Goal: Task Accomplishment & Management: Manage account settings

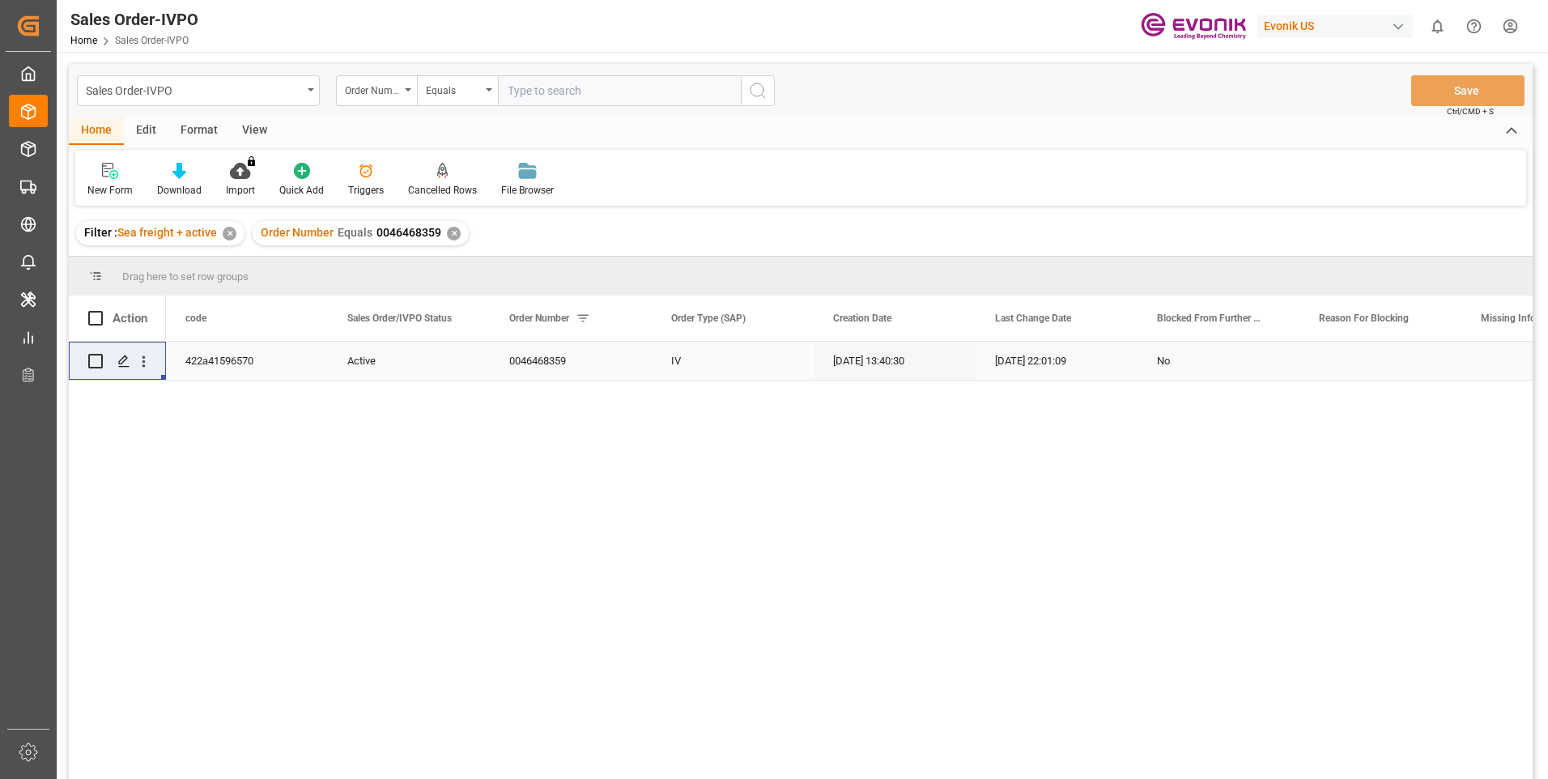
click at [563, 90] on input "text" at bounding box center [619, 90] width 243 height 31
paste input "46472814"
type input "0046472814"
click at [758, 87] on icon "search button" at bounding box center [757, 90] width 19 height 19
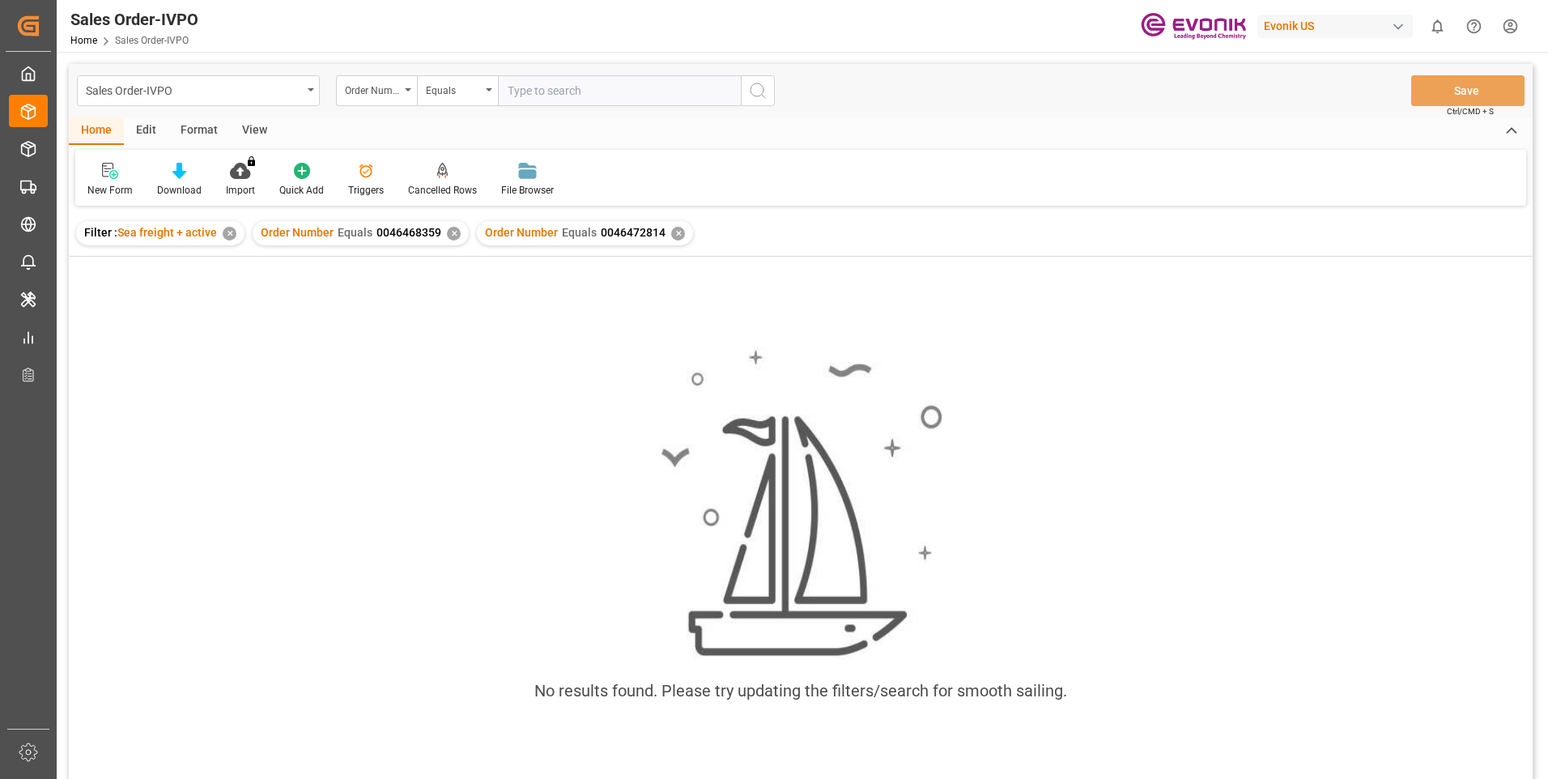
click at [448, 237] on div "✕" at bounding box center [454, 234] width 14 height 14
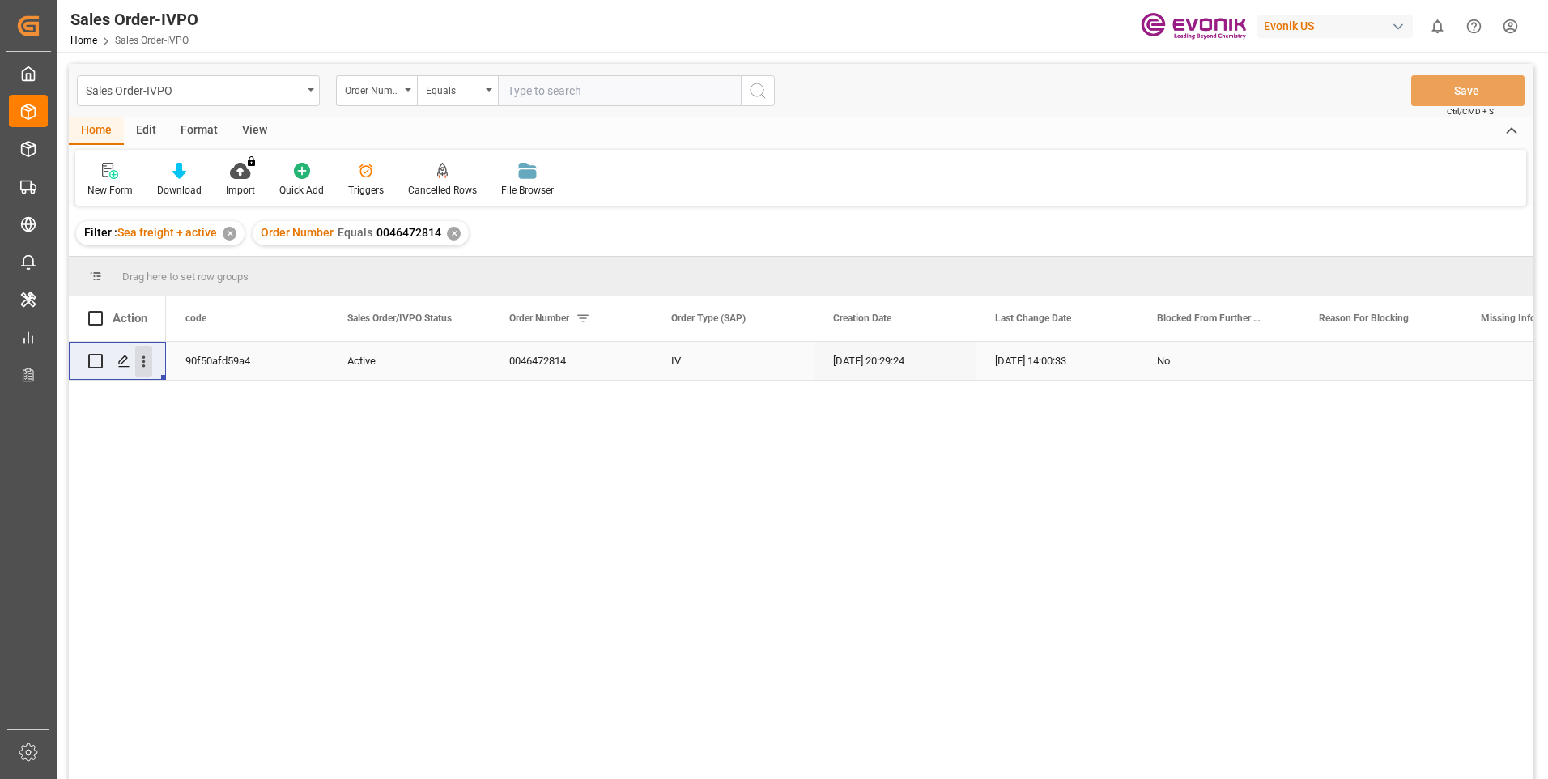
click at [149, 363] on icon "open menu" at bounding box center [143, 361] width 17 height 17
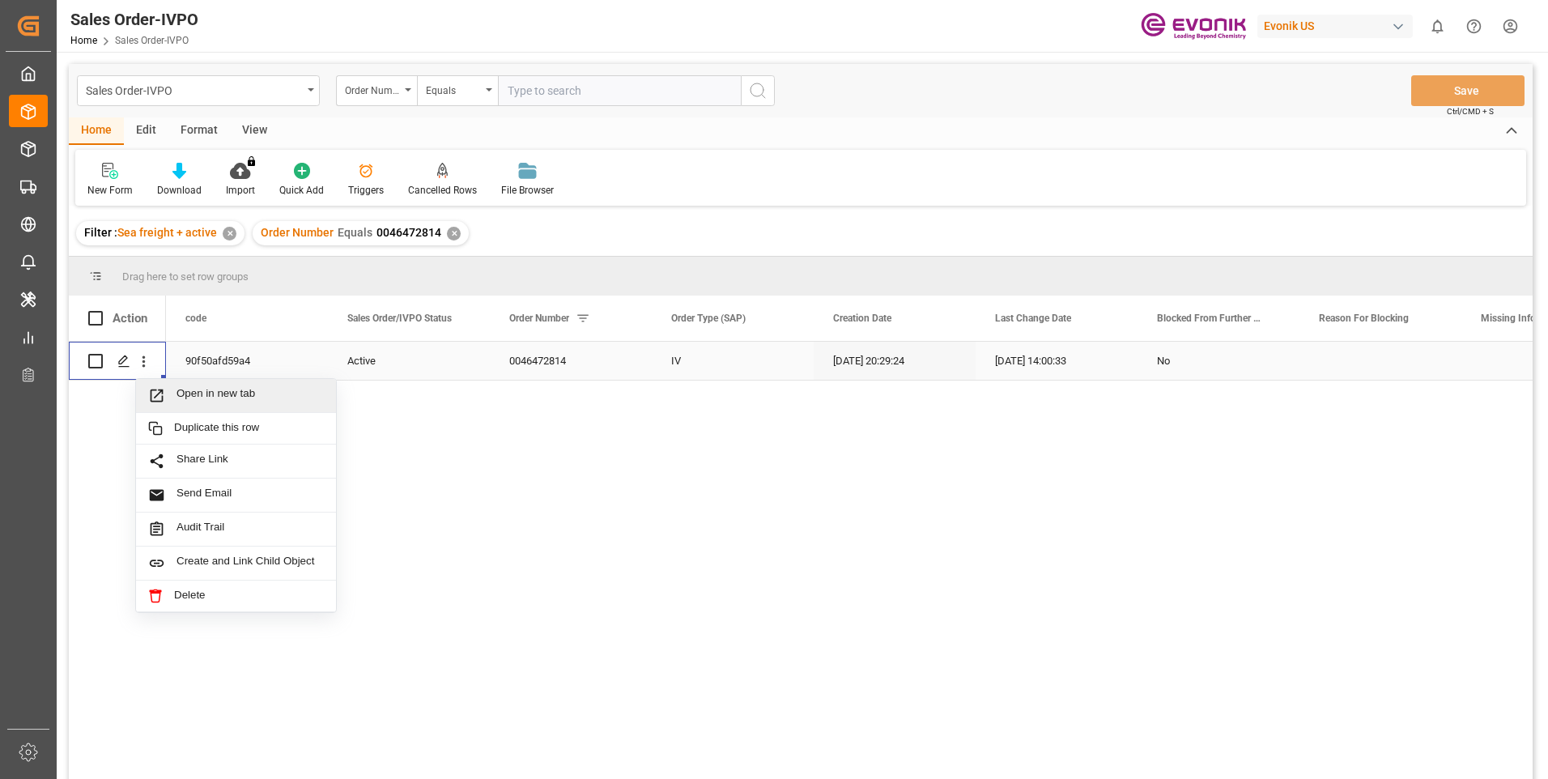
click at [191, 393] on span "Open in new tab" at bounding box center [249, 395] width 147 height 17
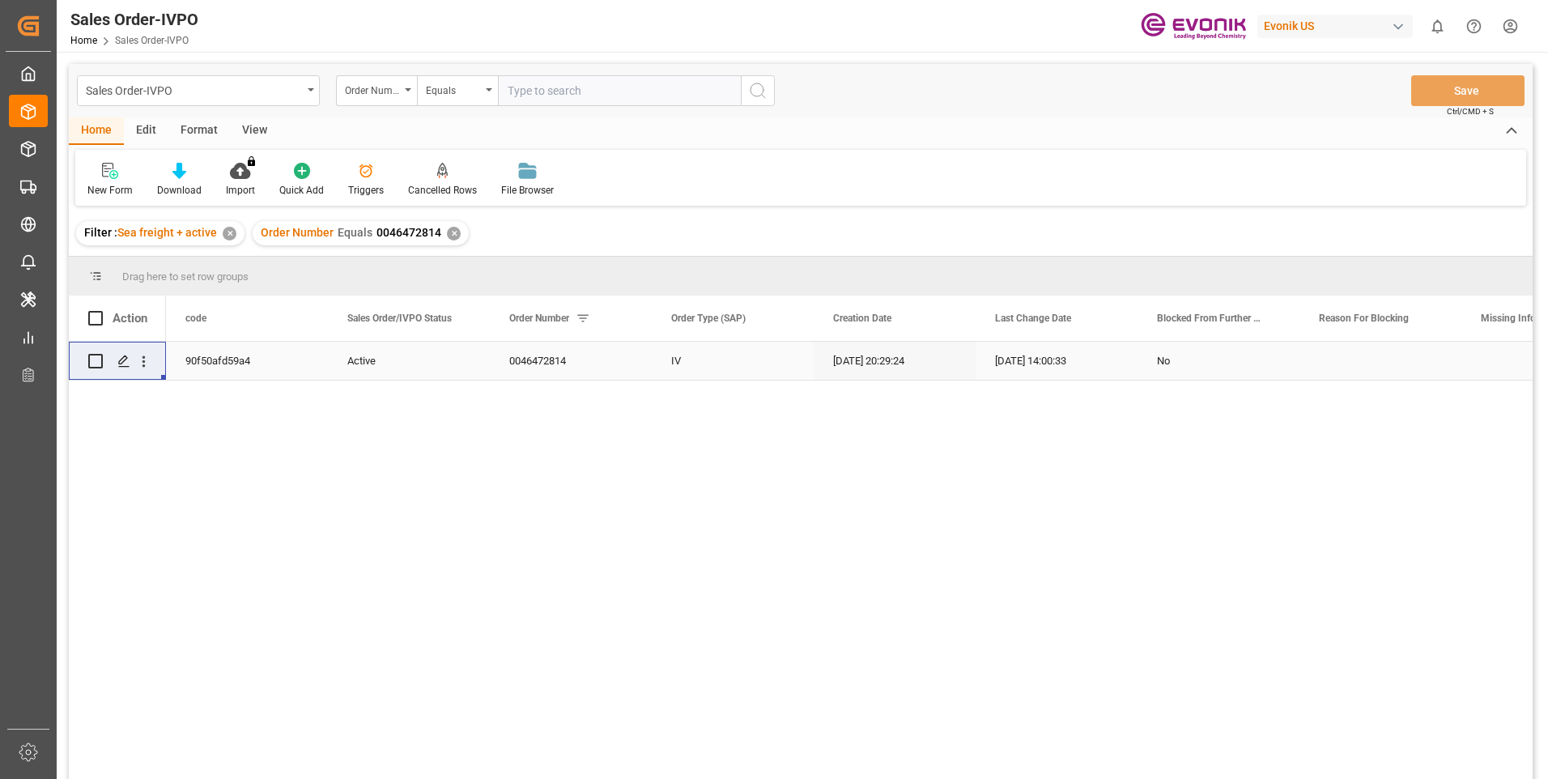
click at [523, 87] on input "text" at bounding box center [619, 90] width 243 height 31
paste input "46474294"
type input "0046474294"
click at [750, 88] on circle "search button" at bounding box center [756, 89] width 13 height 13
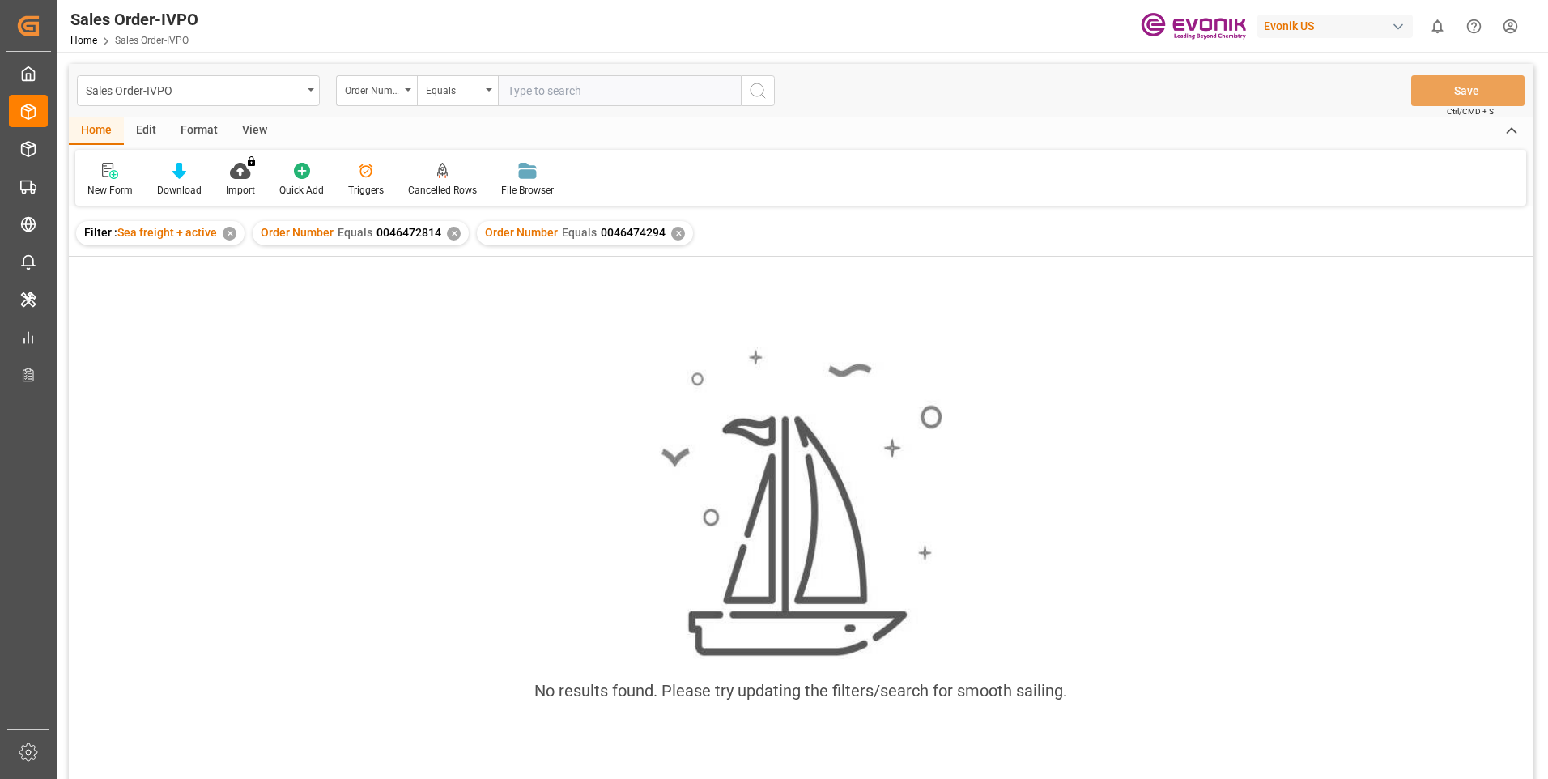
click at [447, 234] on div "✕" at bounding box center [454, 234] width 14 height 14
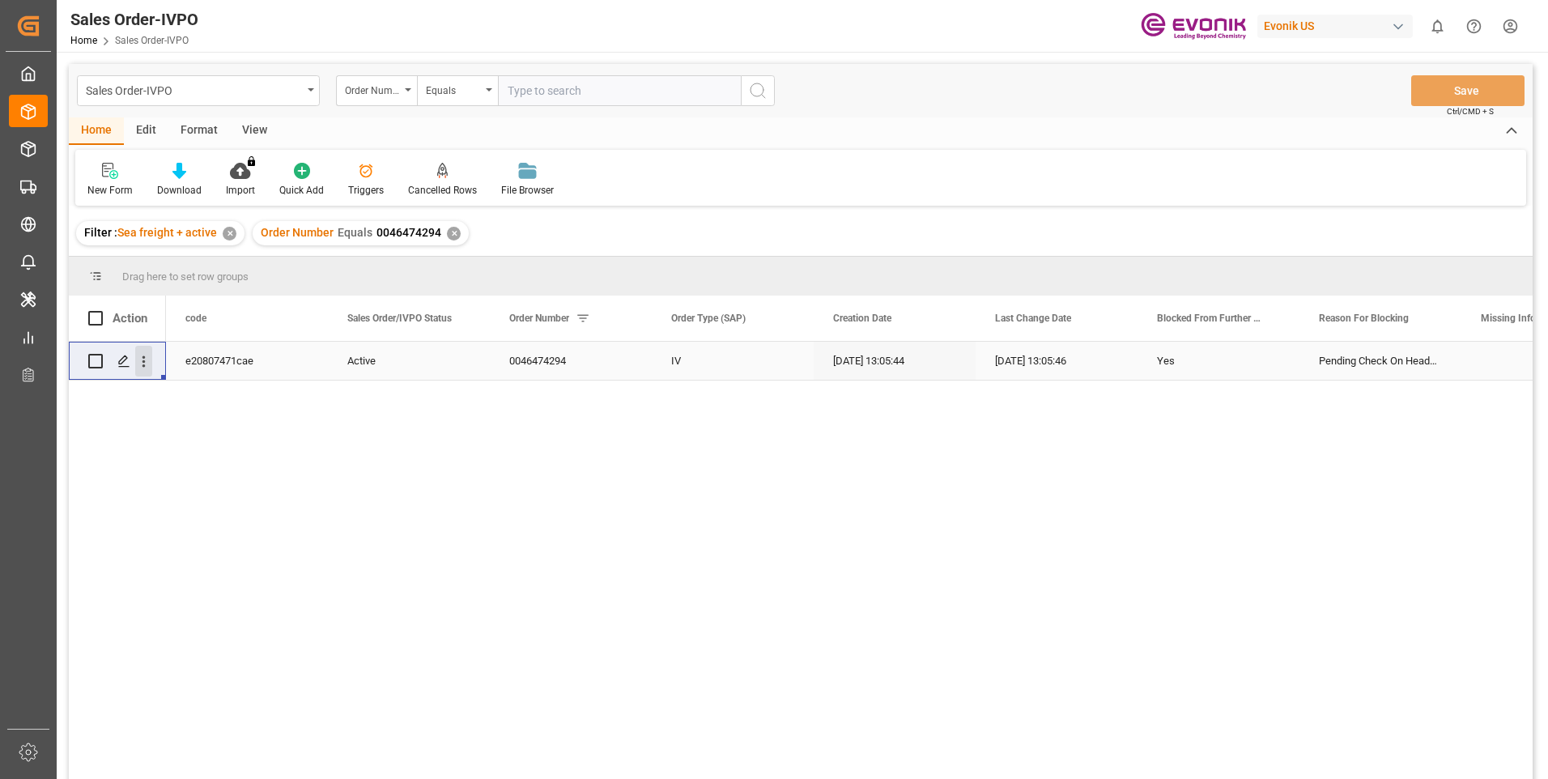
click at [148, 368] on icon "open menu" at bounding box center [143, 361] width 17 height 17
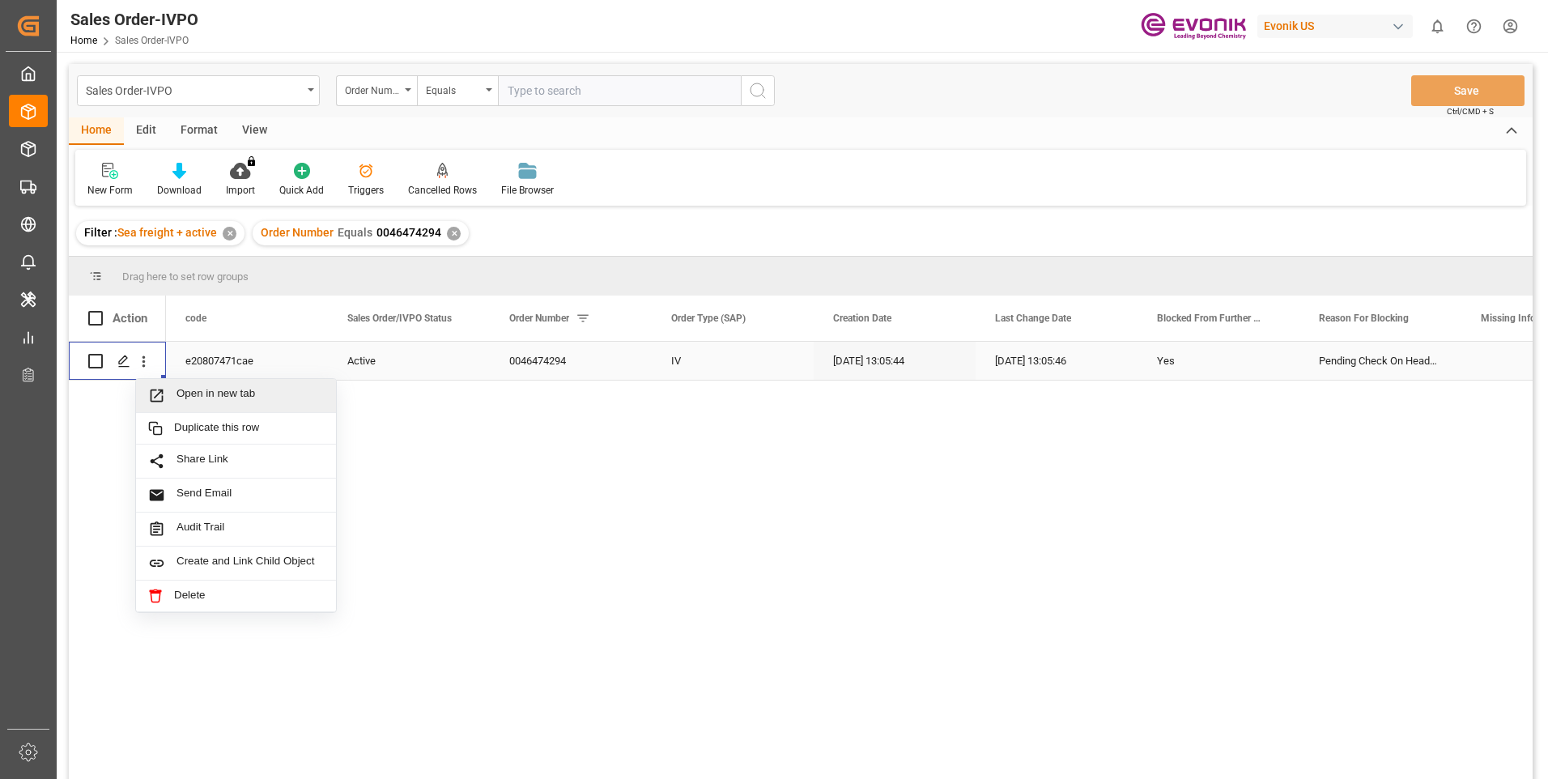
click at [237, 395] on span "Open in new tab" at bounding box center [249, 395] width 147 height 17
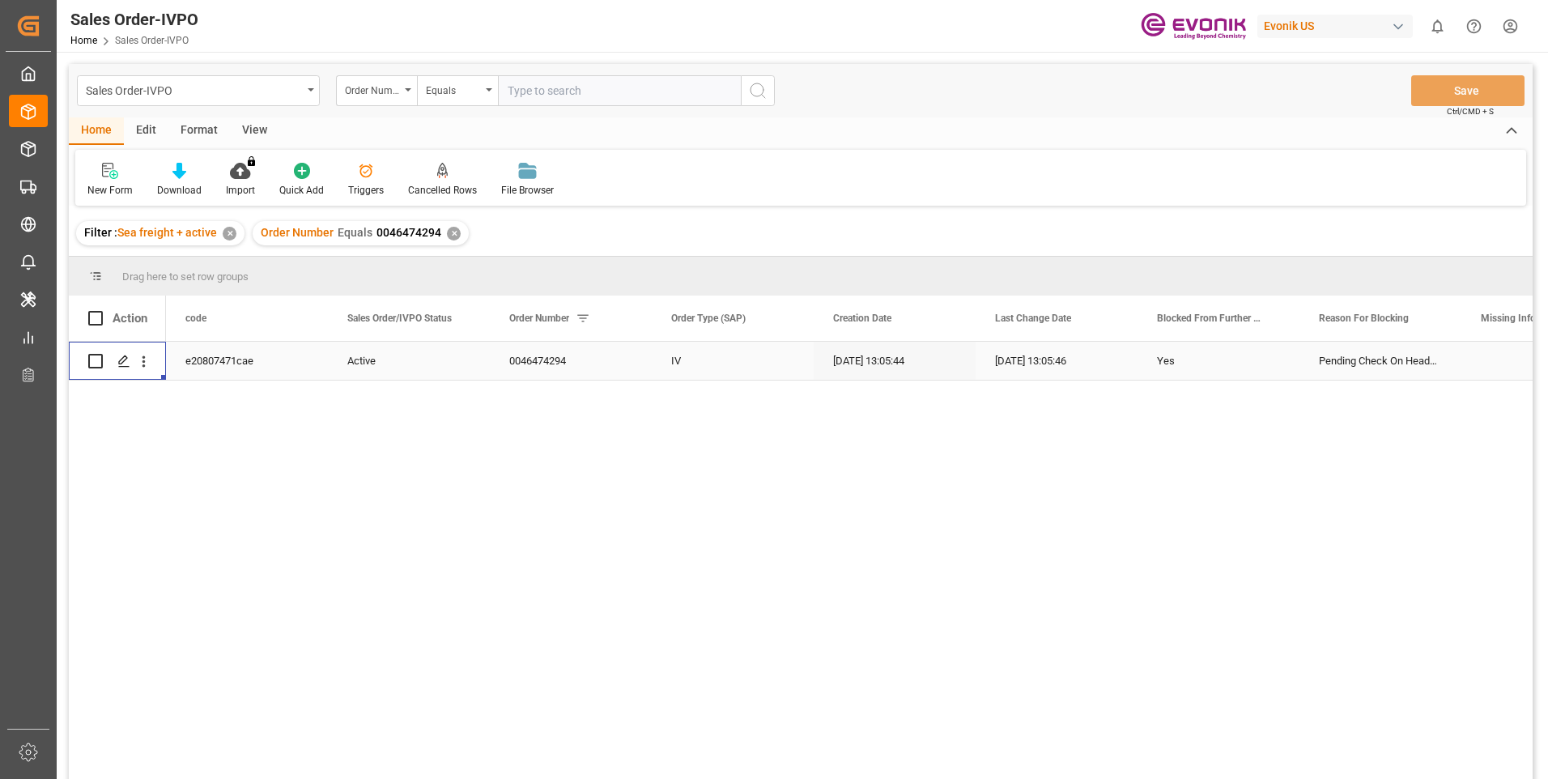
click at [562, 100] on input "text" at bounding box center [619, 90] width 243 height 31
paste input "NAM9448587"
click at [533, 93] on input "NAM9448587" at bounding box center [619, 90] width 243 height 31
paste input "0046468359"
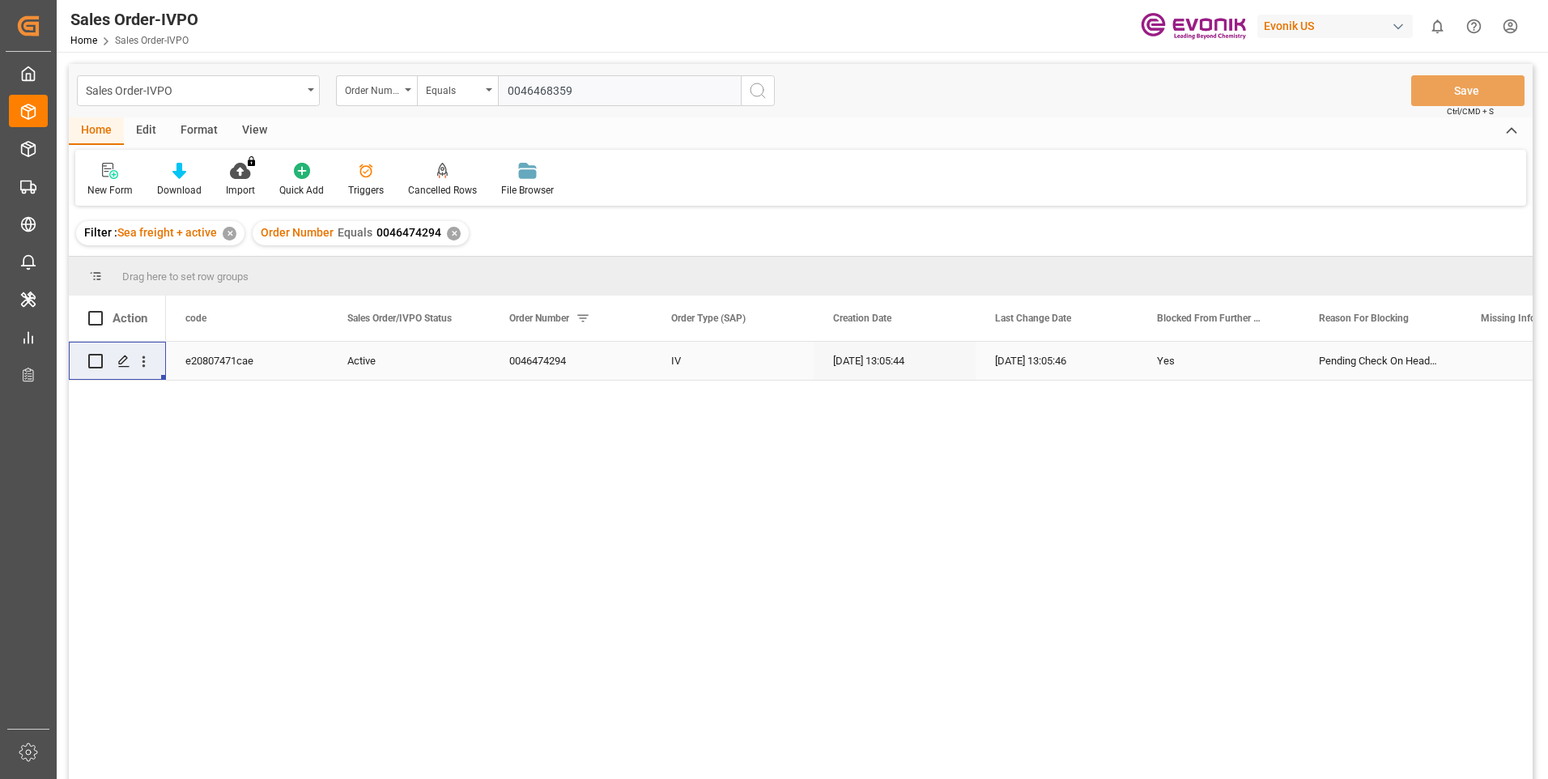
type input "0046468359"
click at [745, 87] on button "search button" at bounding box center [758, 90] width 34 height 31
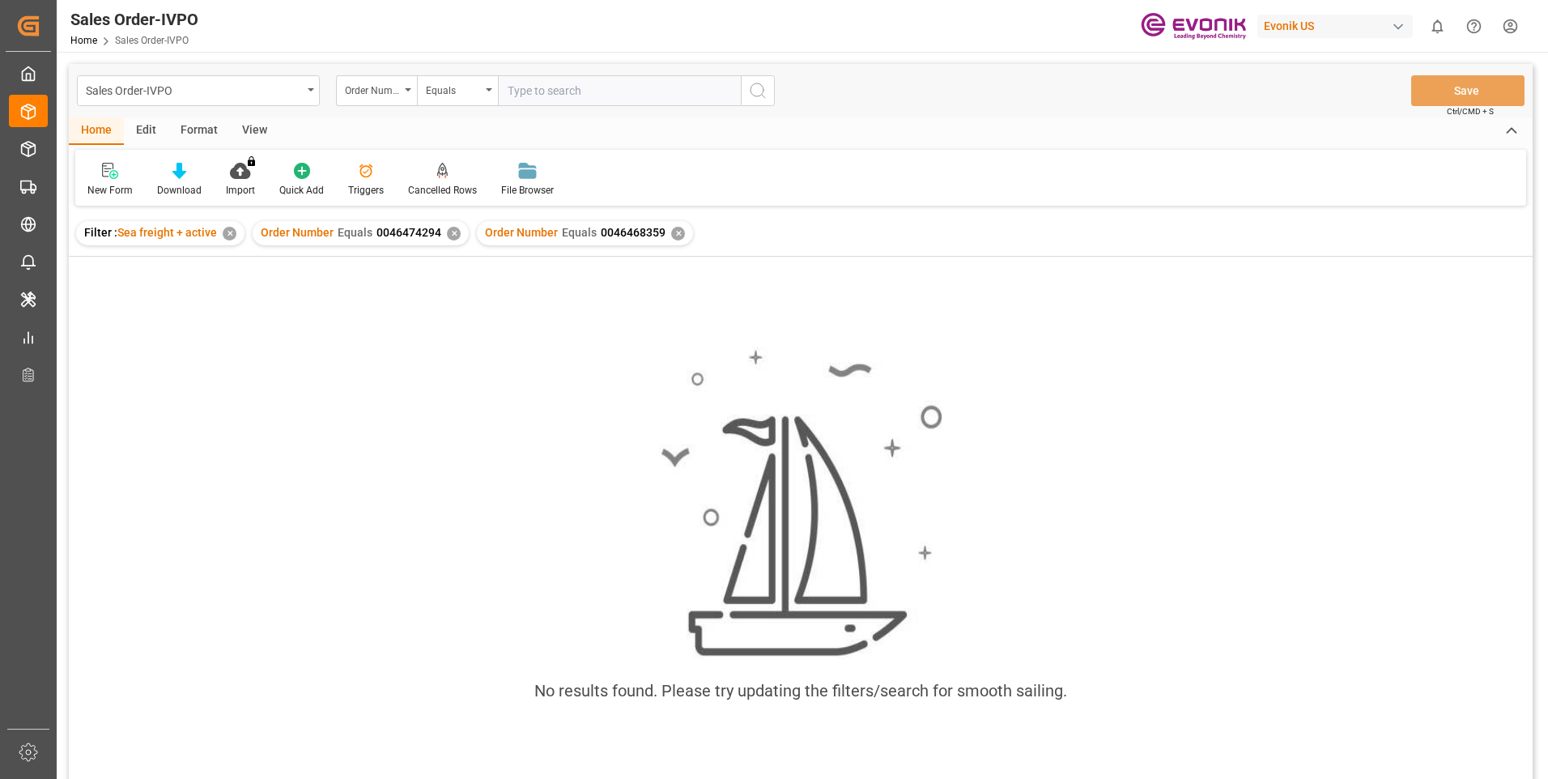
click at [452, 232] on div "✕" at bounding box center [454, 234] width 14 height 14
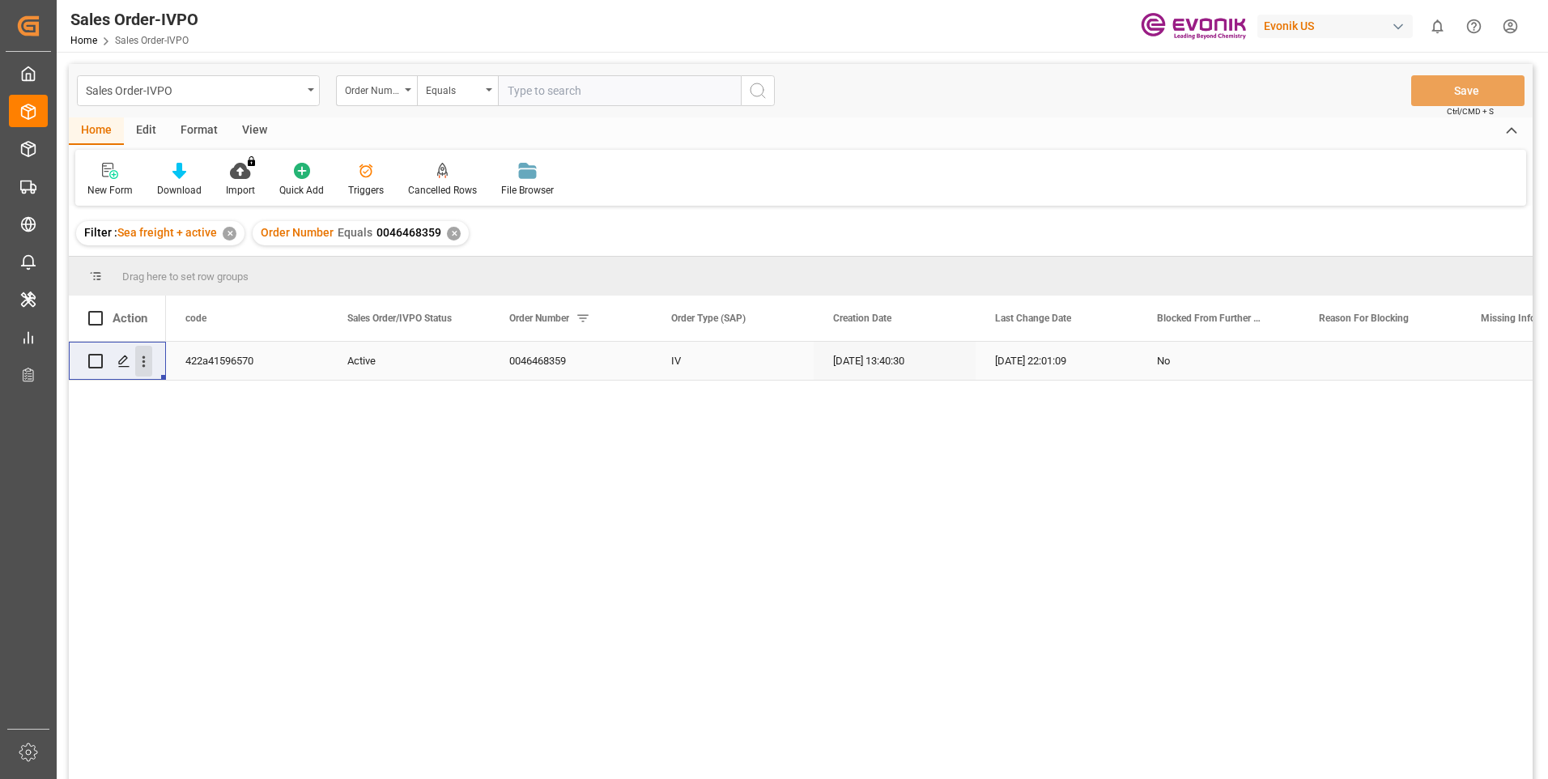
click at [143, 365] on icon "open menu" at bounding box center [143, 361] width 3 height 11
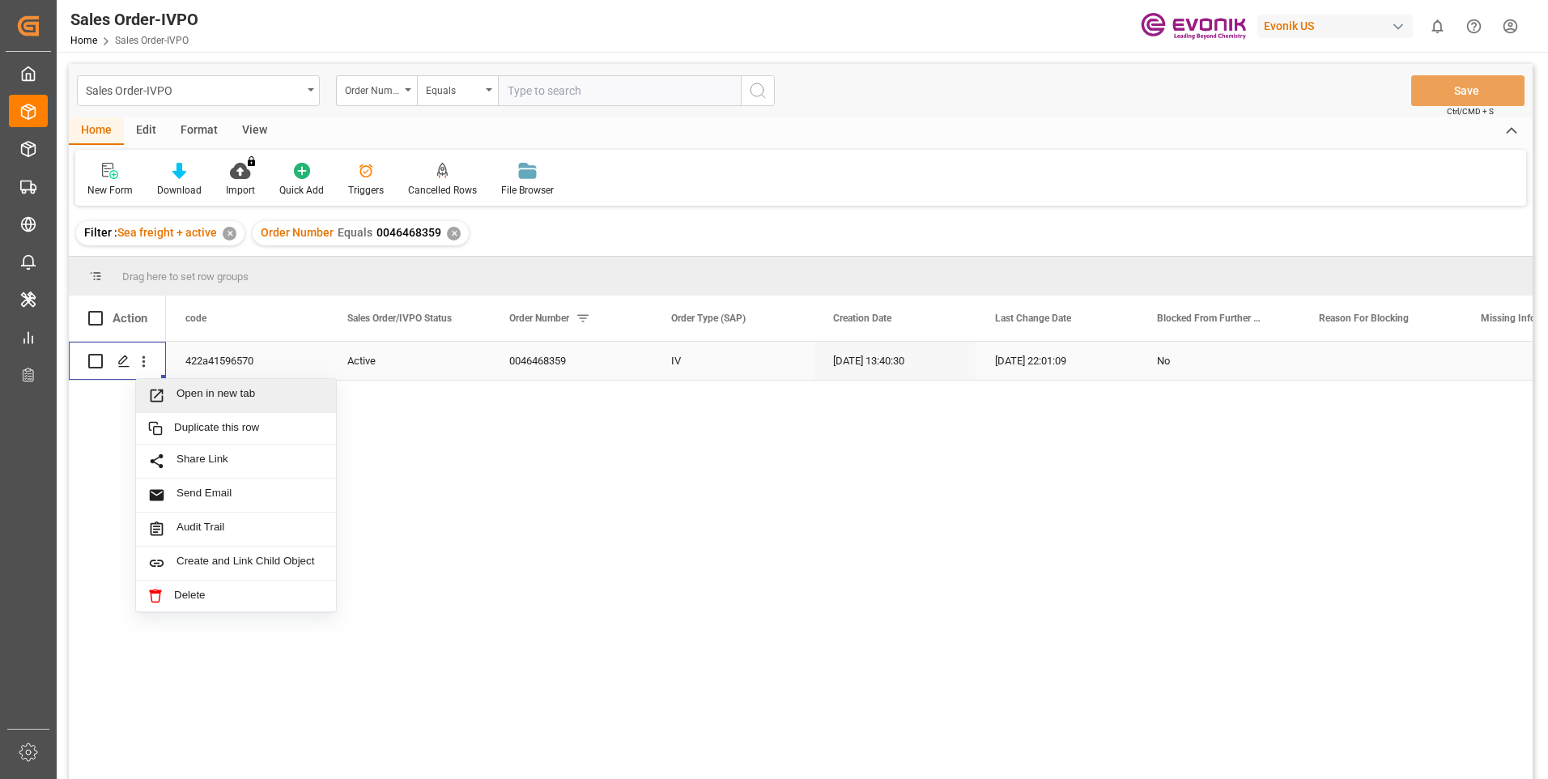
click at [212, 398] on span "Open in new tab" at bounding box center [249, 395] width 147 height 17
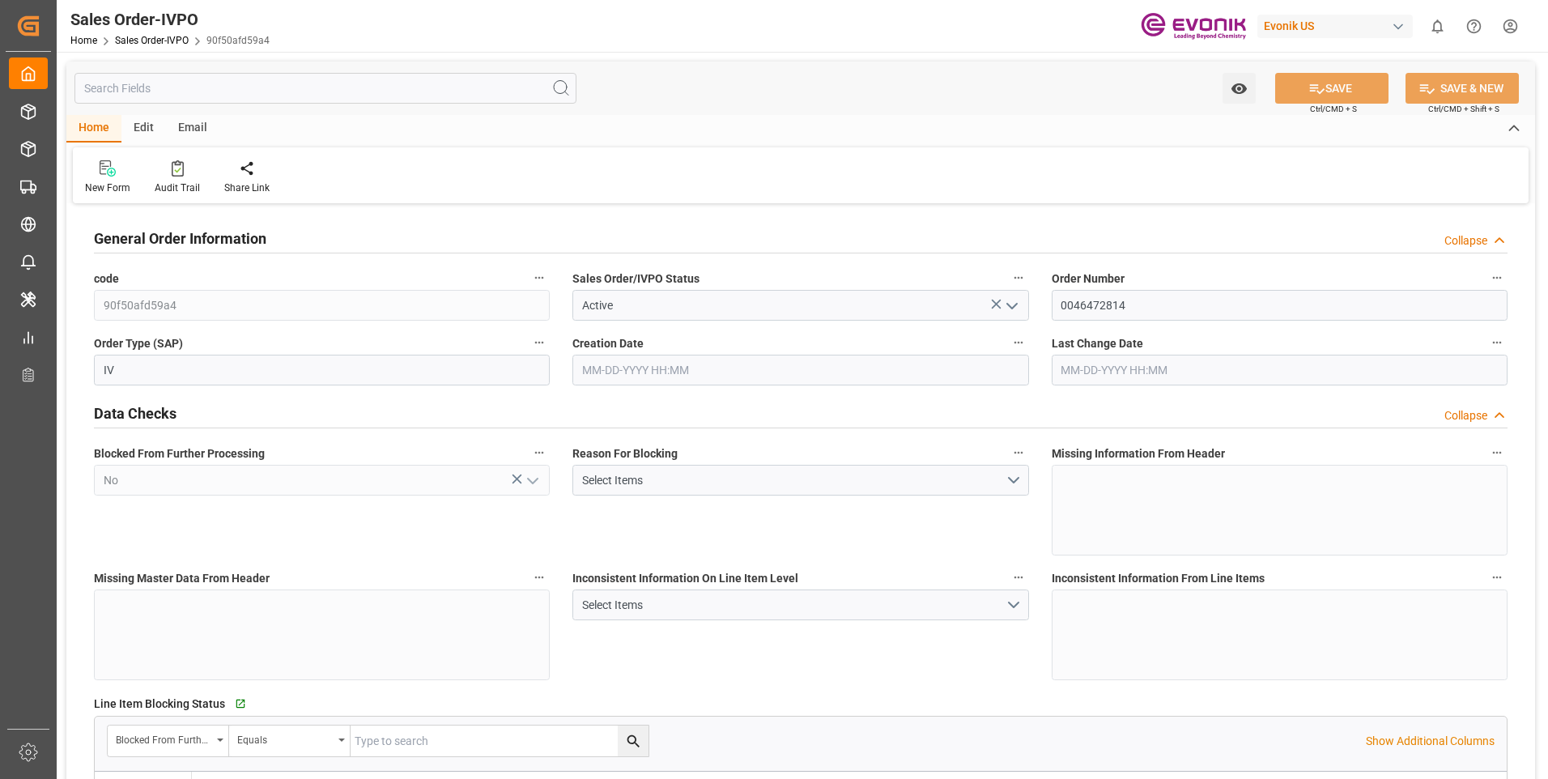
type input "PECLL"
type input "0"
type input "9"
type input "11"
type input "184680"
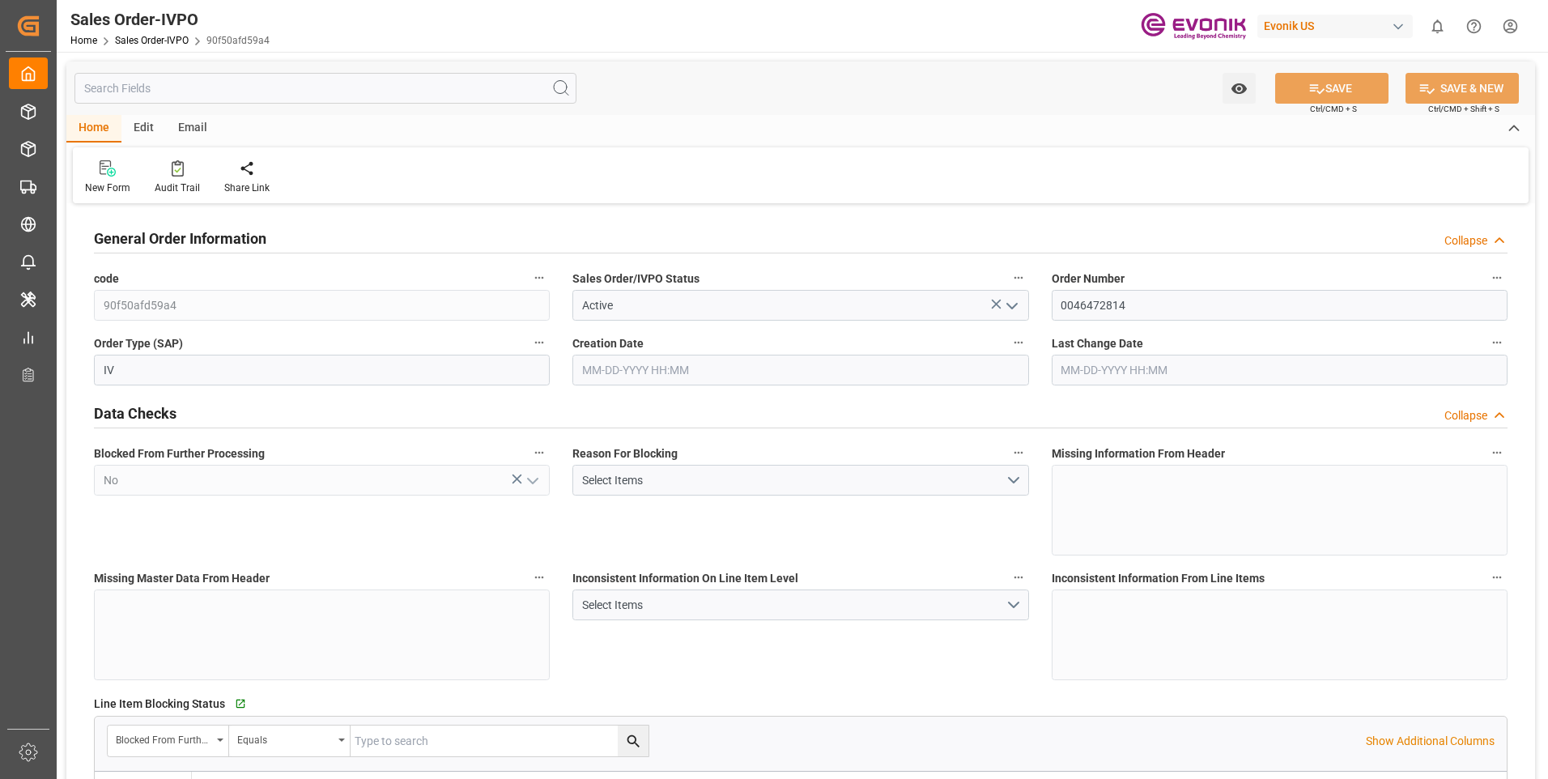
type input "0"
type input "153000"
type input "270"
type input "09-11-2025 20:29"
type input "09-22-2025 14:00"
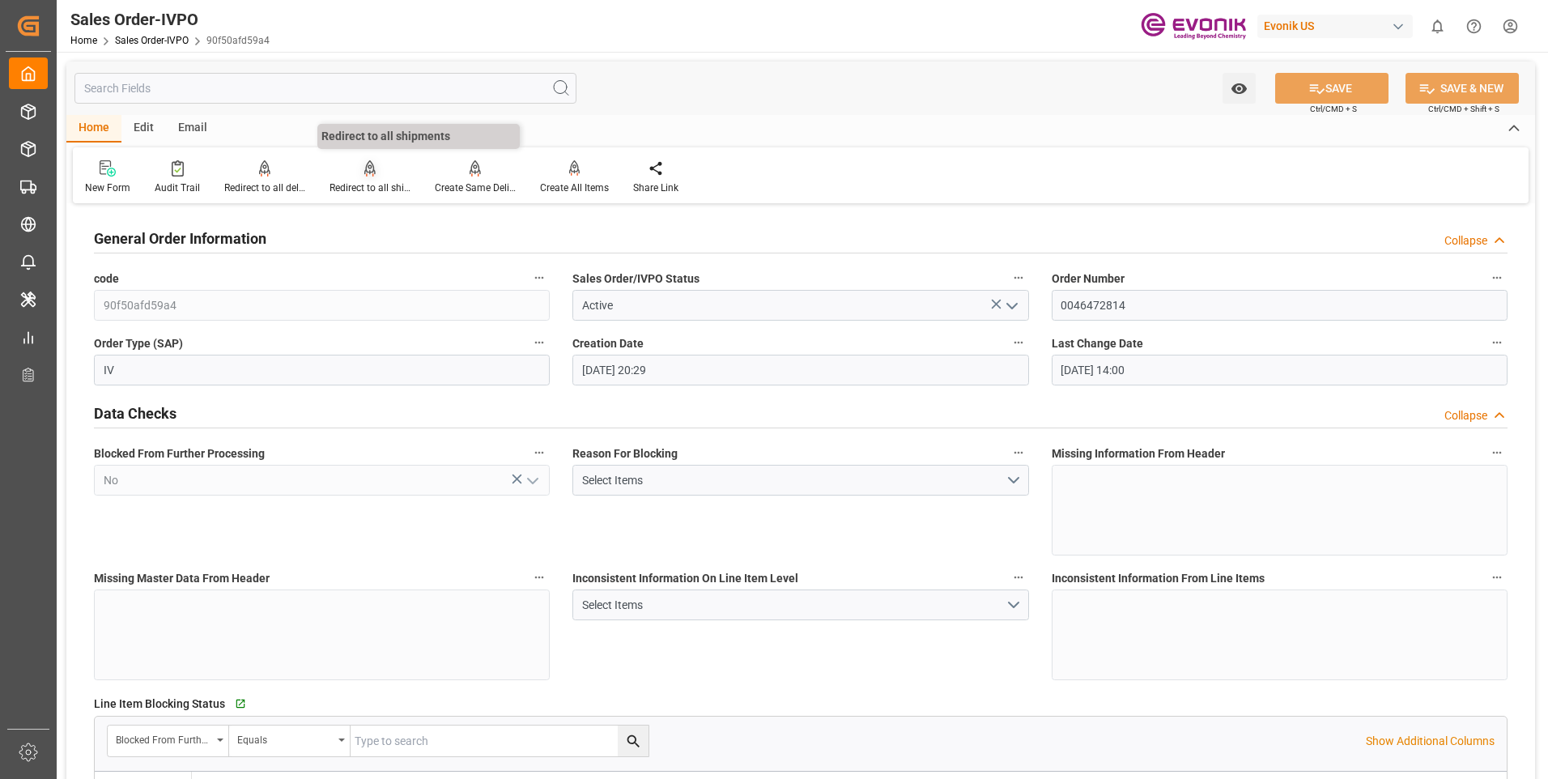
click at [395, 183] on div "Redirect to all shipments" at bounding box center [369, 188] width 81 height 15
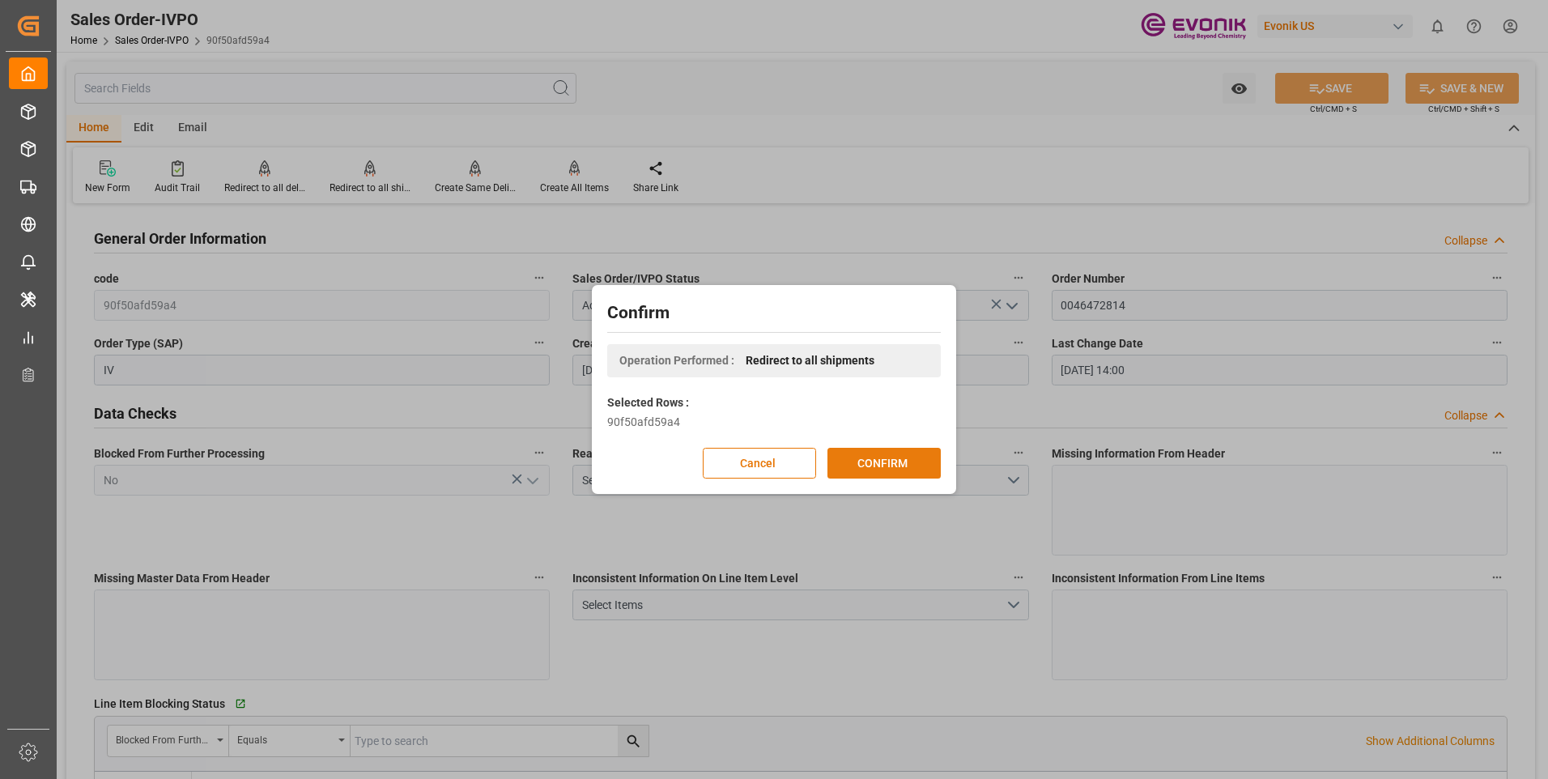
click at [875, 470] on button "CONFIRM" at bounding box center [883, 463] width 113 height 31
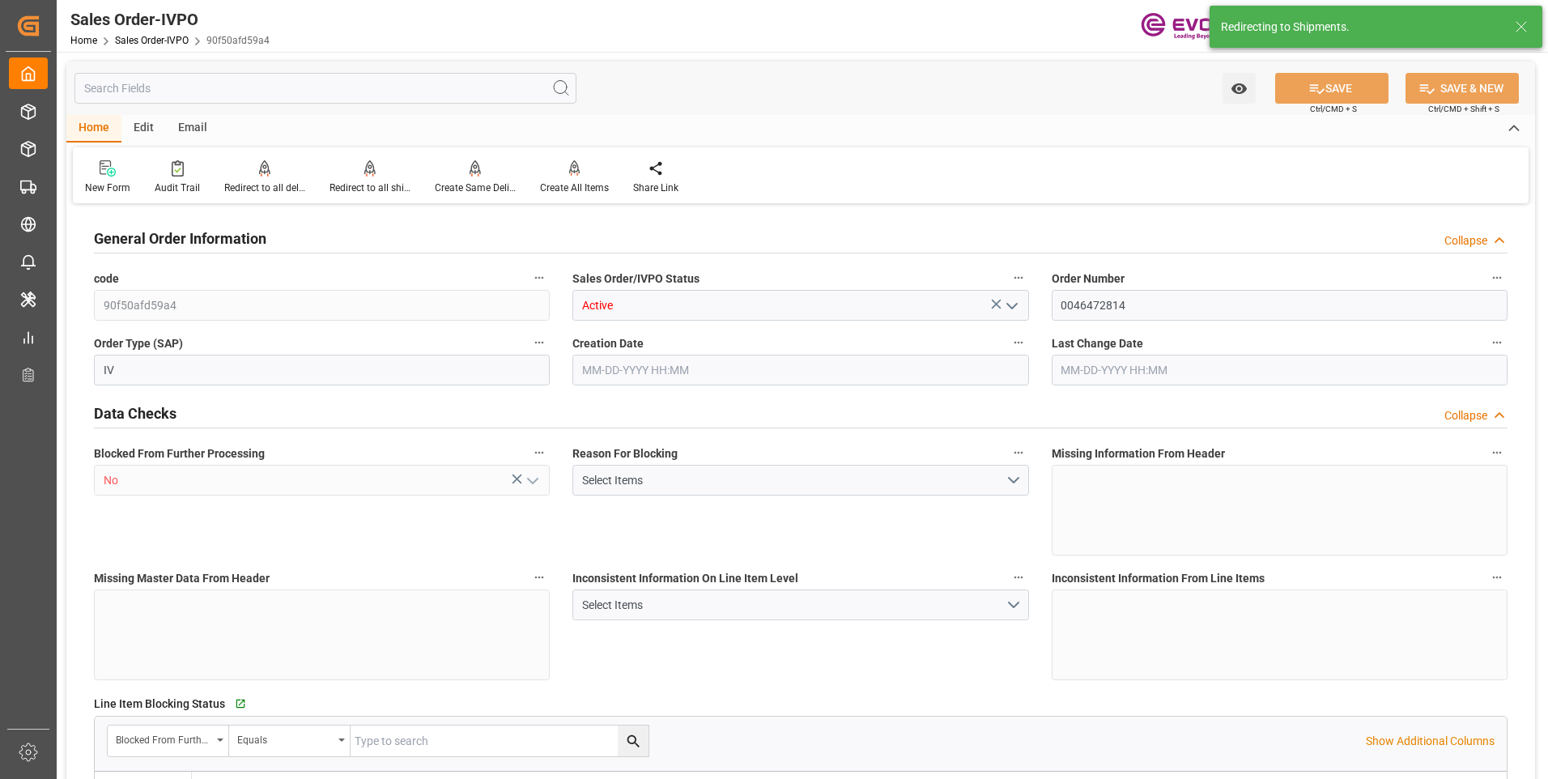
type input "PECLL"
type input "0"
type input "9"
type input "11"
type input "184680"
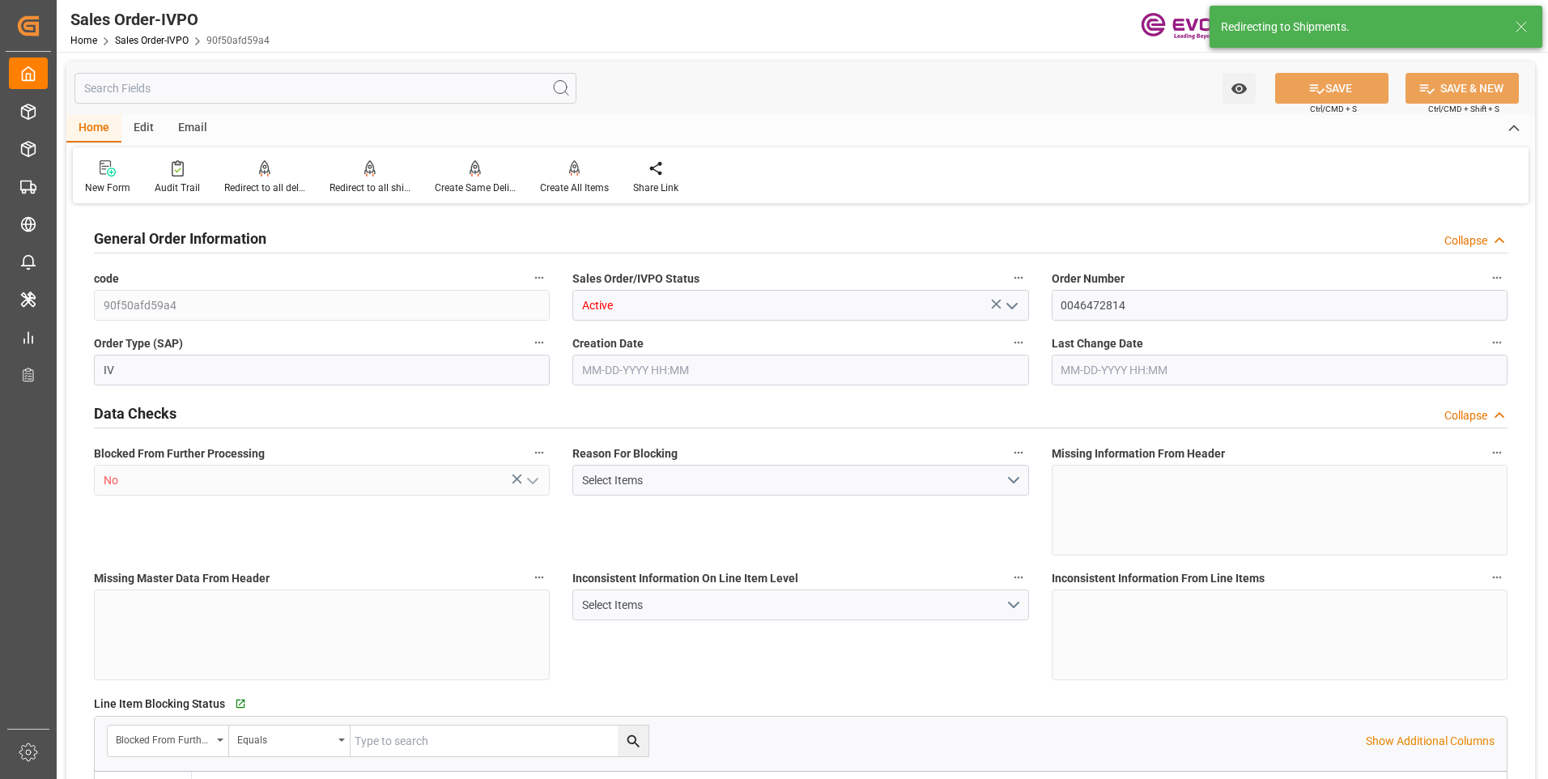
type input "0"
type input "153000"
type input "270"
type input "09-11-2025 20:29"
type input "09-22-2025 14:00"
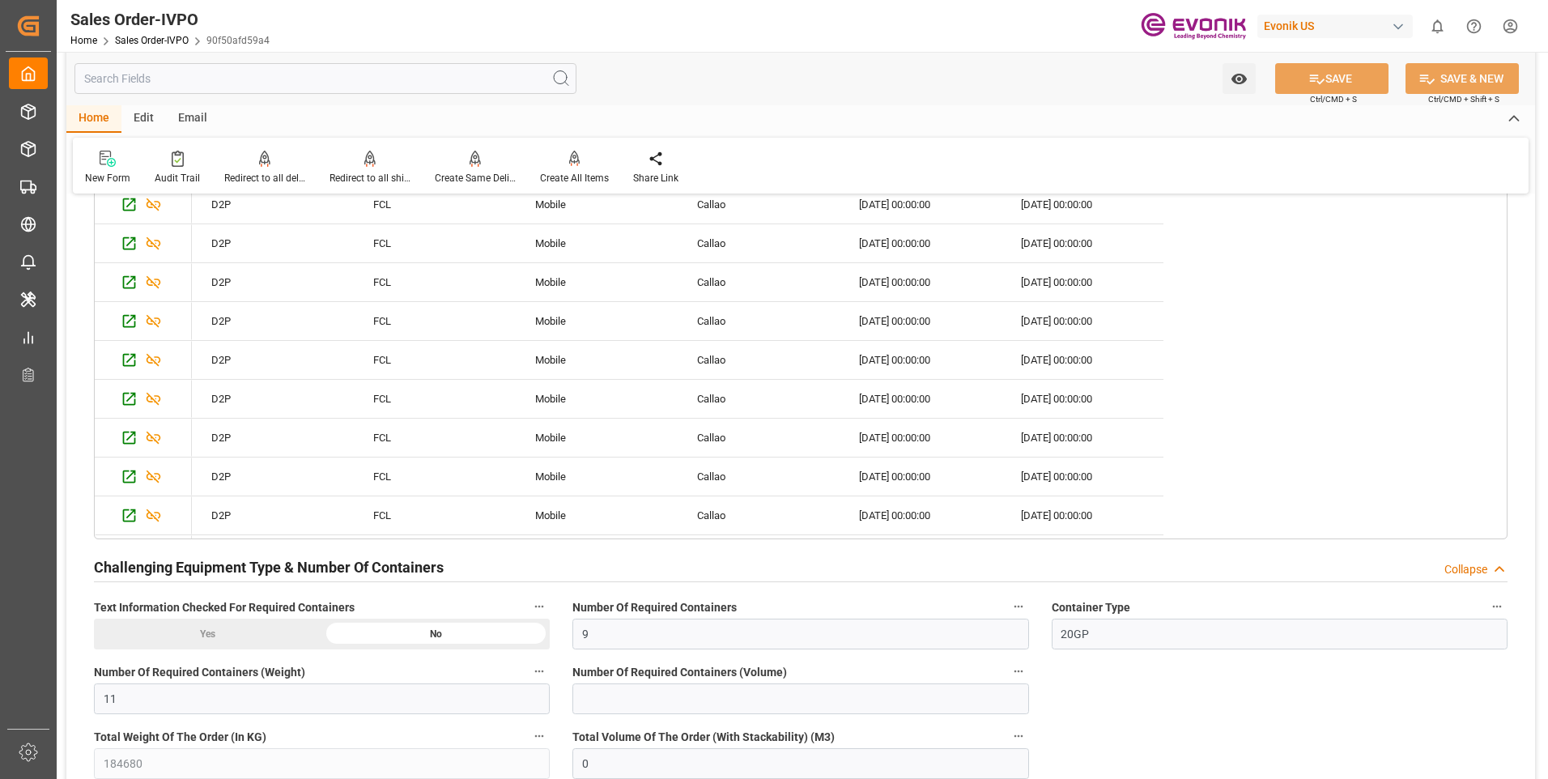
scroll to position [3643, 0]
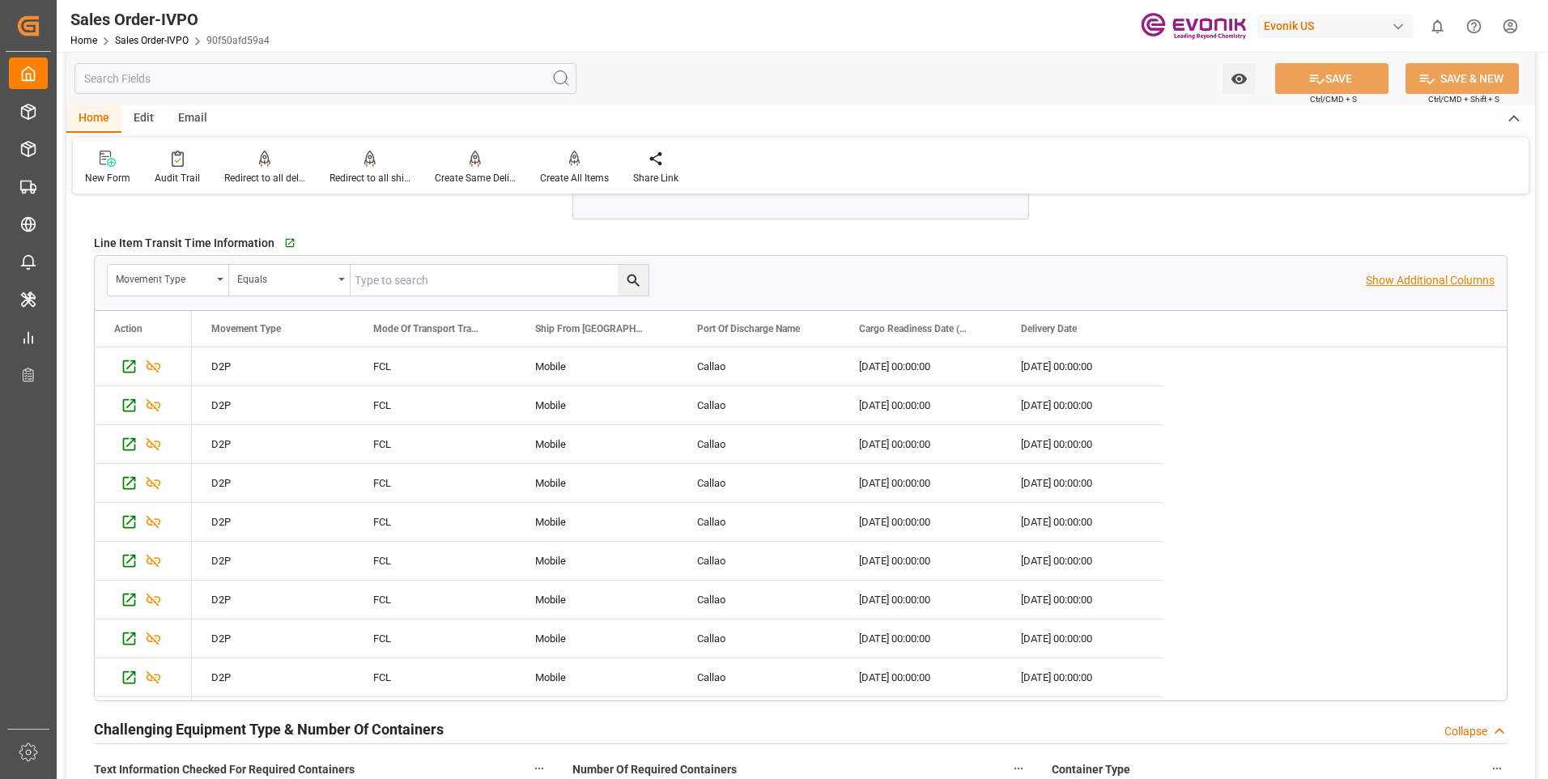
click at [1434, 278] on p "Show Additional Columns" at bounding box center [1430, 280] width 129 height 17
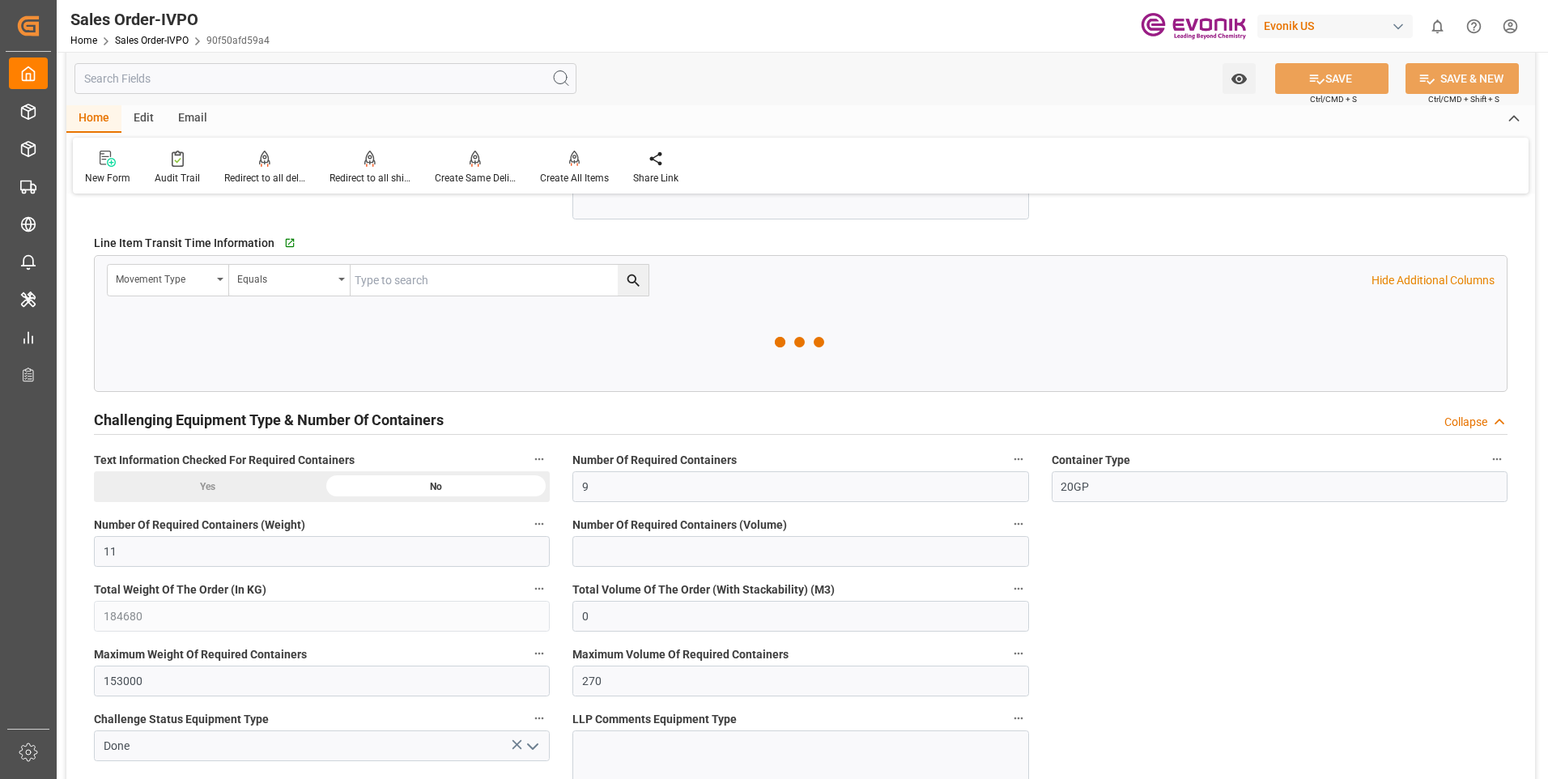
scroll to position [3562, 0]
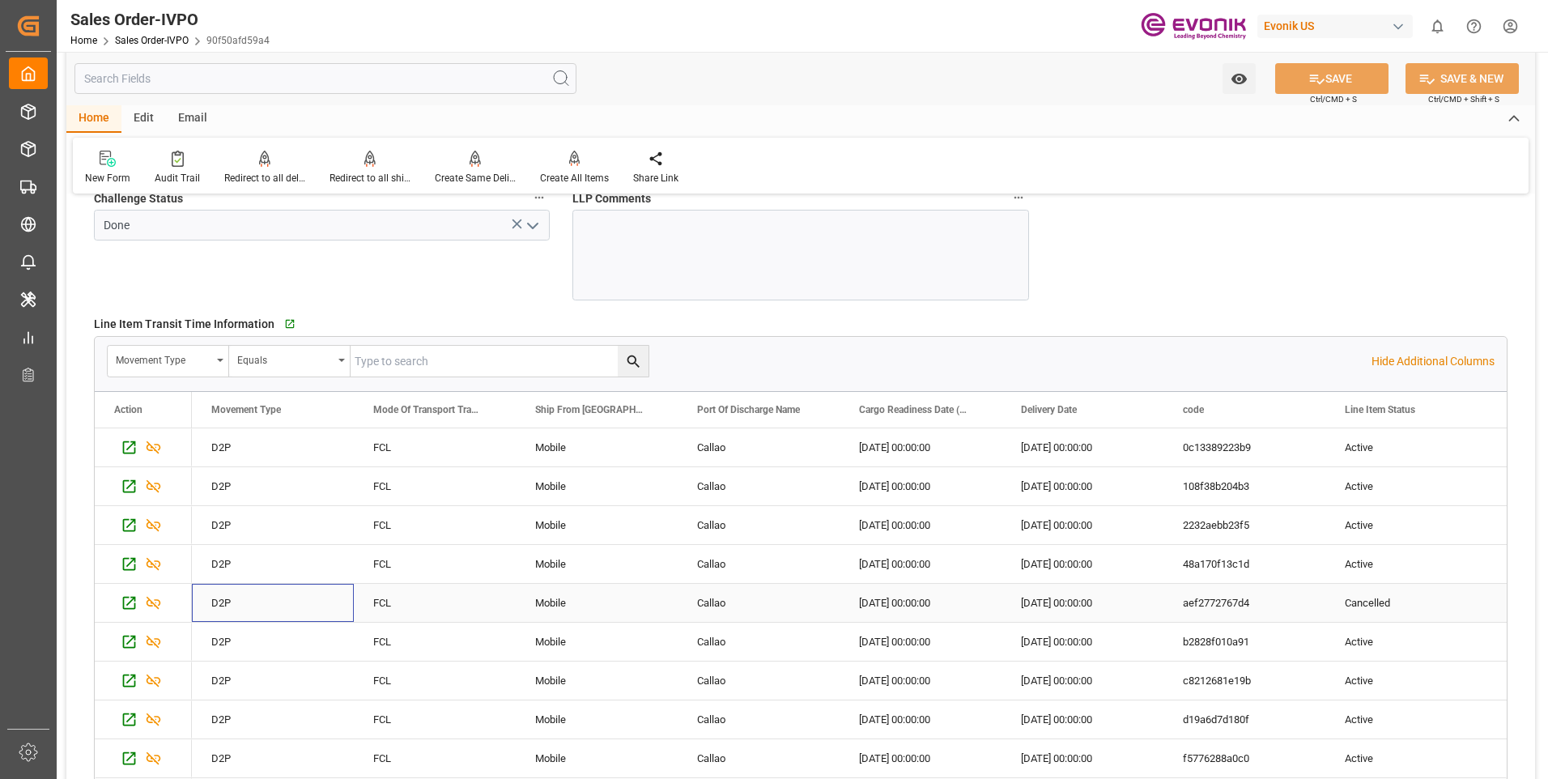
click at [266, 599] on div "D2P" at bounding box center [273, 603] width 162 height 38
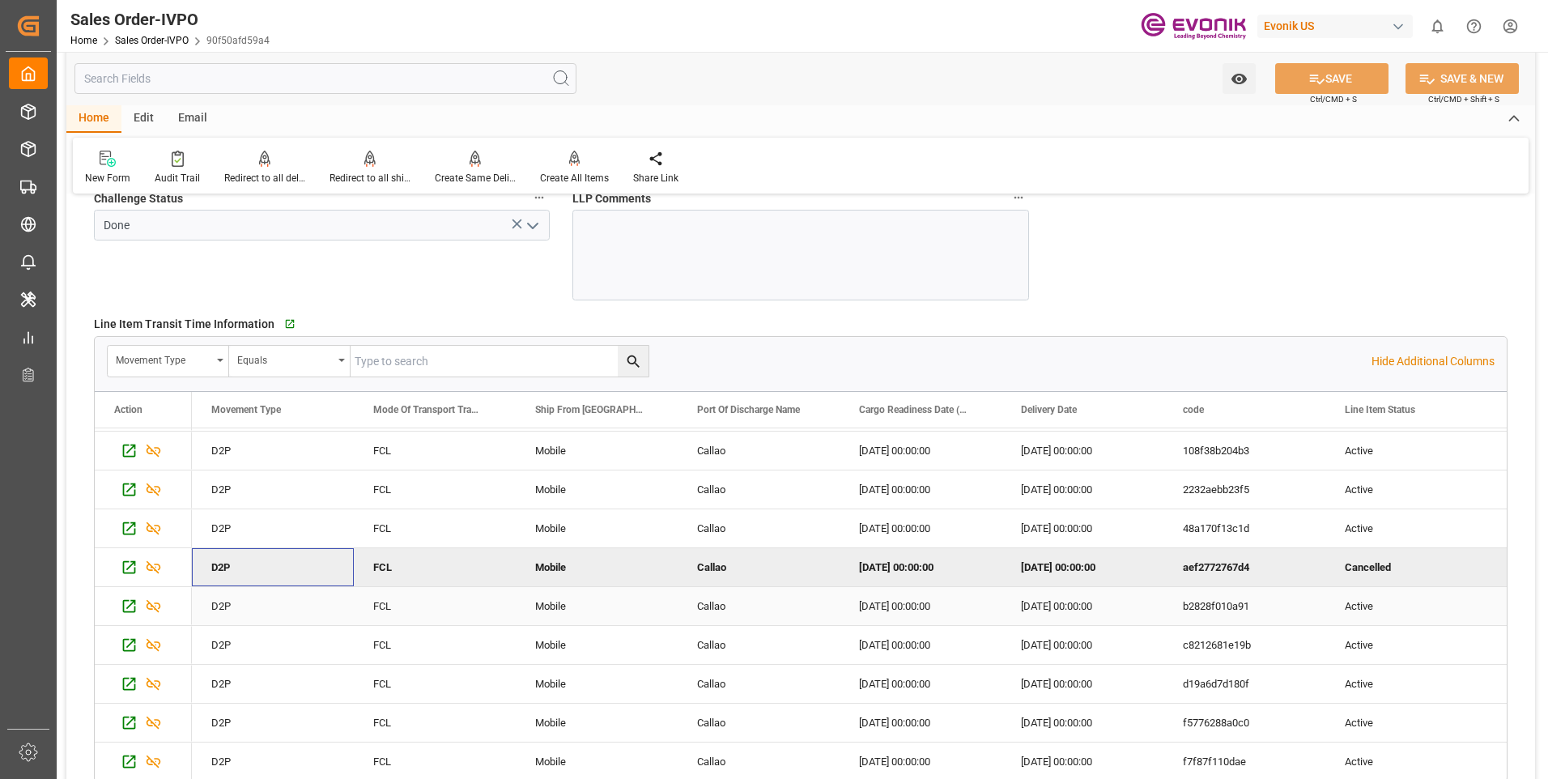
scroll to position [3724, 0]
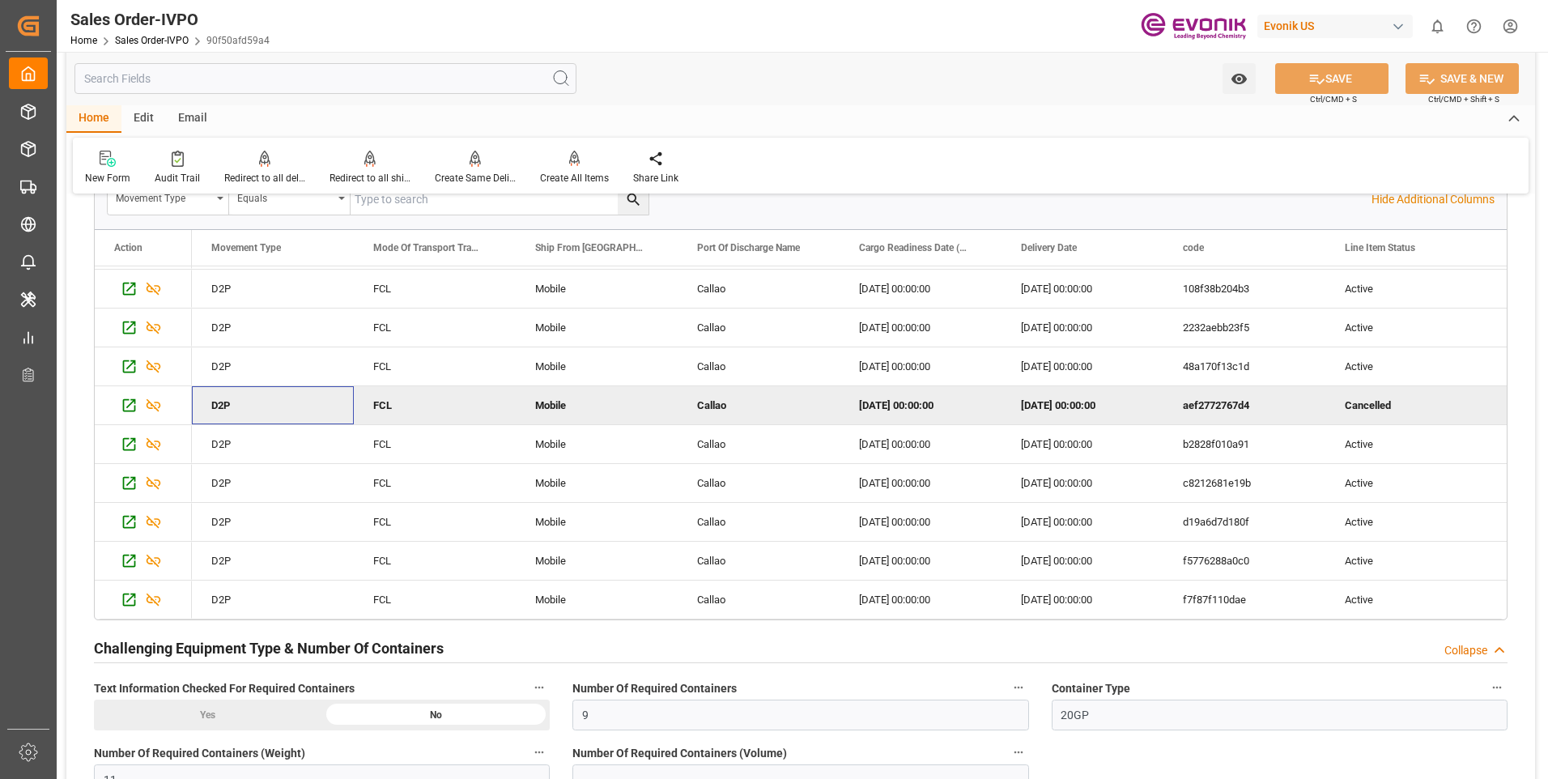
click at [1229, 405] on div "aef2772767d4" at bounding box center [1244, 405] width 162 height 38
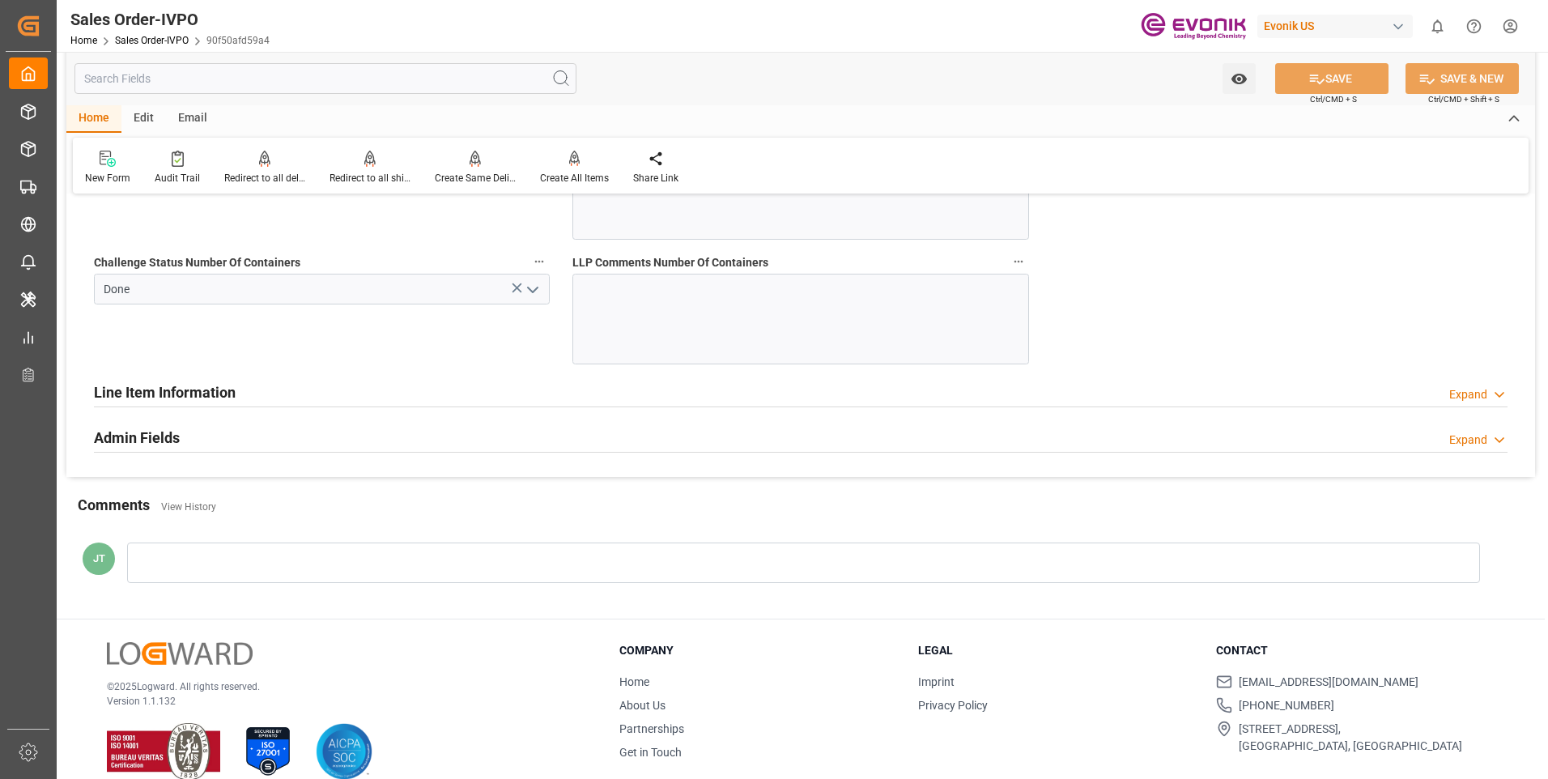
scroll to position [4557, 0]
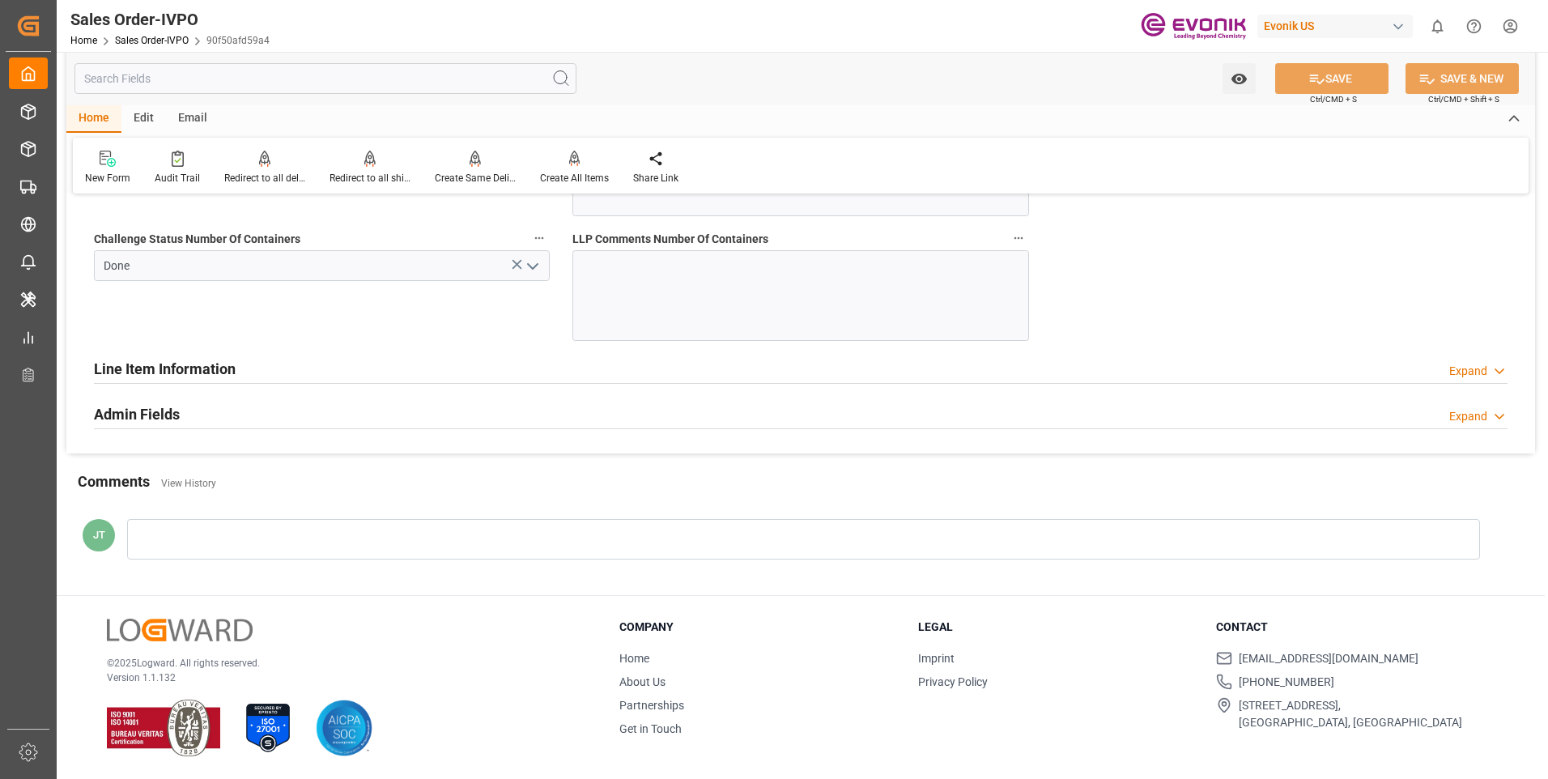
click at [614, 366] on div "Line Item Information Expand" at bounding box center [800, 367] width 1413 height 31
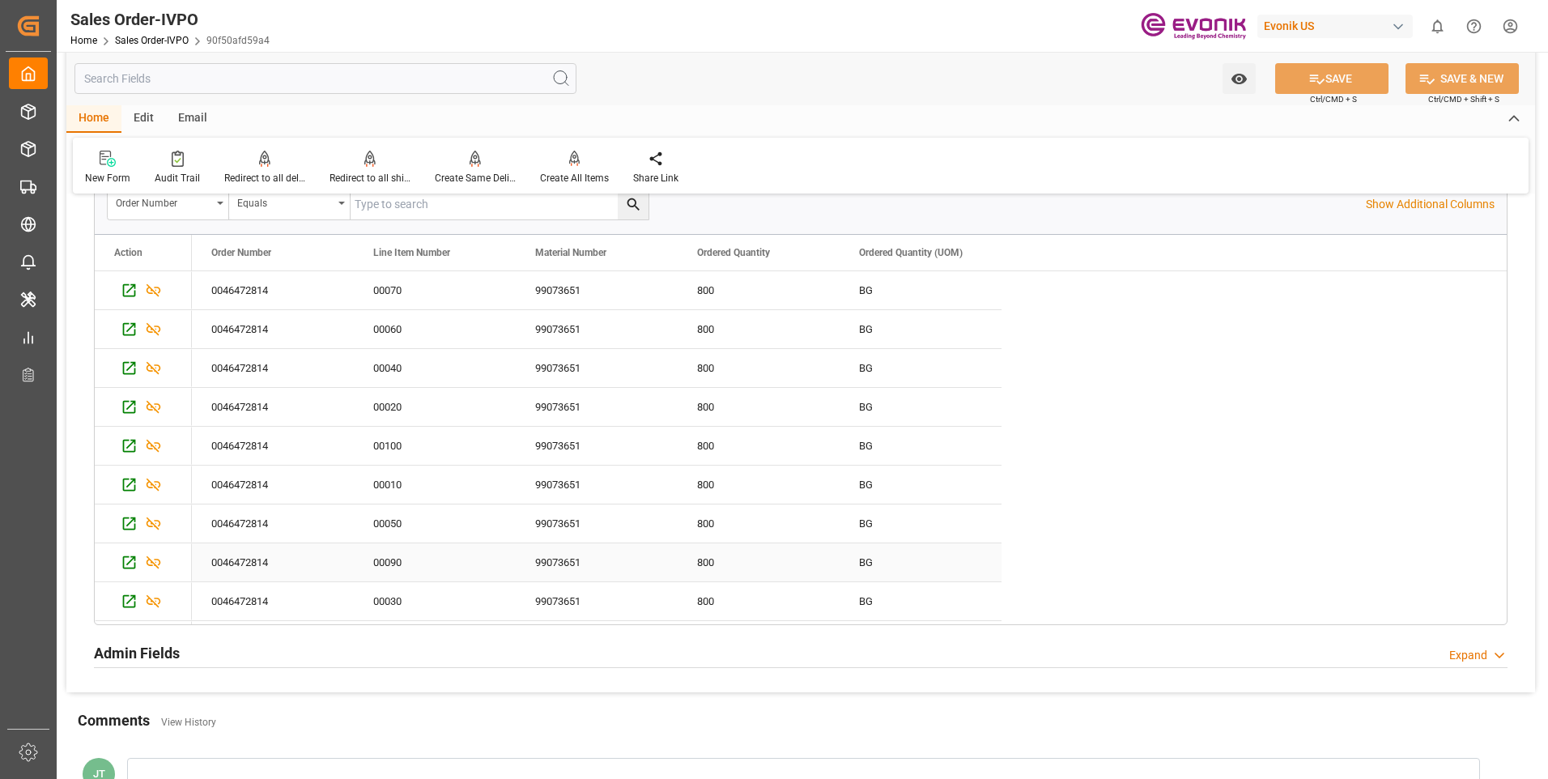
scroll to position [36, 0]
click at [824, 557] on div "800" at bounding box center [759, 565] width 162 height 38
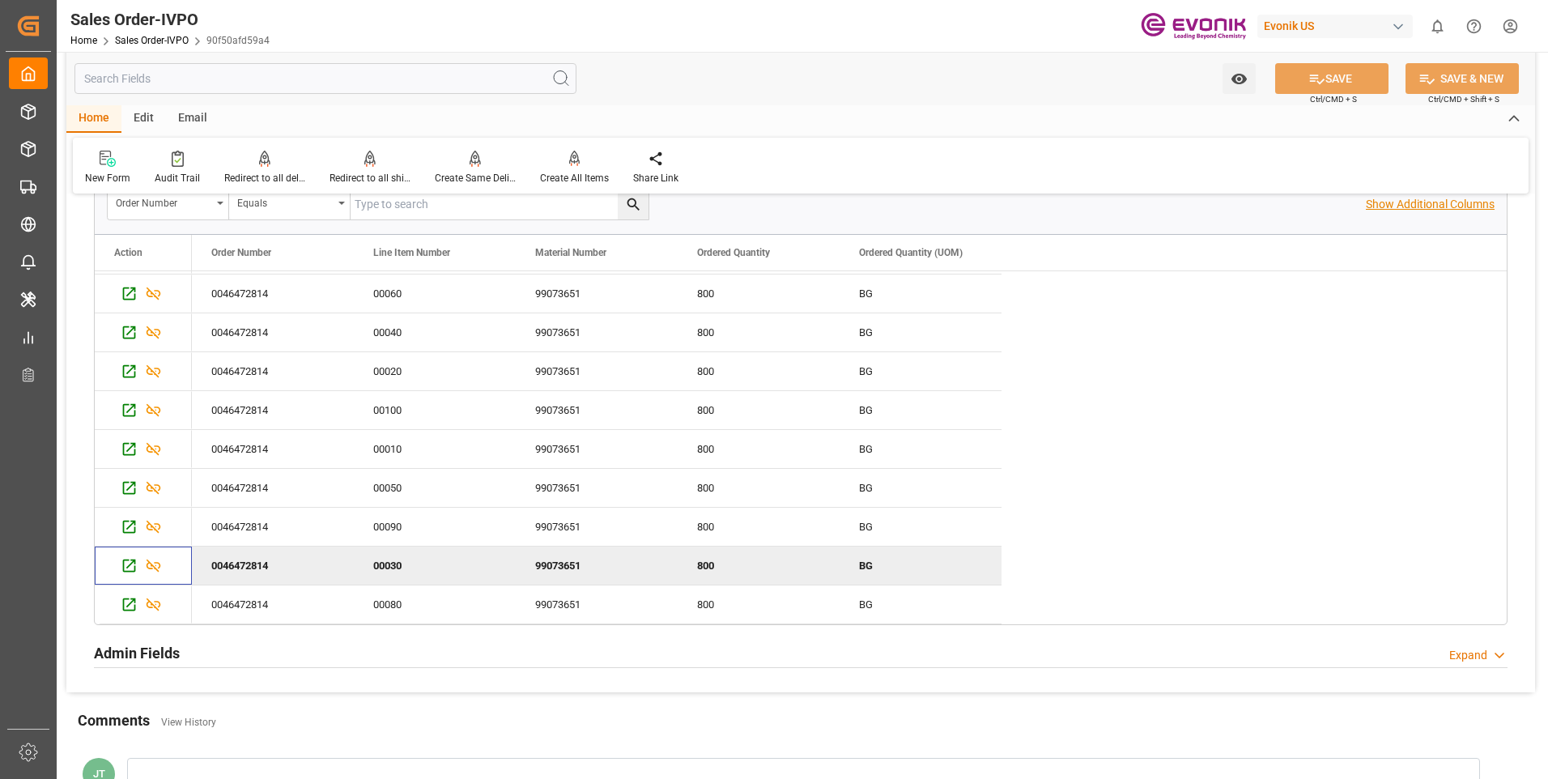
click at [1435, 205] on p "Show Additional Columns" at bounding box center [1430, 204] width 129 height 17
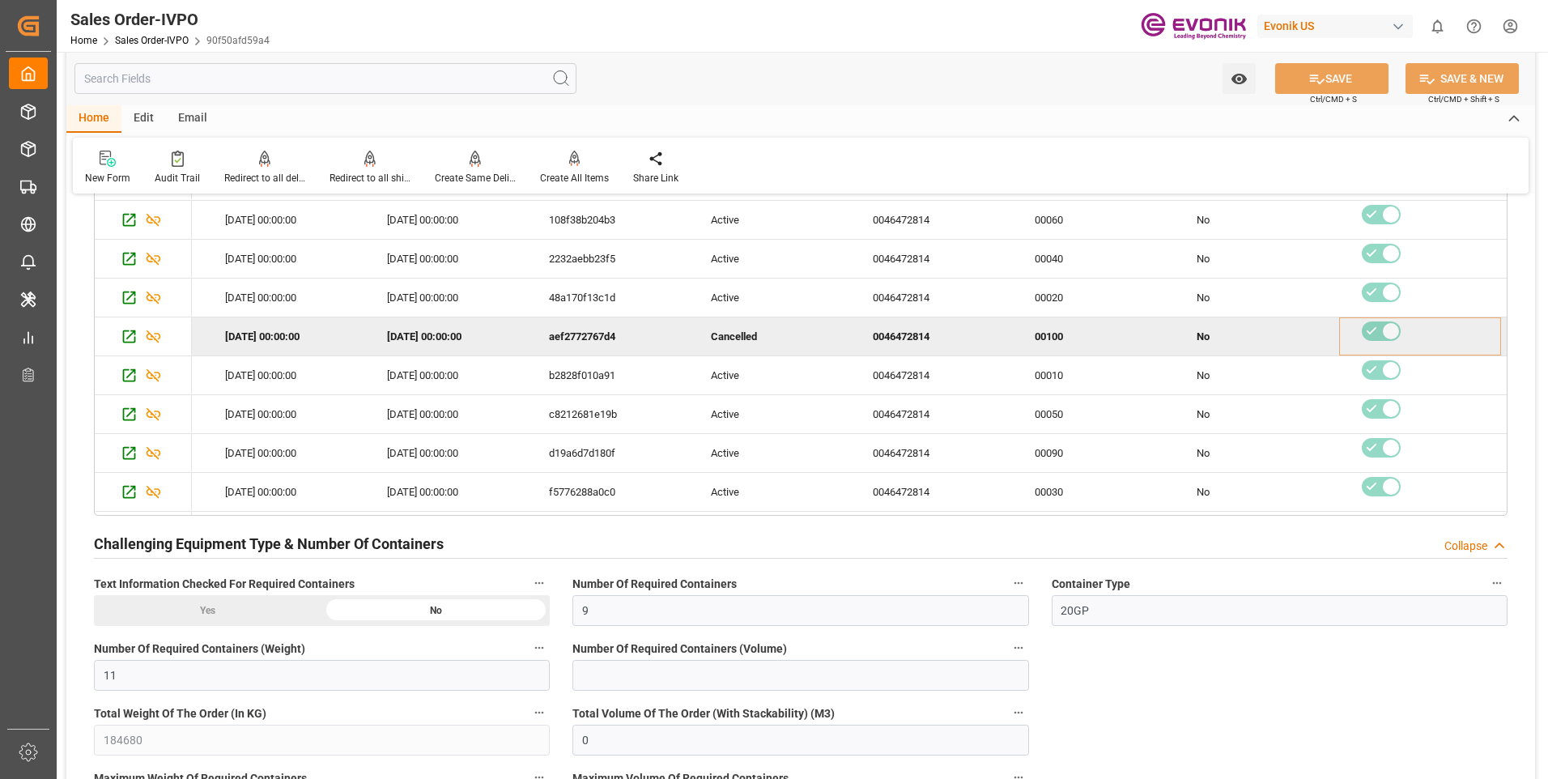
scroll to position [3747, 0]
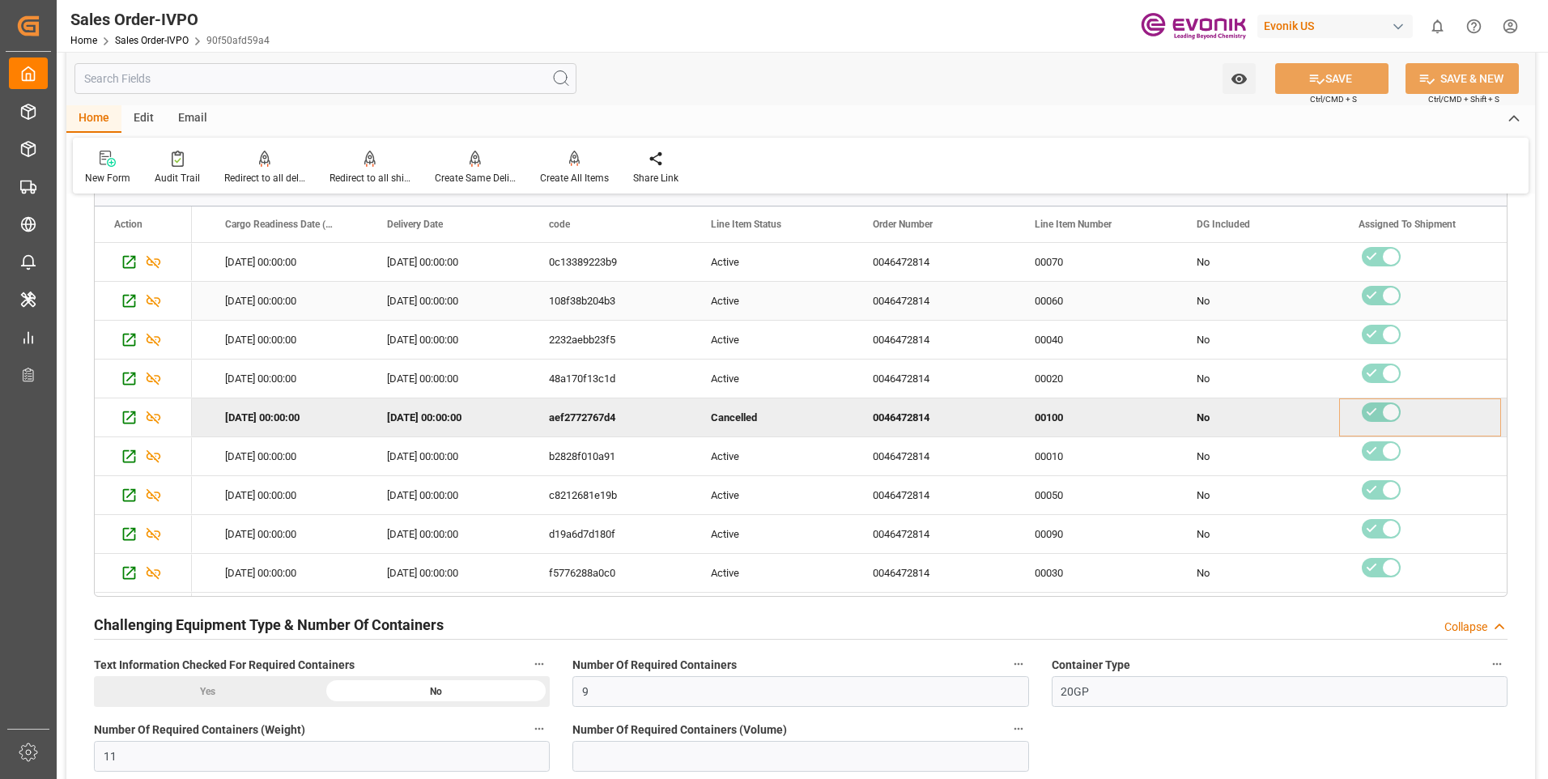
click at [276, 295] on div "2025-10-16 00:00:00" at bounding box center [287, 301] width 162 height 38
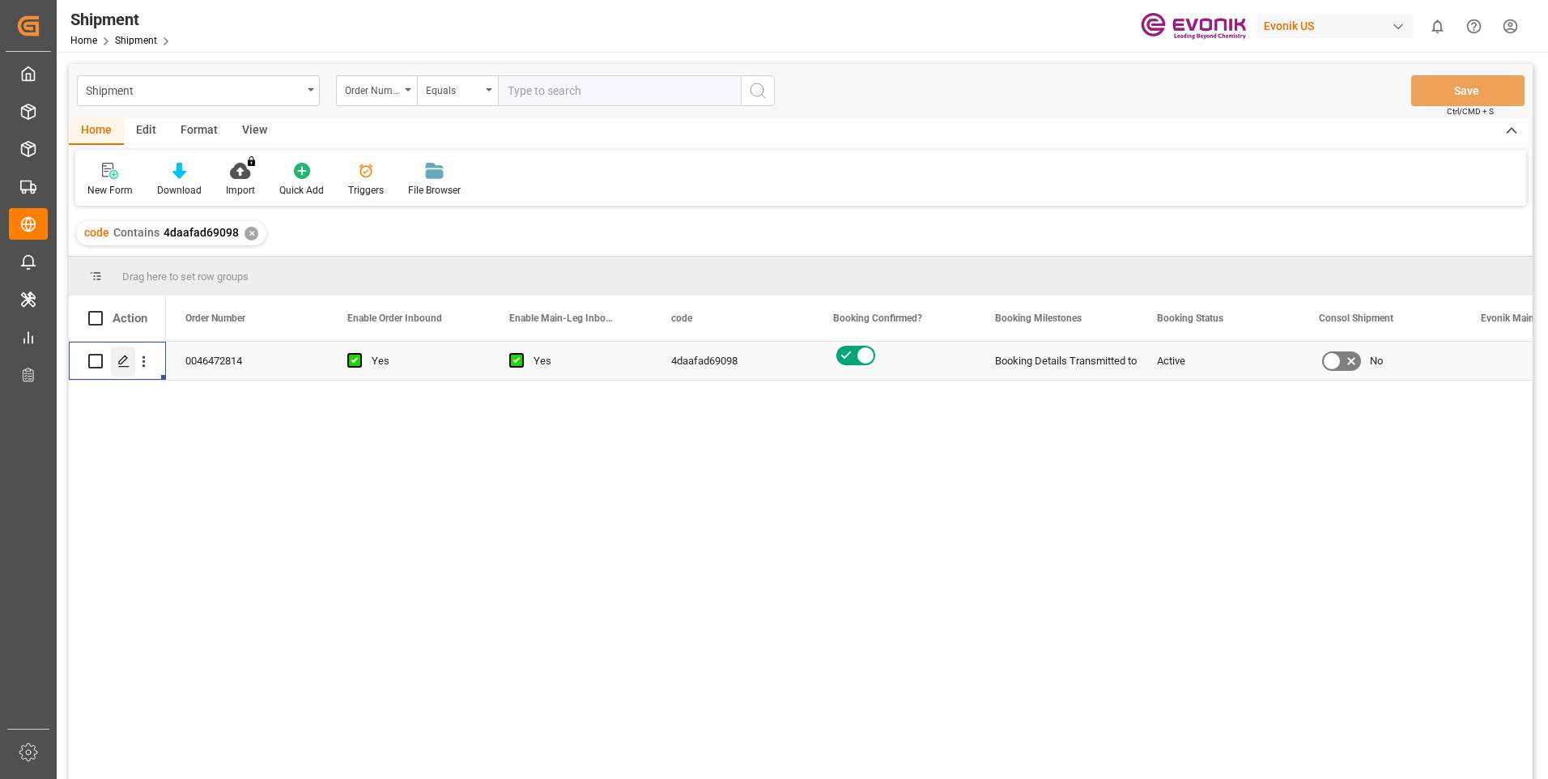
click at [123, 363] on icon "Press SPACE to select this row." at bounding box center [123, 361] width 13 height 13
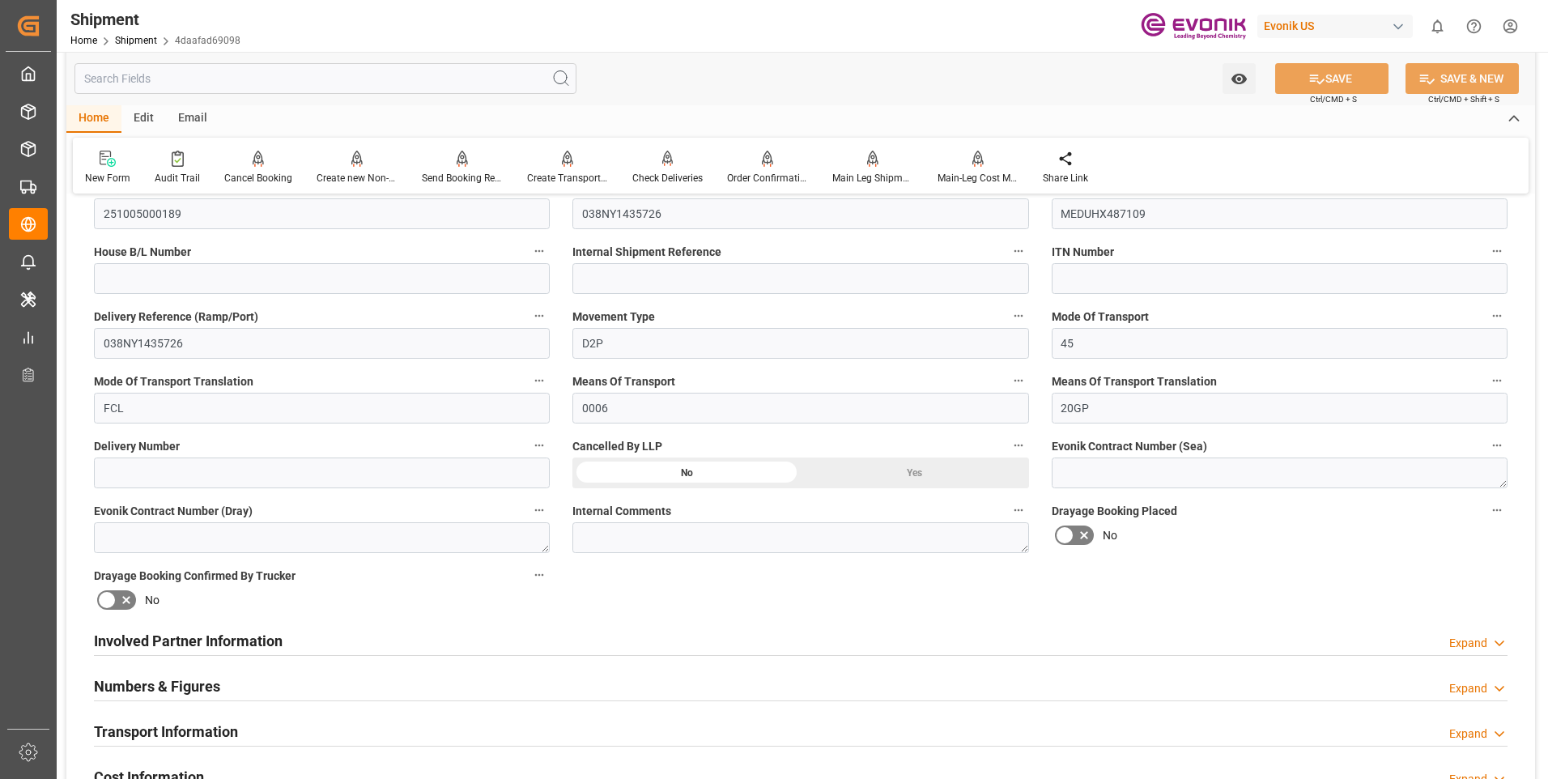
scroll to position [567, 0]
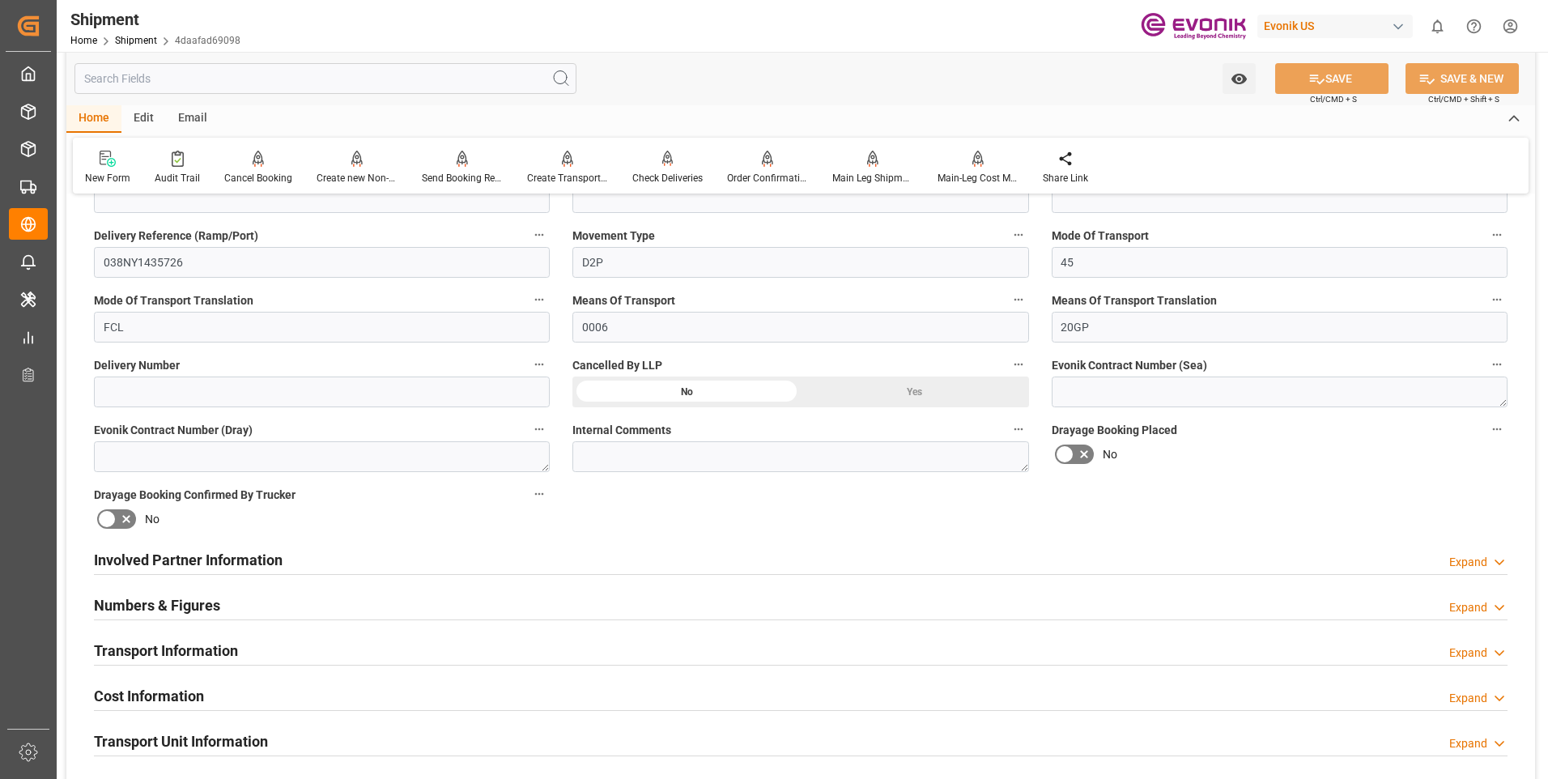
click at [175, 642] on h2 "Transport Information" at bounding box center [166, 651] width 144 height 22
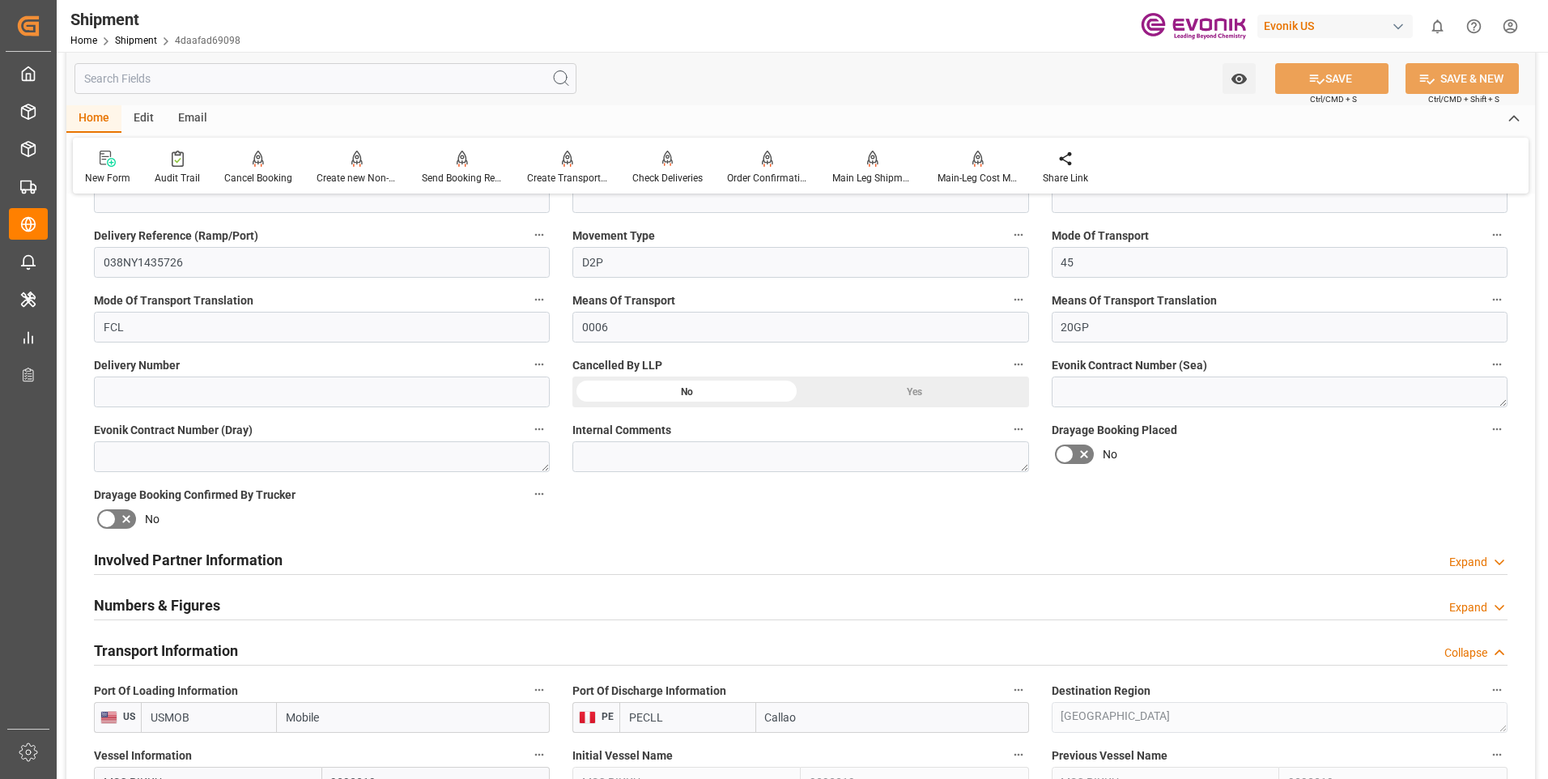
click at [175, 642] on h2 "Transport Information" at bounding box center [166, 651] width 144 height 22
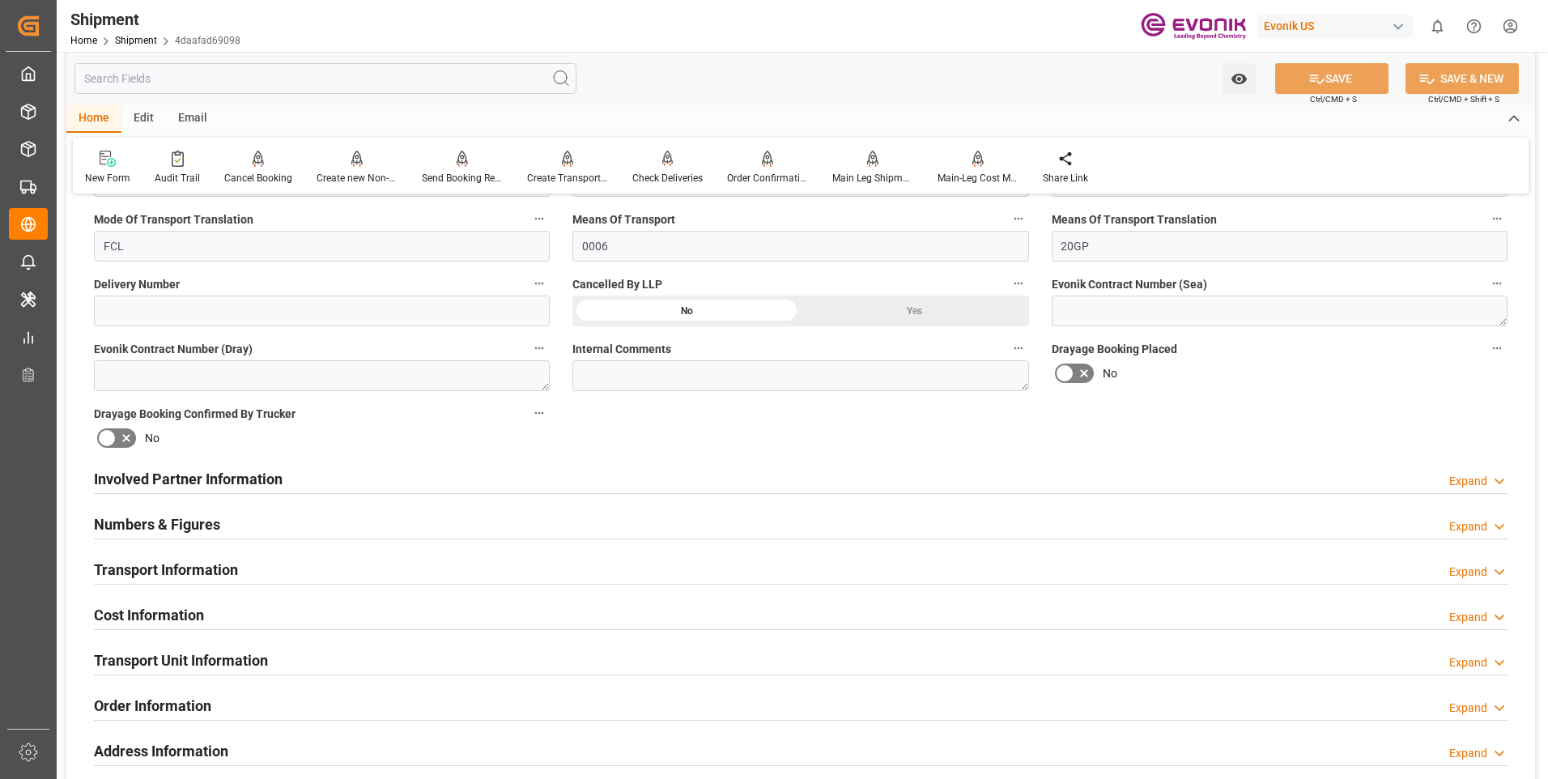
scroll to position [729, 0]
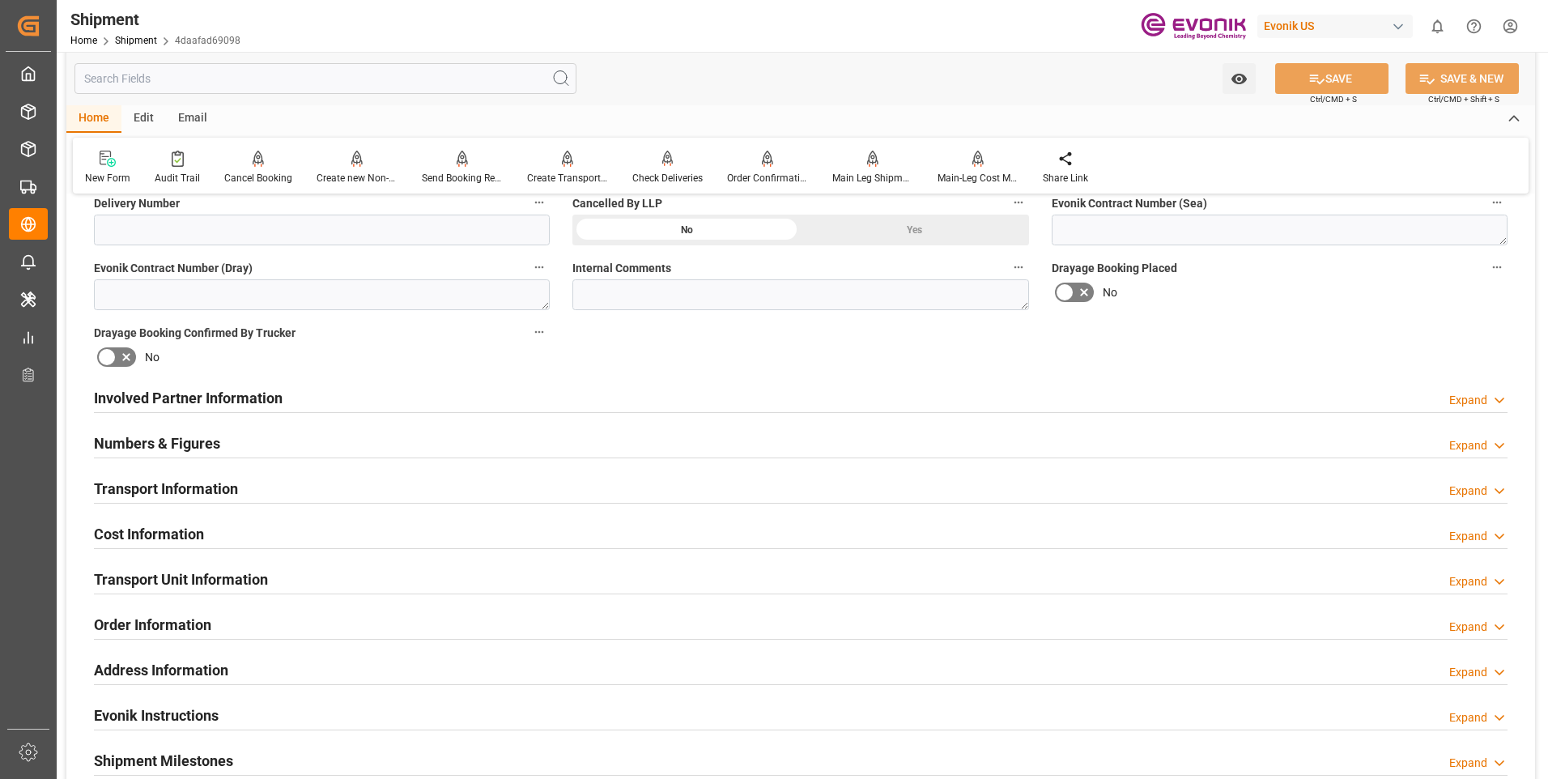
click at [165, 572] on h2 "Transport Unit Information" at bounding box center [181, 579] width 174 height 22
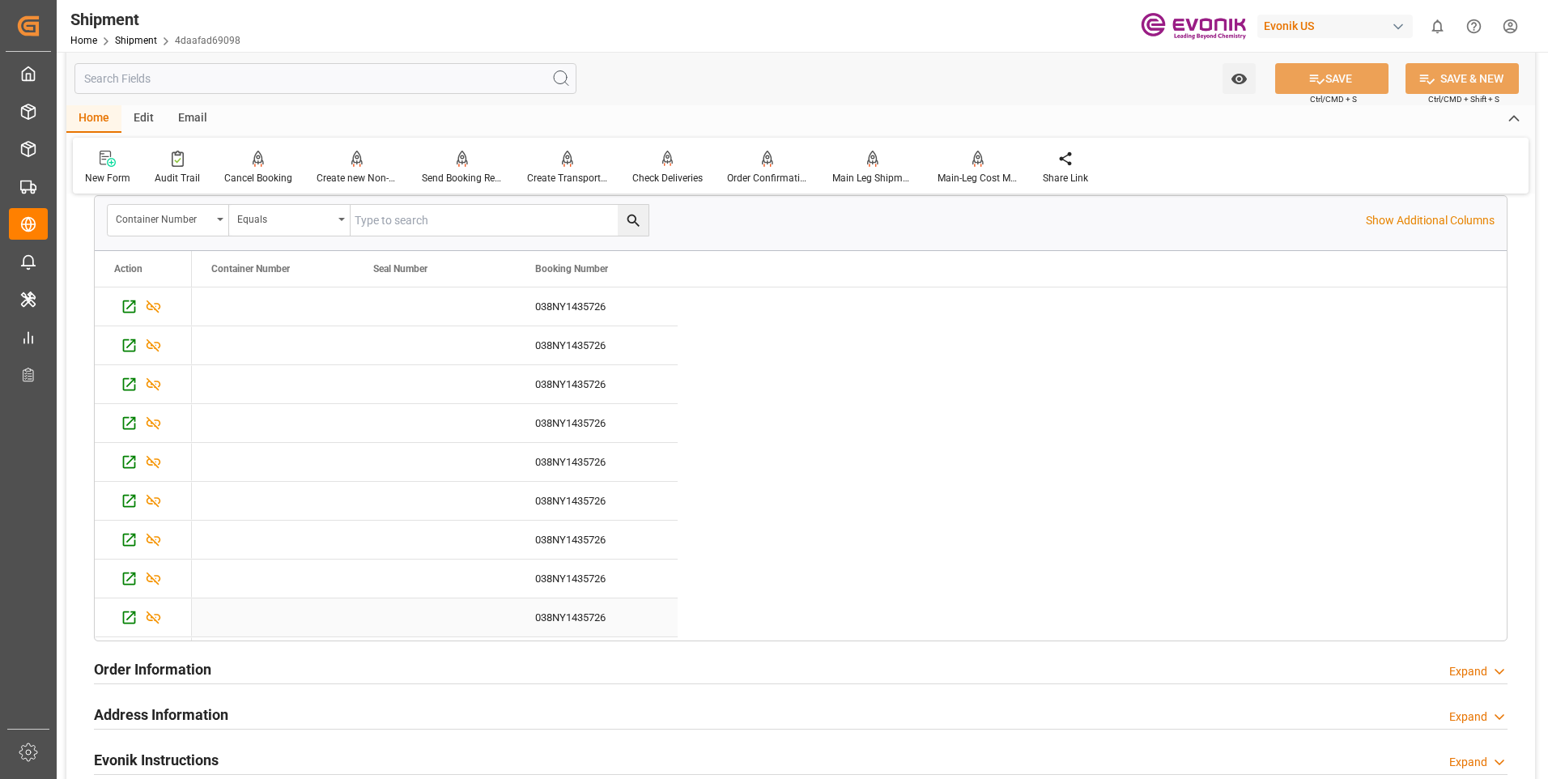
scroll to position [36, 0]
click at [1390, 213] on p "Show Additional Columns" at bounding box center [1430, 220] width 129 height 17
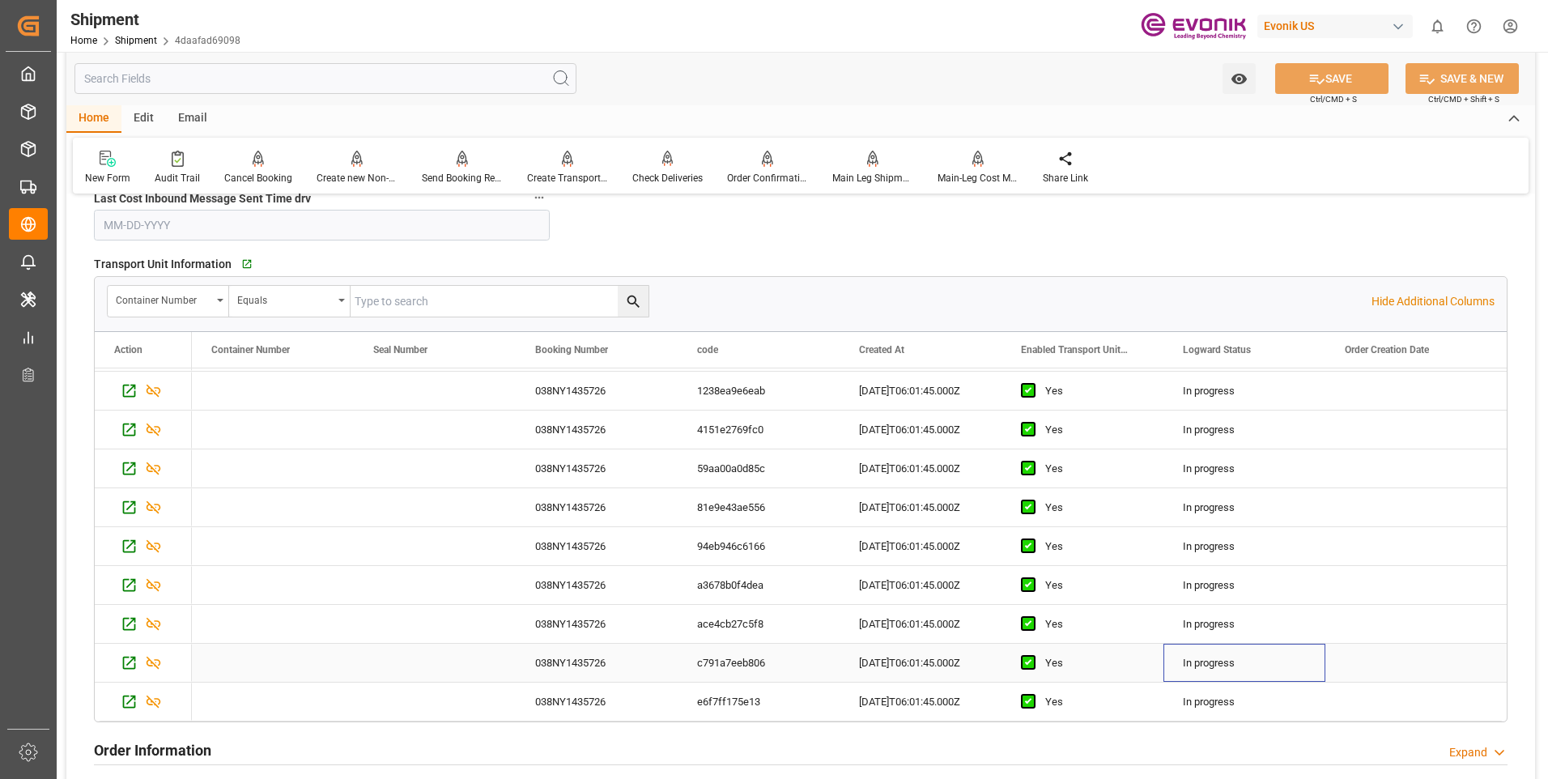
click at [1287, 658] on div "In progress" at bounding box center [1244, 663] width 162 height 38
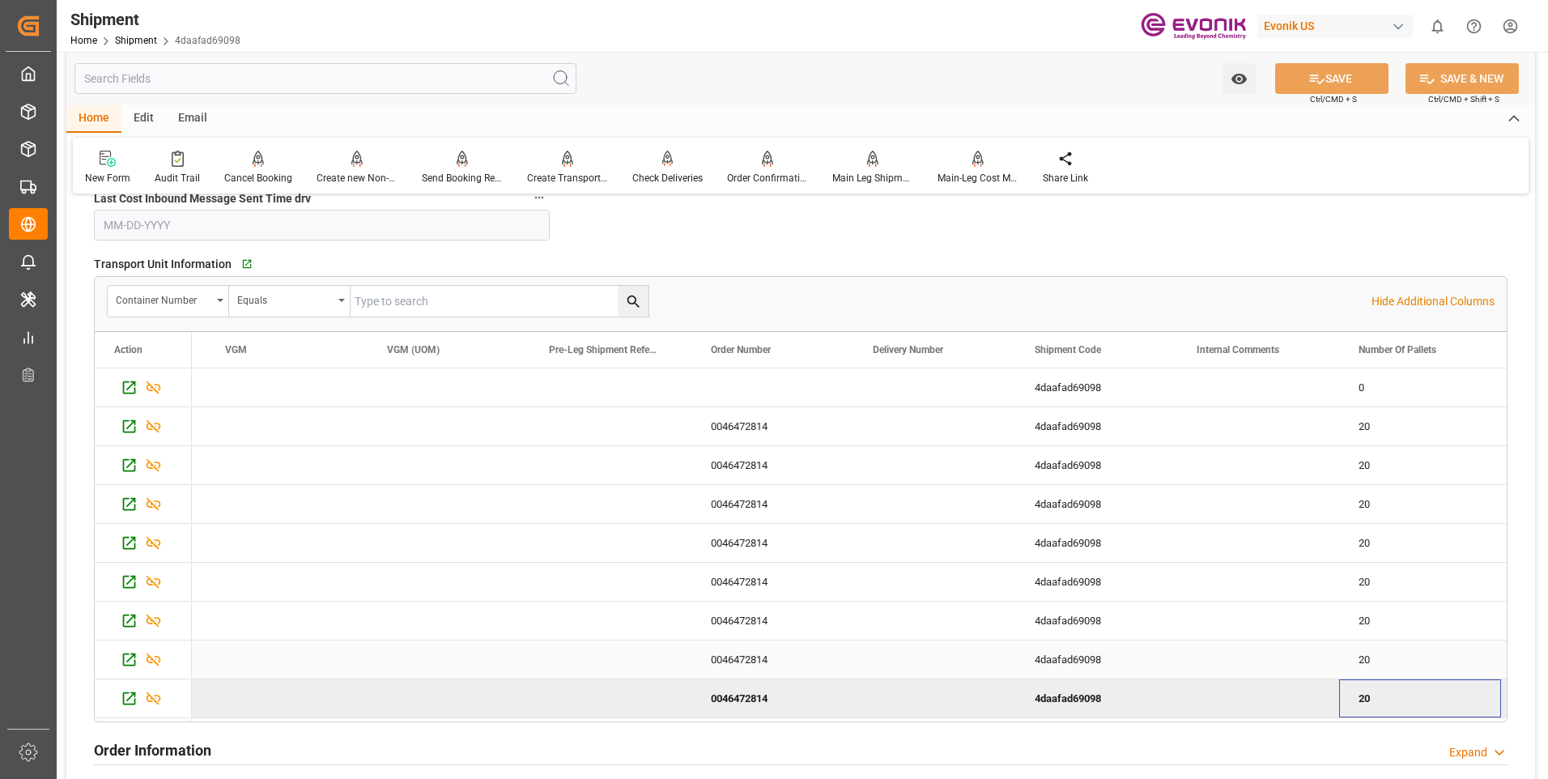
scroll to position [1052, 0]
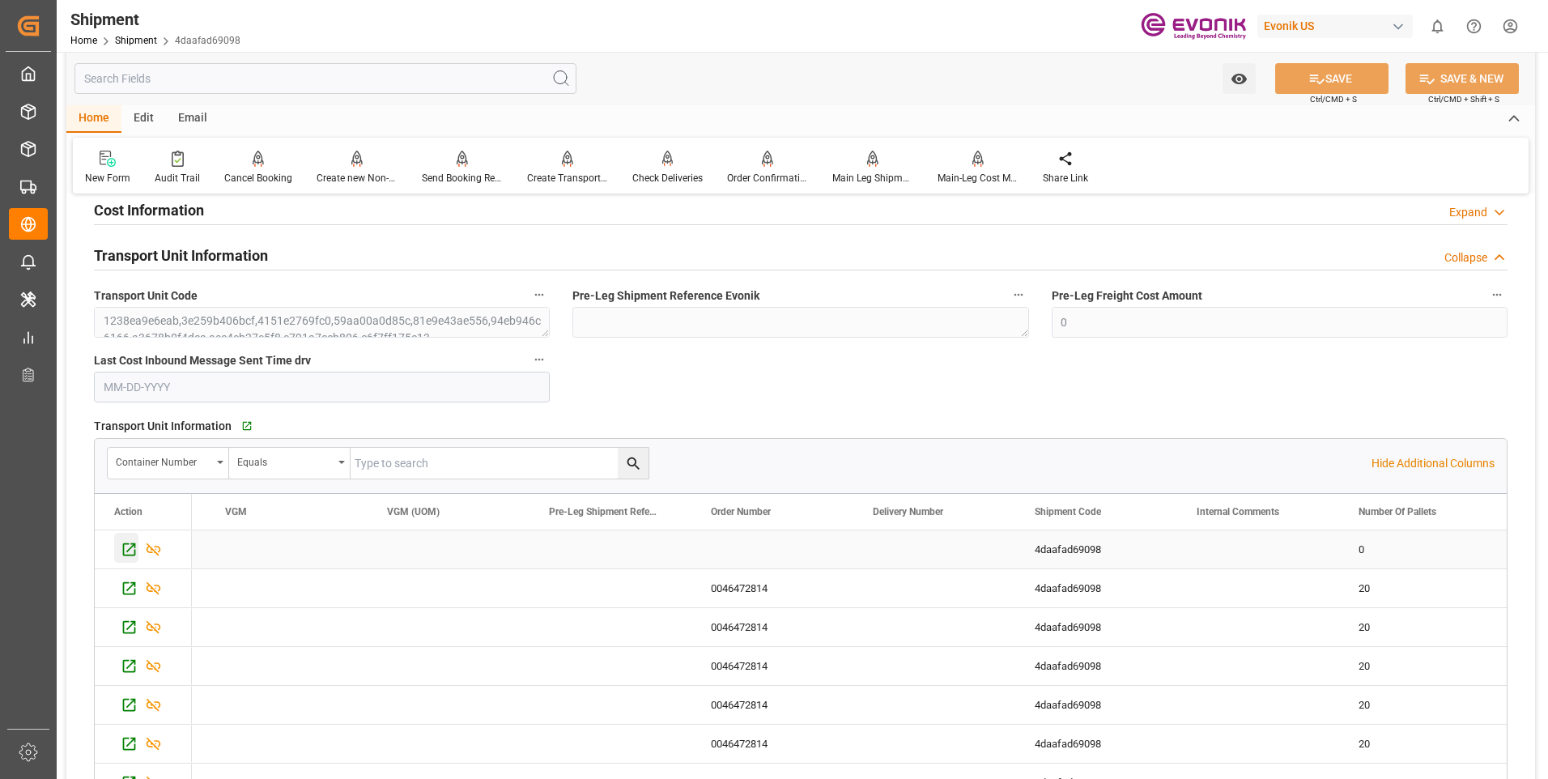
click at [130, 546] on icon "Press SPACE to select this row." at bounding box center [129, 549] width 17 height 17
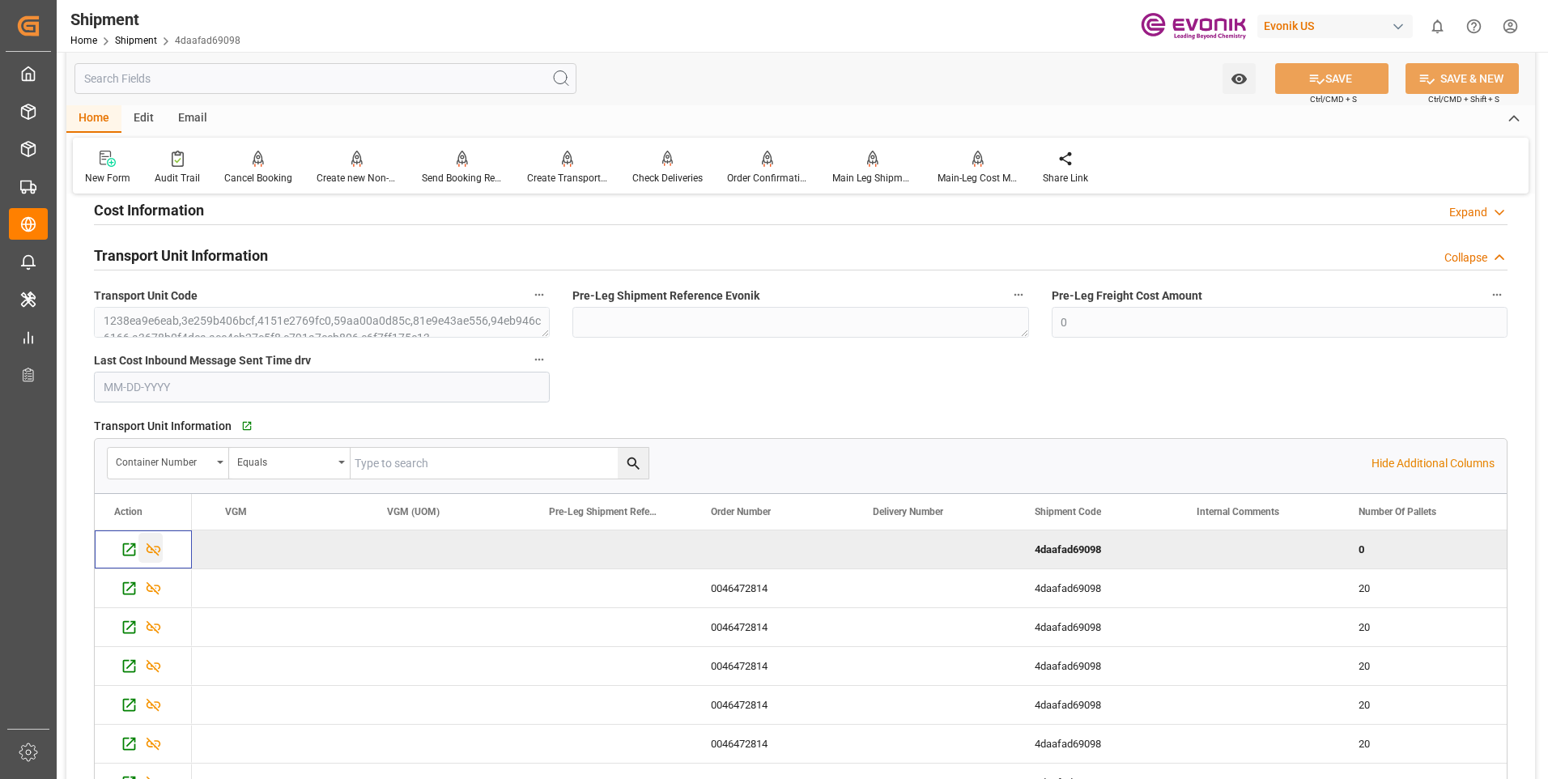
click at [148, 546] on icon "Press SPACE to deselect this row." at bounding box center [154, 549] width 15 height 13
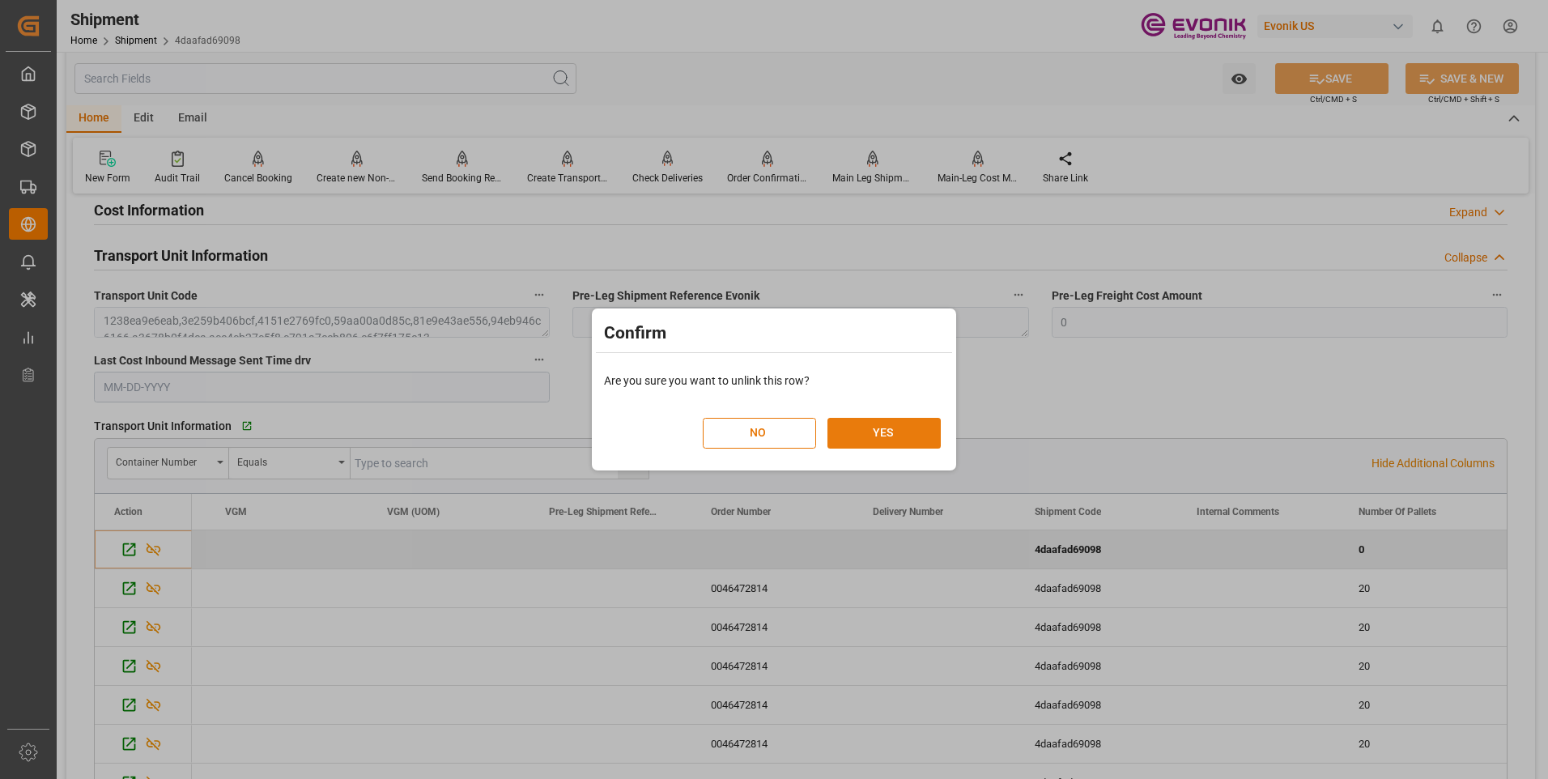
click at [885, 436] on button "YES" at bounding box center [883, 433] width 113 height 31
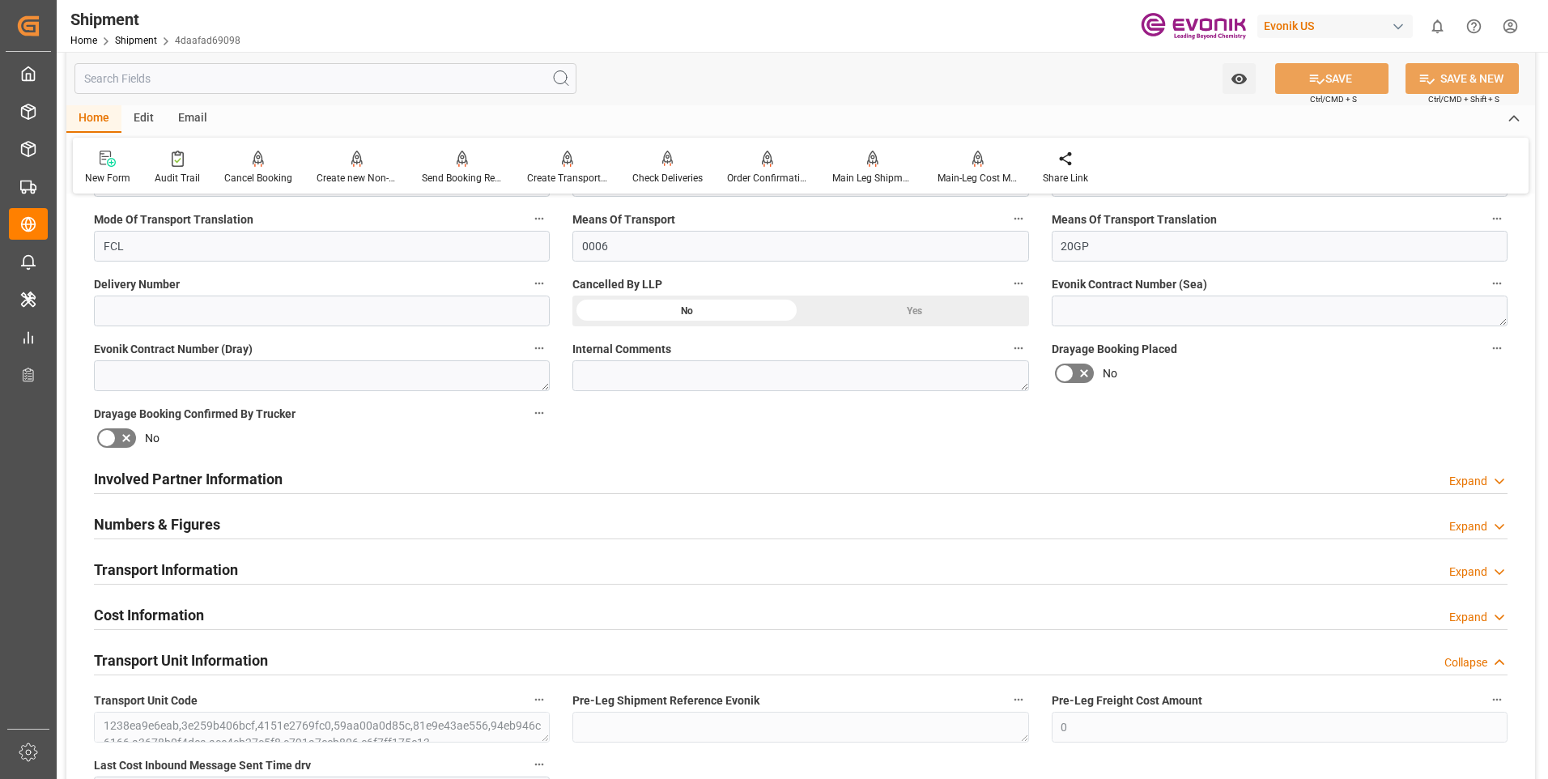
scroll to position [729, 0]
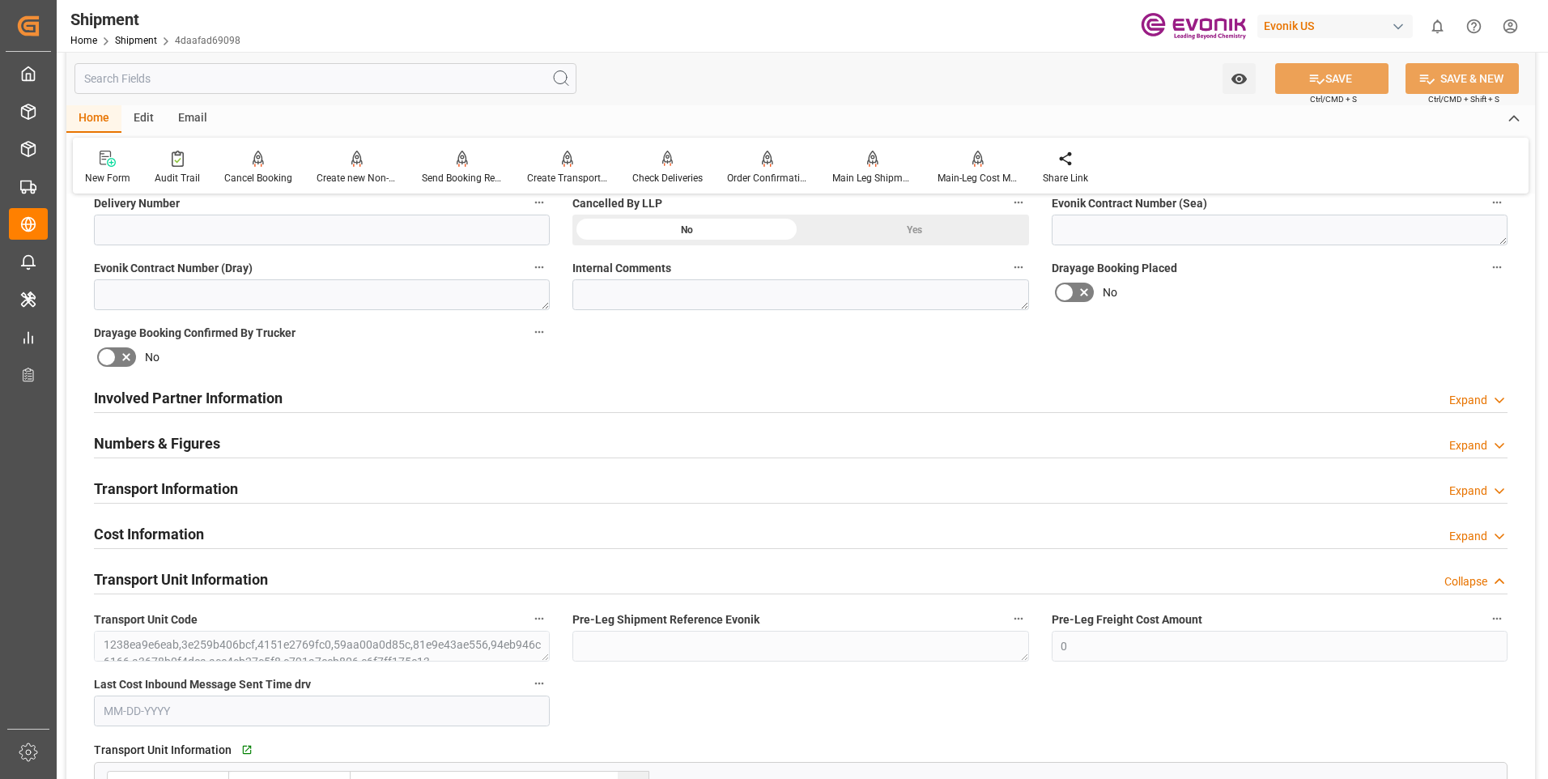
click at [936, 494] on div "Transport Information Expand" at bounding box center [800, 487] width 1413 height 31
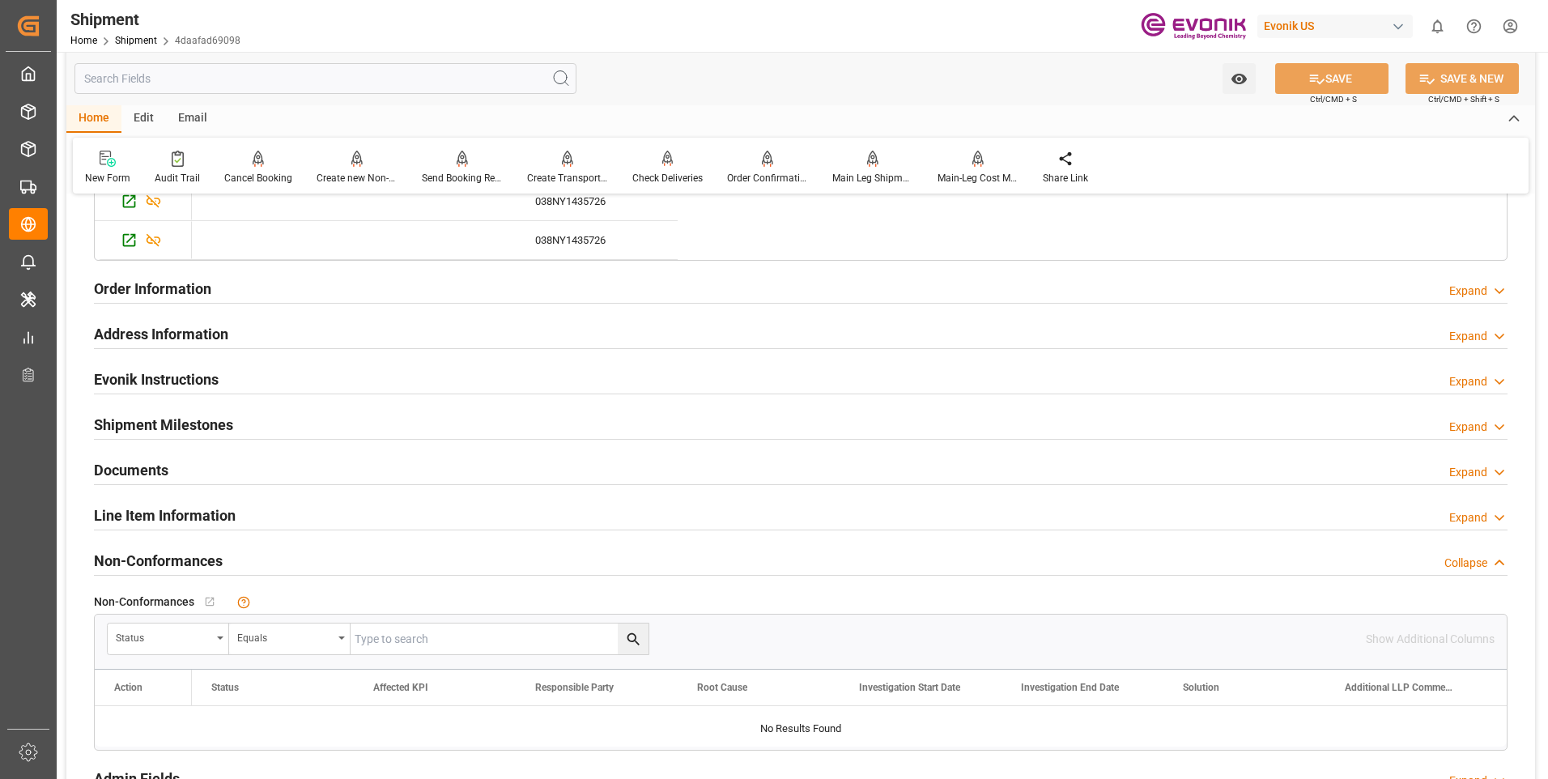
scroll to position [2267, 0]
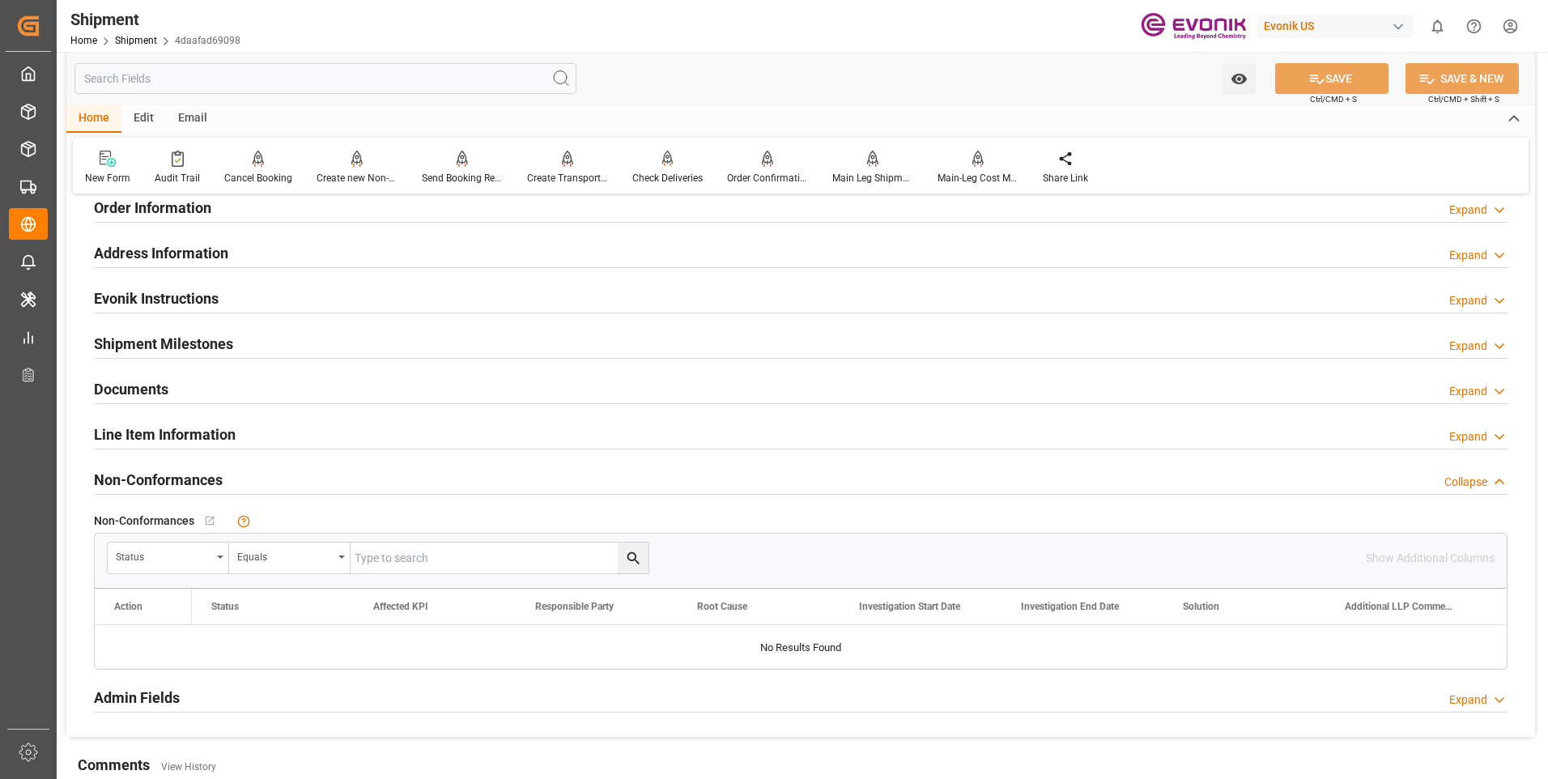
click at [408, 436] on div "Line Item Information Expand" at bounding box center [800, 433] width 1413 height 31
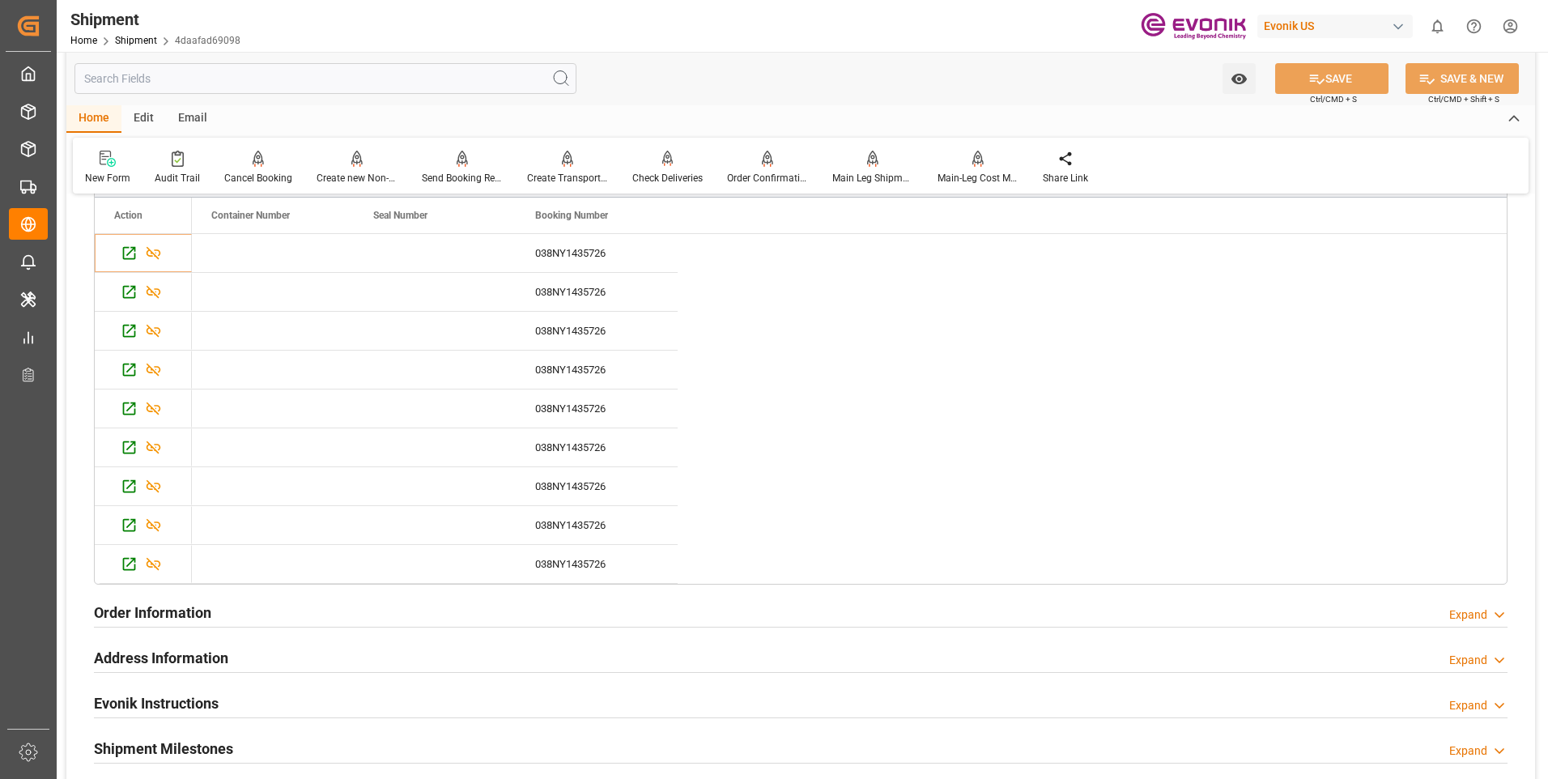
scroll to position [1700, 0]
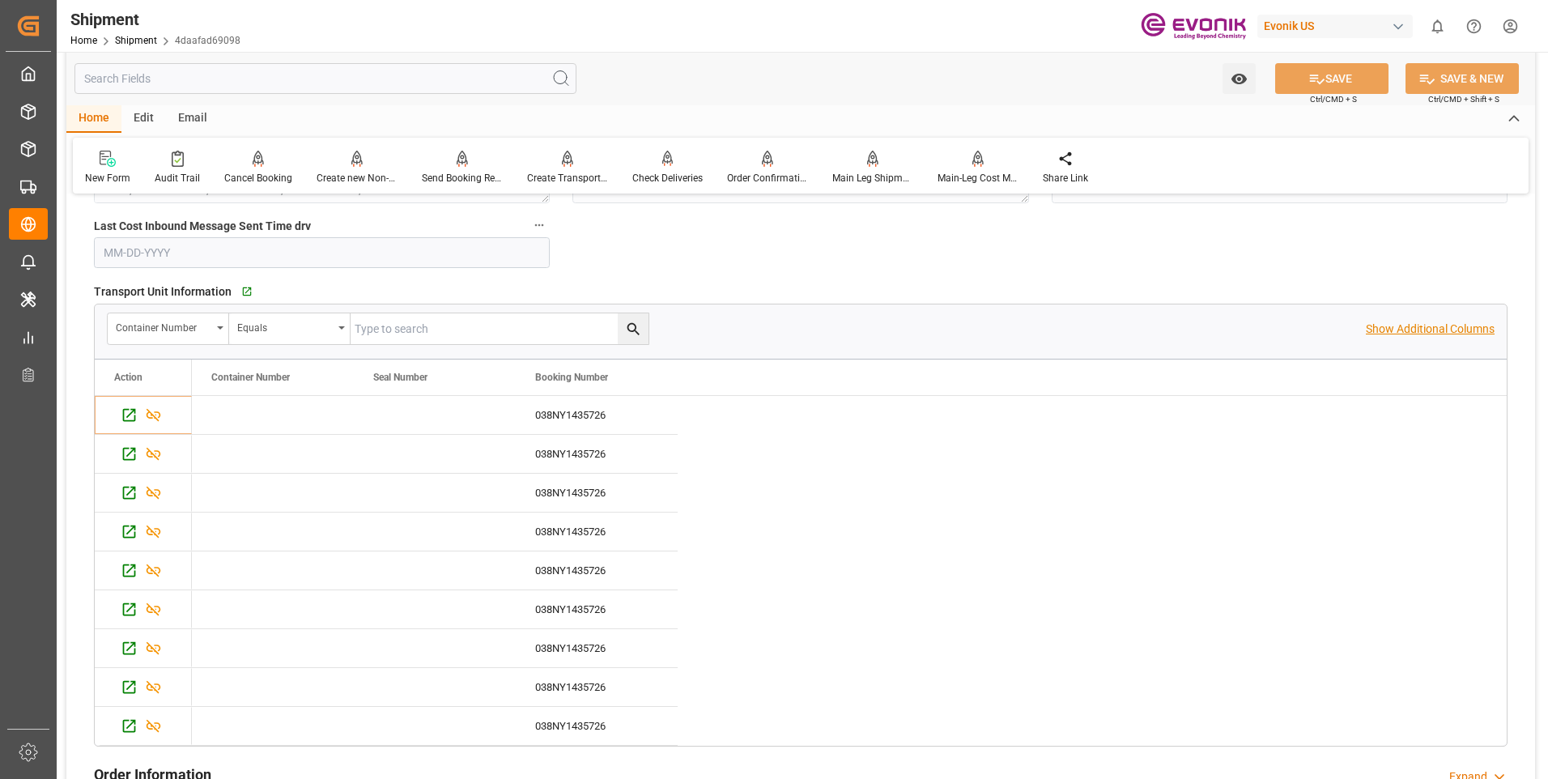
click at [1374, 329] on p "Show Additional Columns" at bounding box center [1430, 329] width 129 height 17
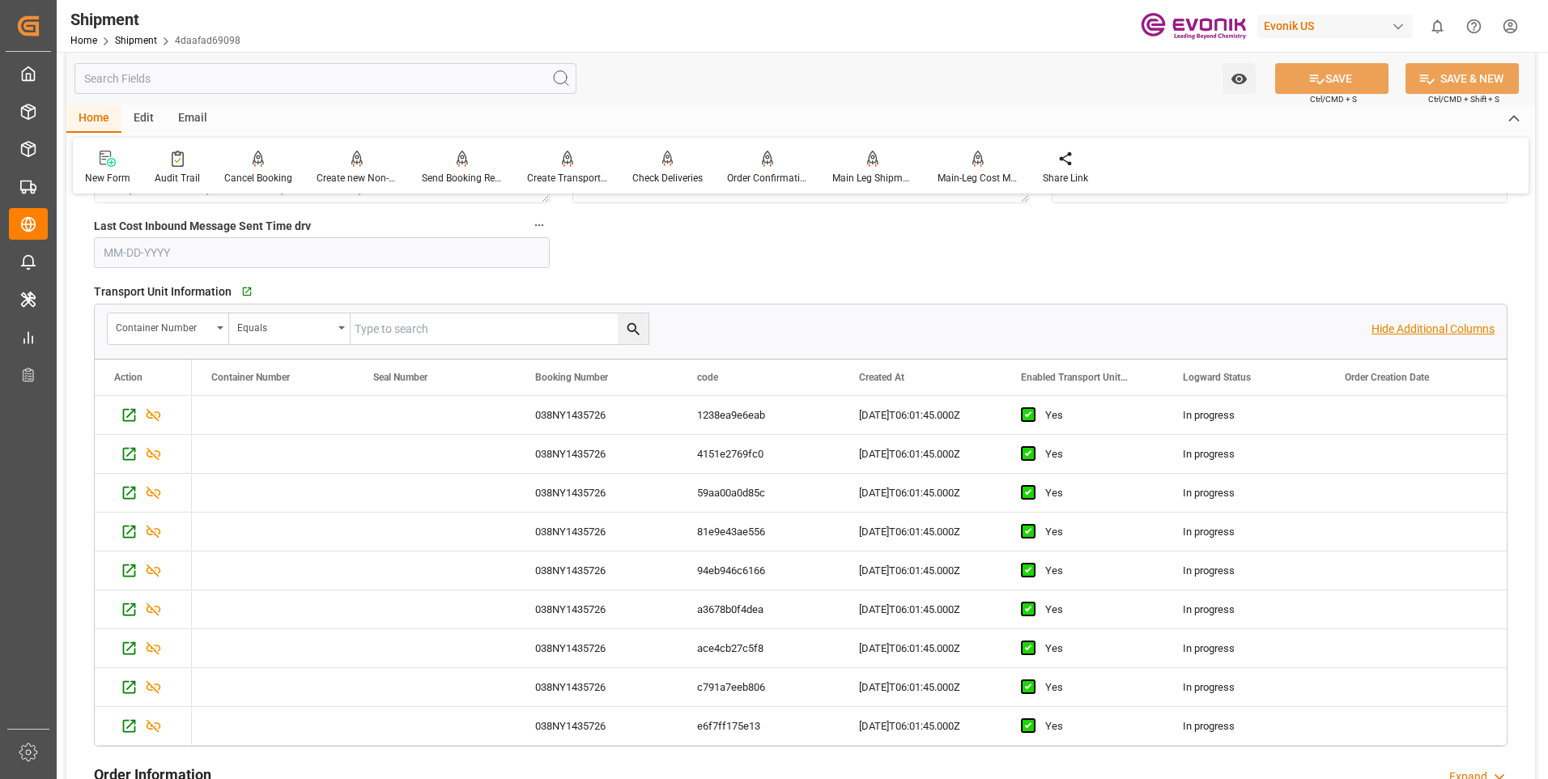
click at [1454, 334] on p "Hide Additional Columns" at bounding box center [1432, 329] width 123 height 17
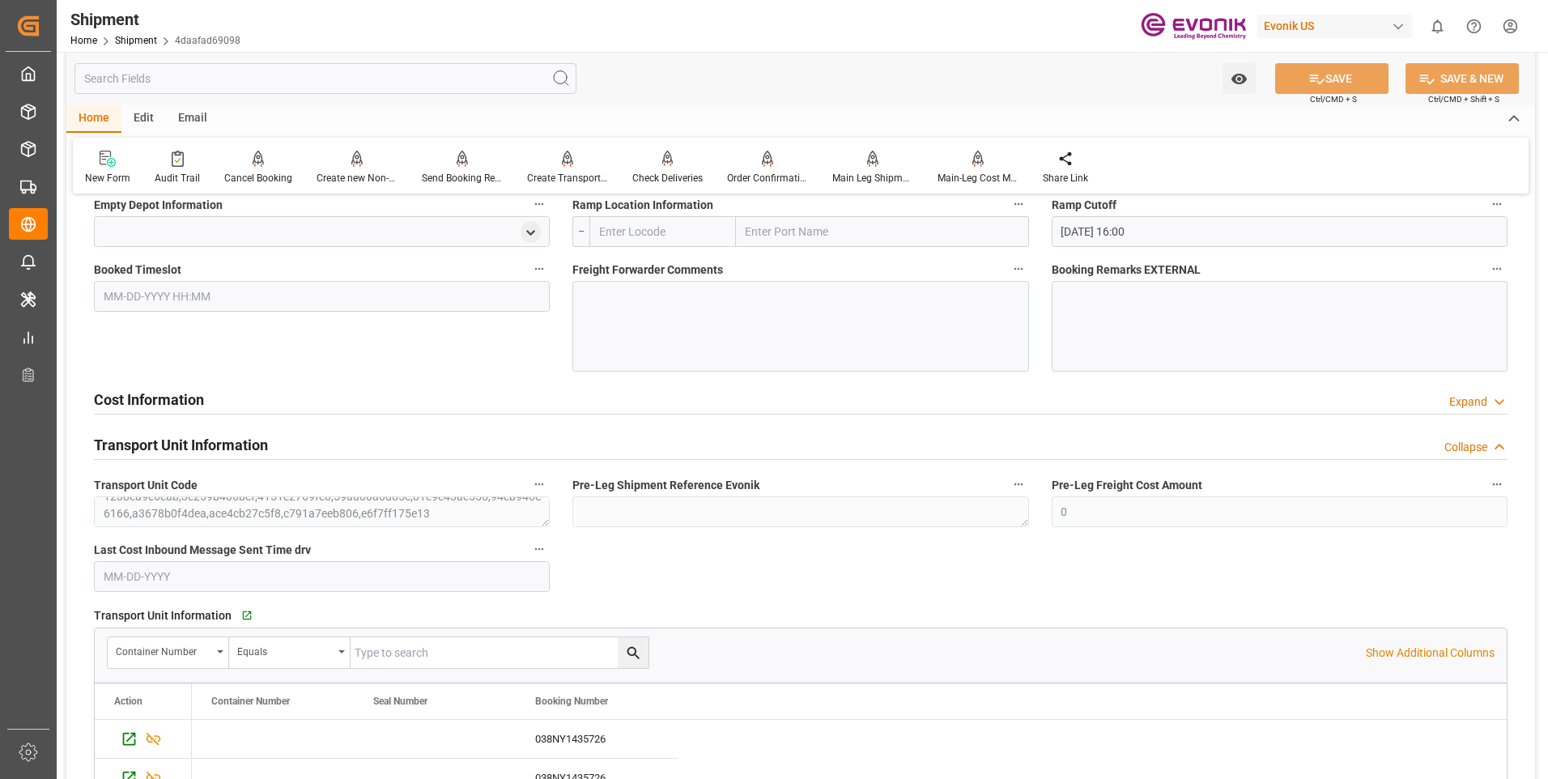
scroll to position [1295, 0]
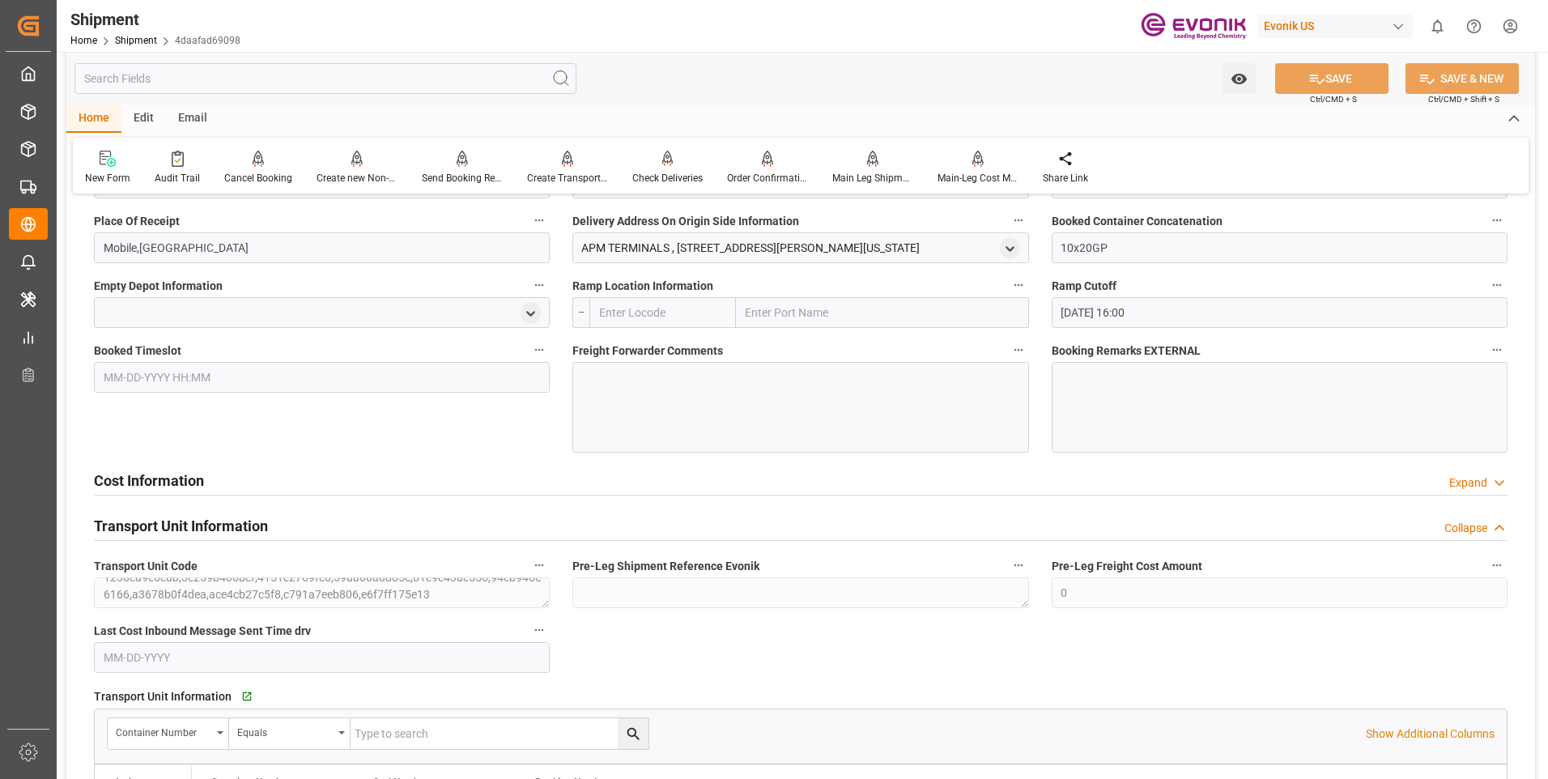
click at [325, 529] on div "Transport Unit Information Collapse" at bounding box center [800, 524] width 1413 height 31
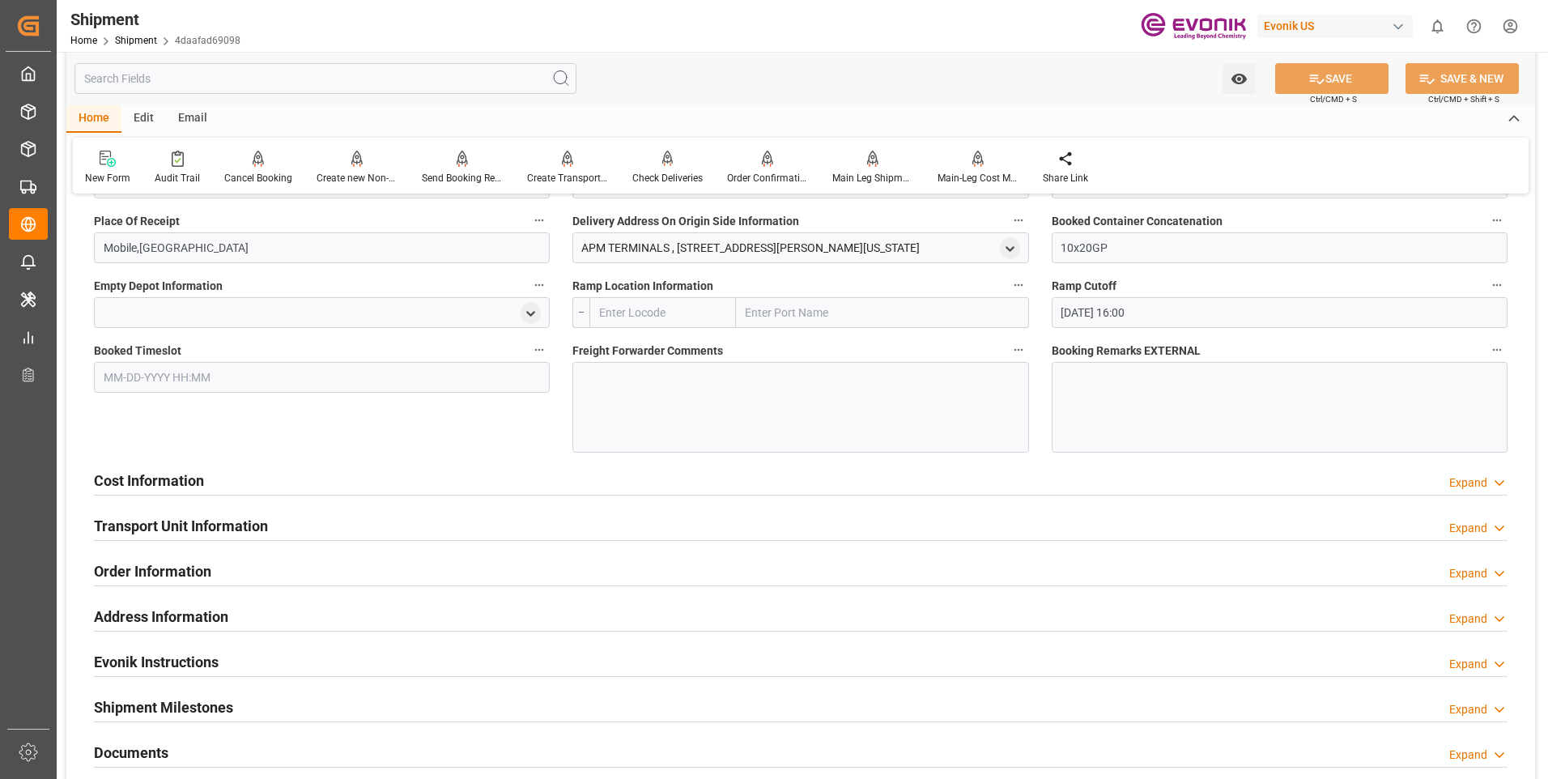
click at [325, 529] on div "Transport Unit Information Expand" at bounding box center [800, 524] width 1413 height 31
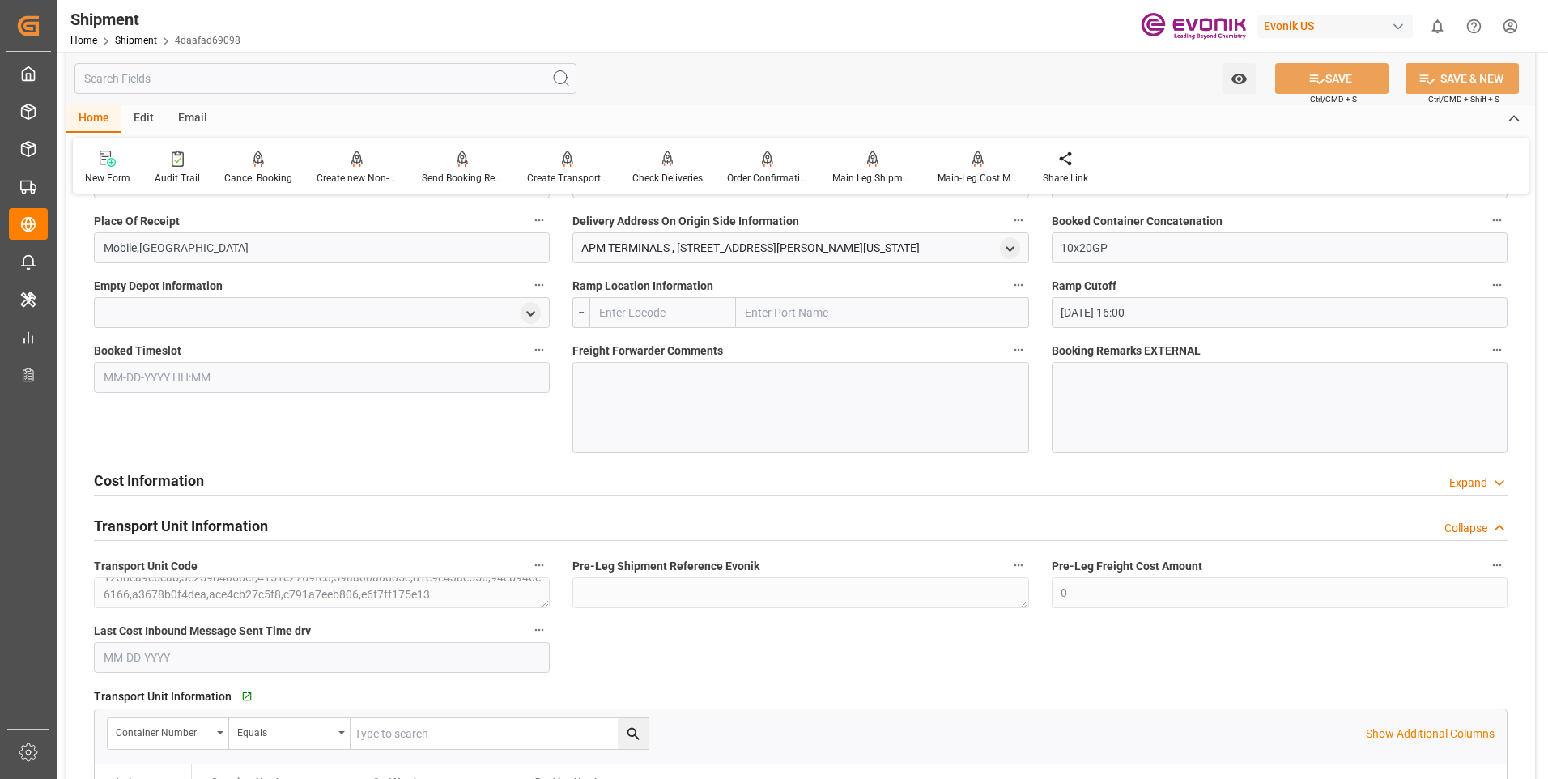
click at [184, 522] on h2 "Transport Unit Information" at bounding box center [181, 526] width 174 height 22
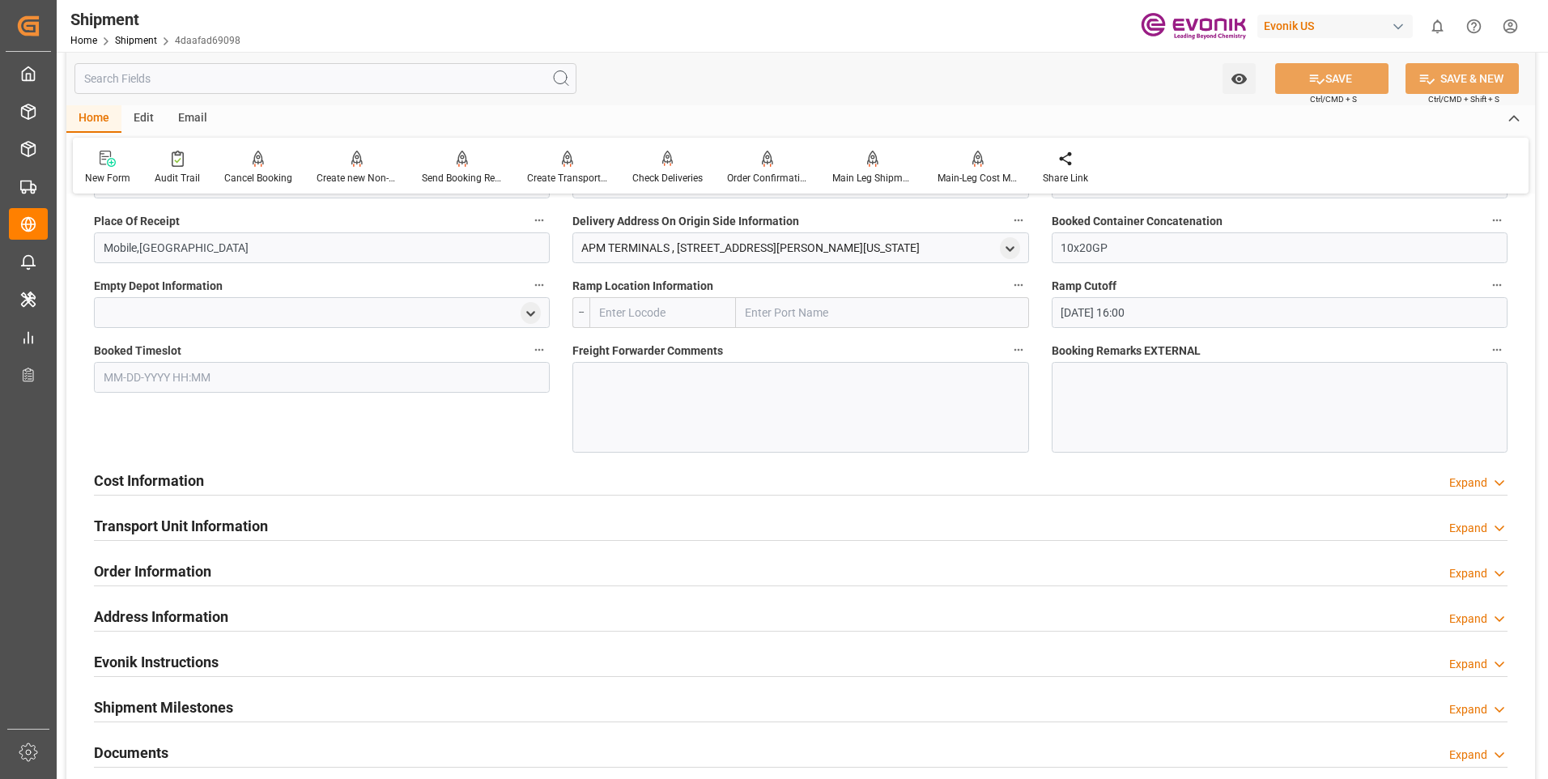
click at [184, 522] on h2 "Transport Unit Information" at bounding box center [181, 526] width 174 height 22
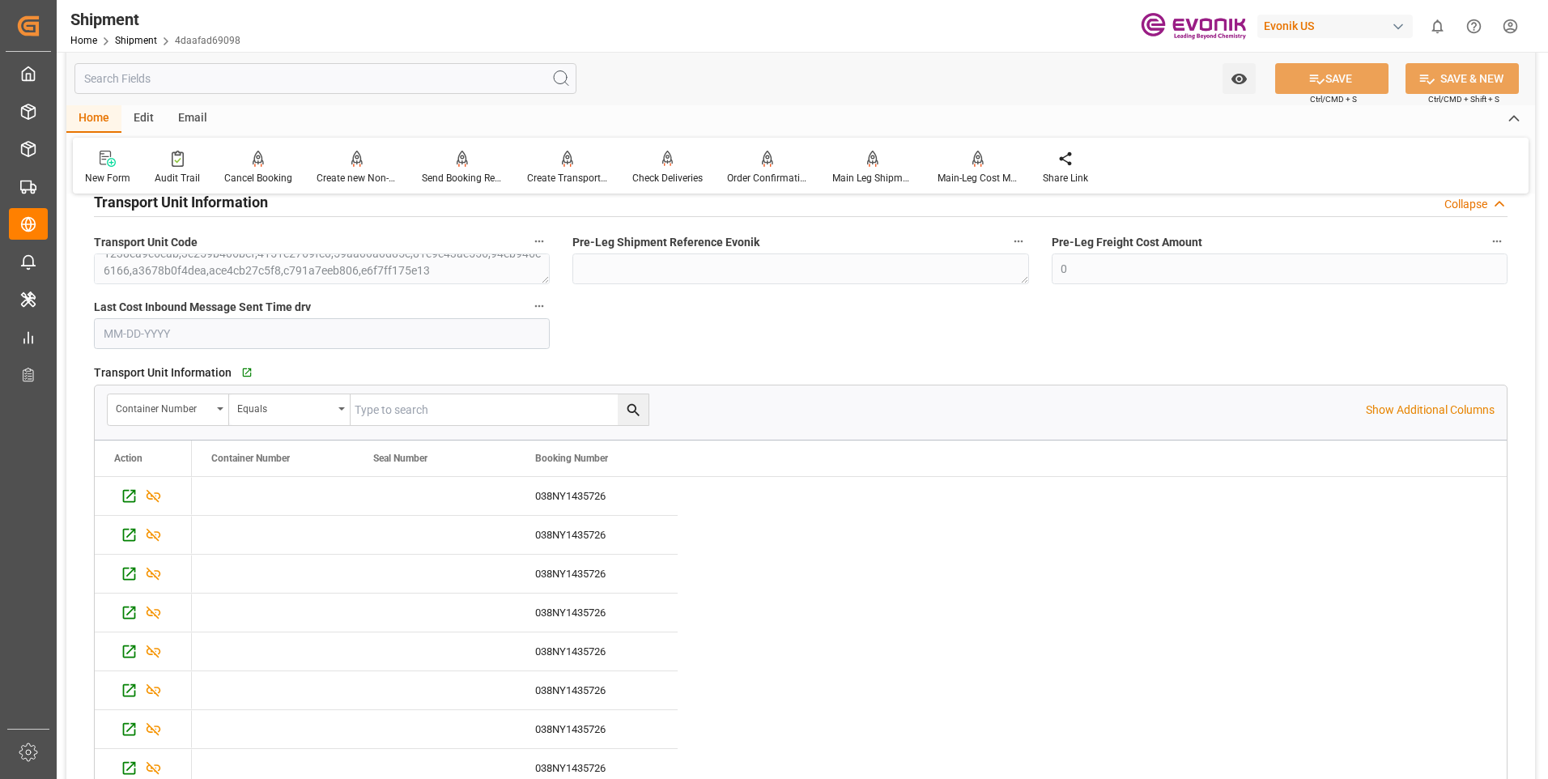
scroll to position [1700, 0]
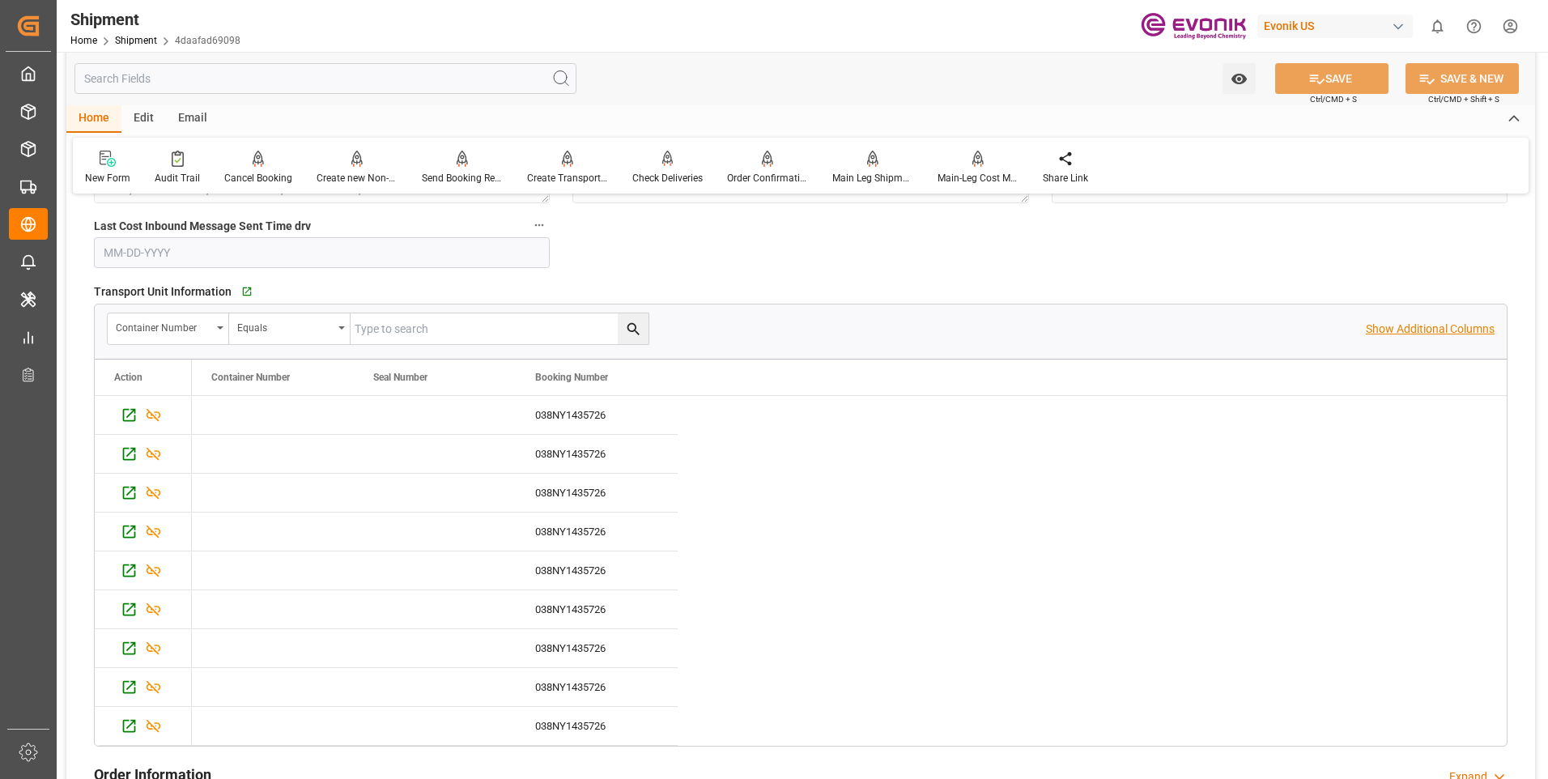
click at [1427, 325] on p "Show Additional Columns" at bounding box center [1430, 329] width 129 height 17
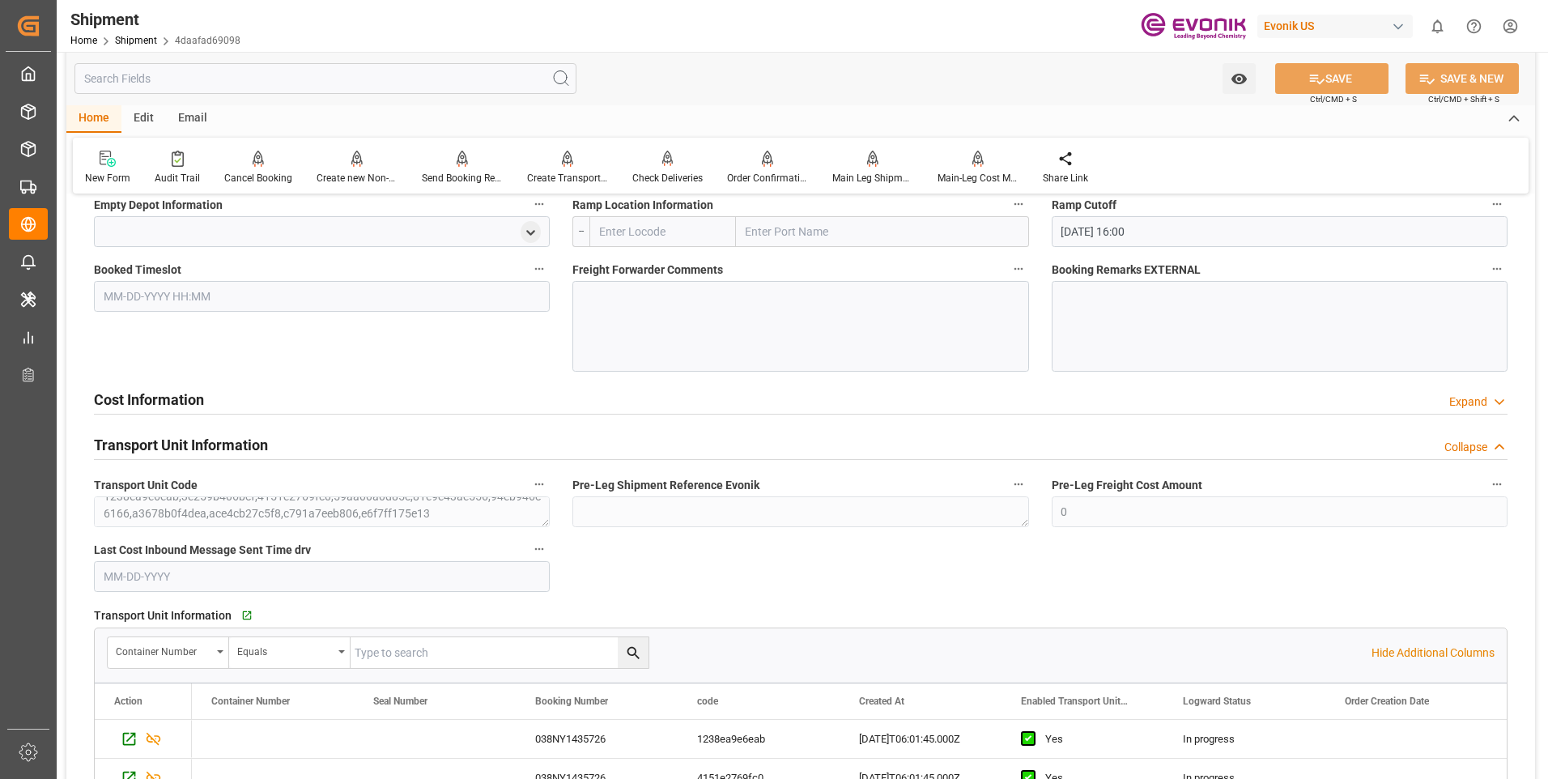
scroll to position [1295, 0]
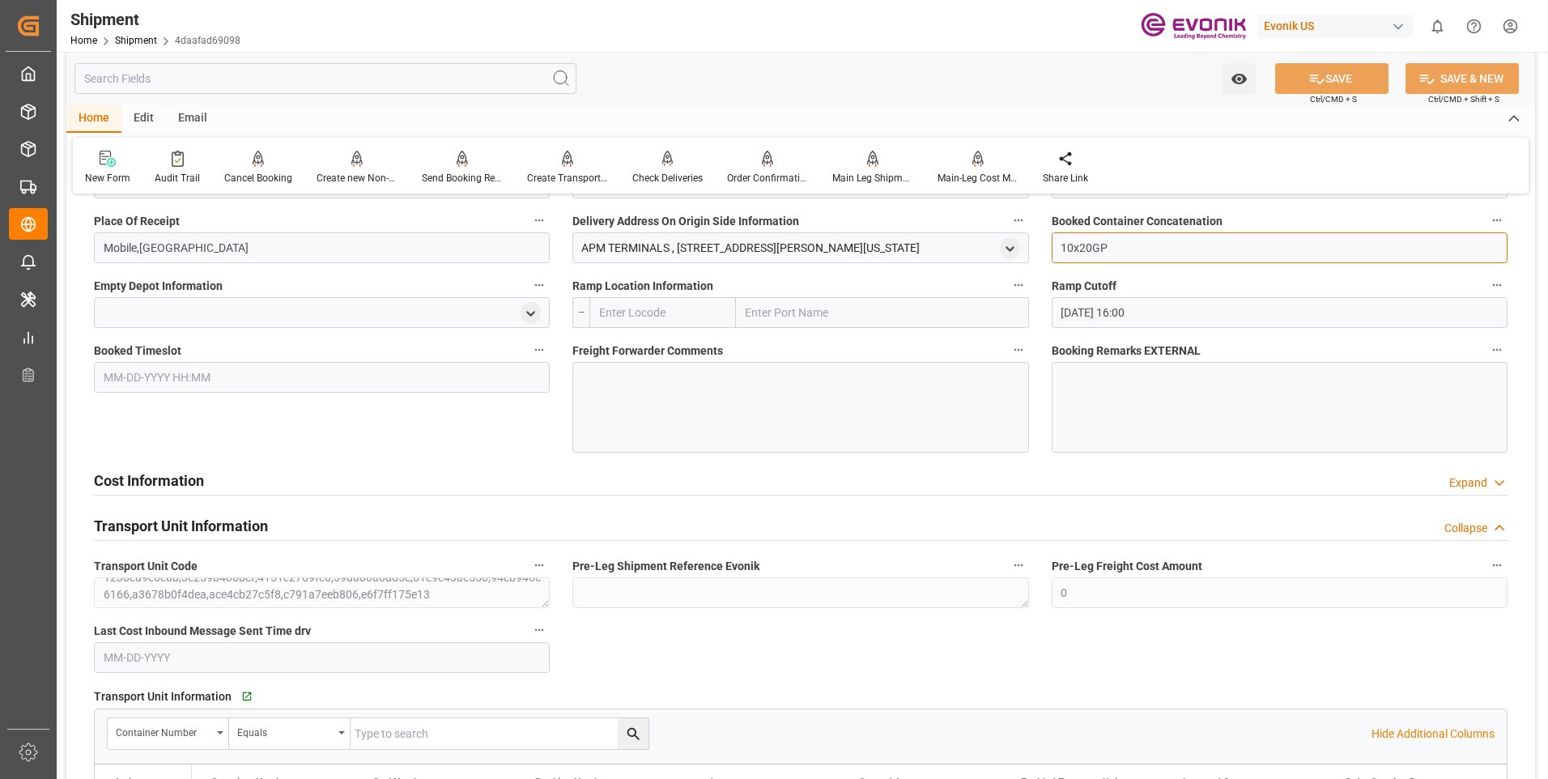
click at [1073, 243] on input "10x20GP" at bounding box center [1280, 247] width 456 height 31
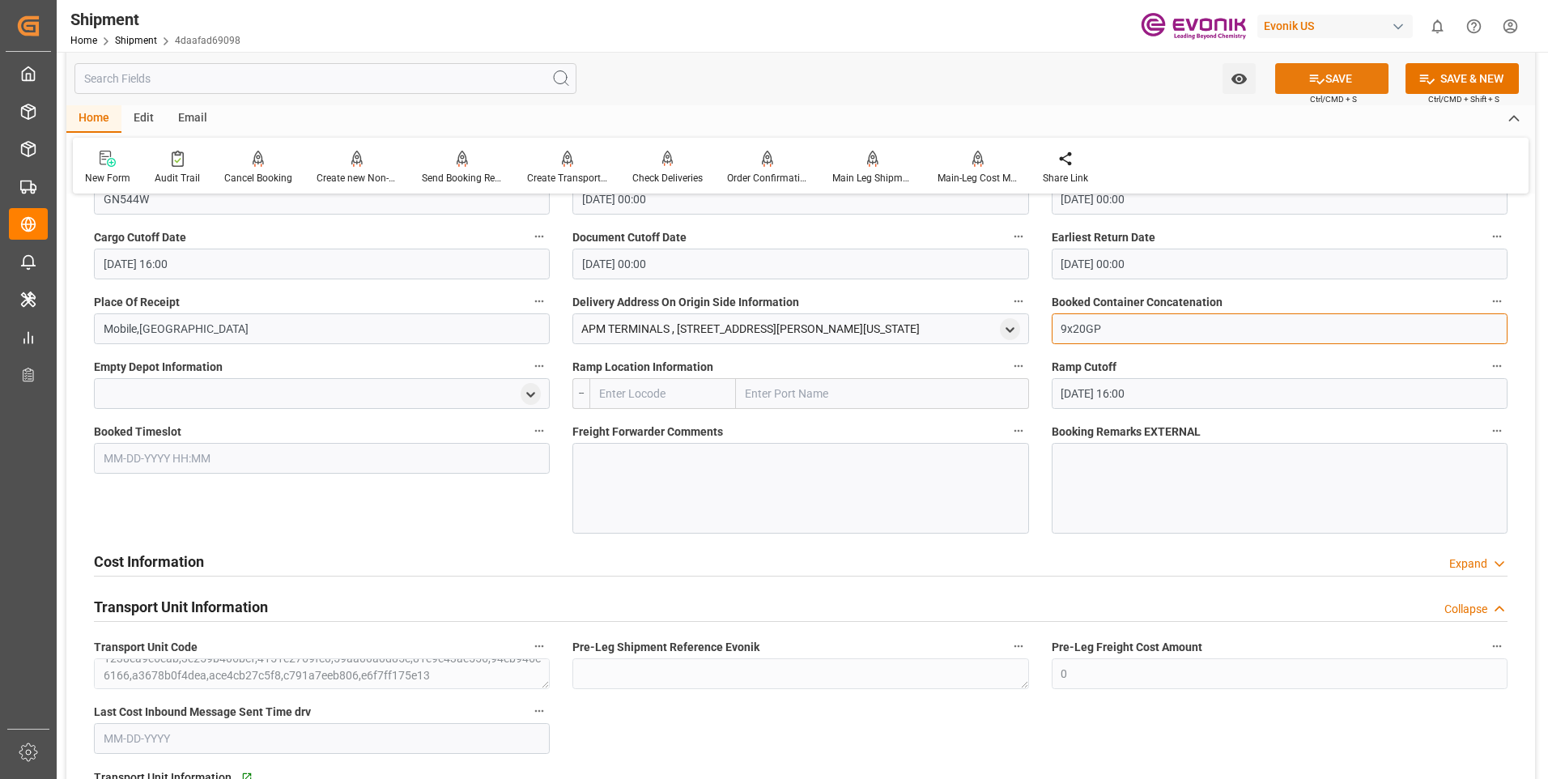
type input "9x20GP"
click at [1333, 78] on button "SAVE" at bounding box center [1331, 78] width 113 height 31
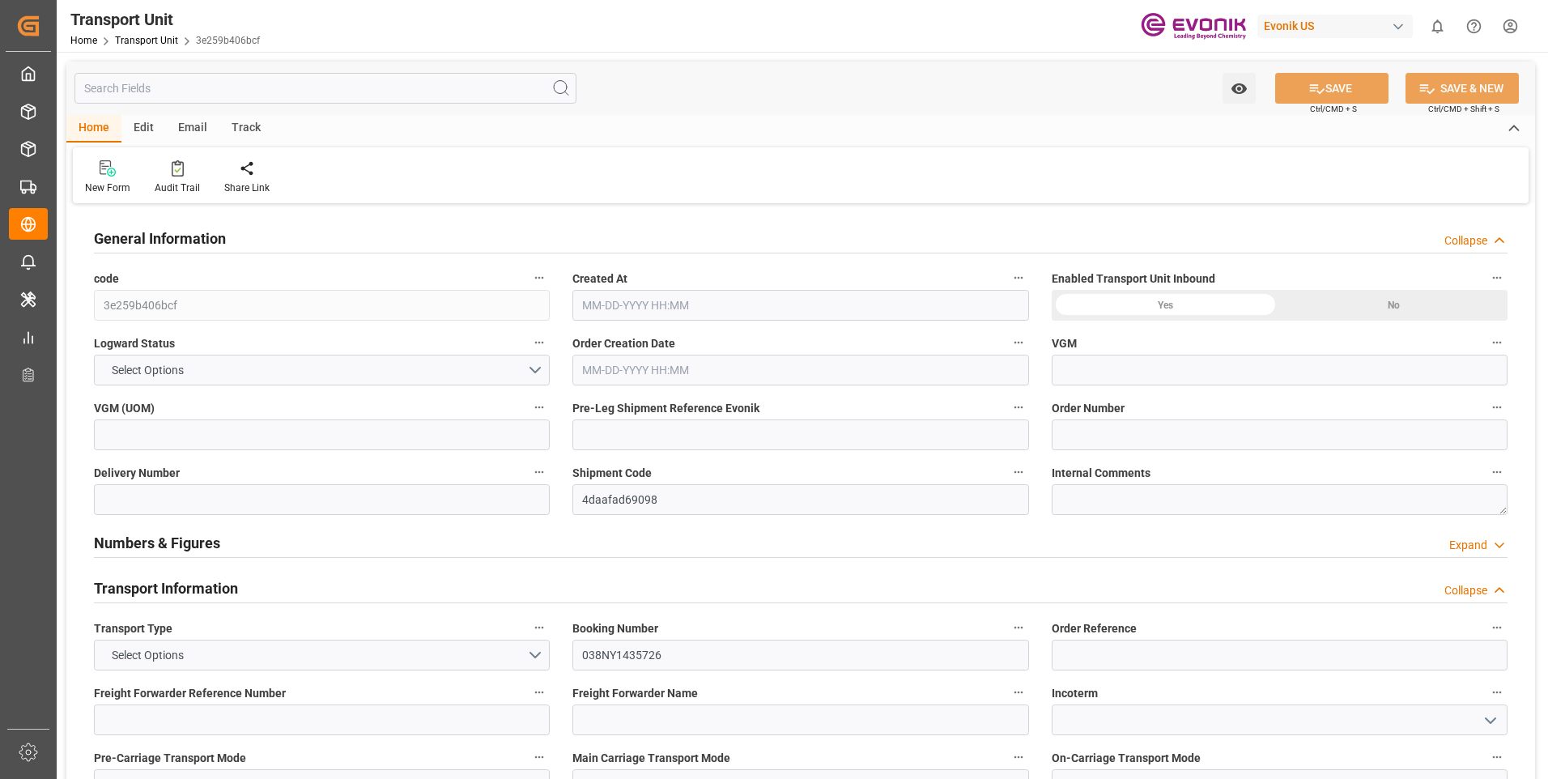
type input "MSC"
type input "Mediterranean Shipping Company"
type input "USMOB"
type input "PECLL"
type input "0"
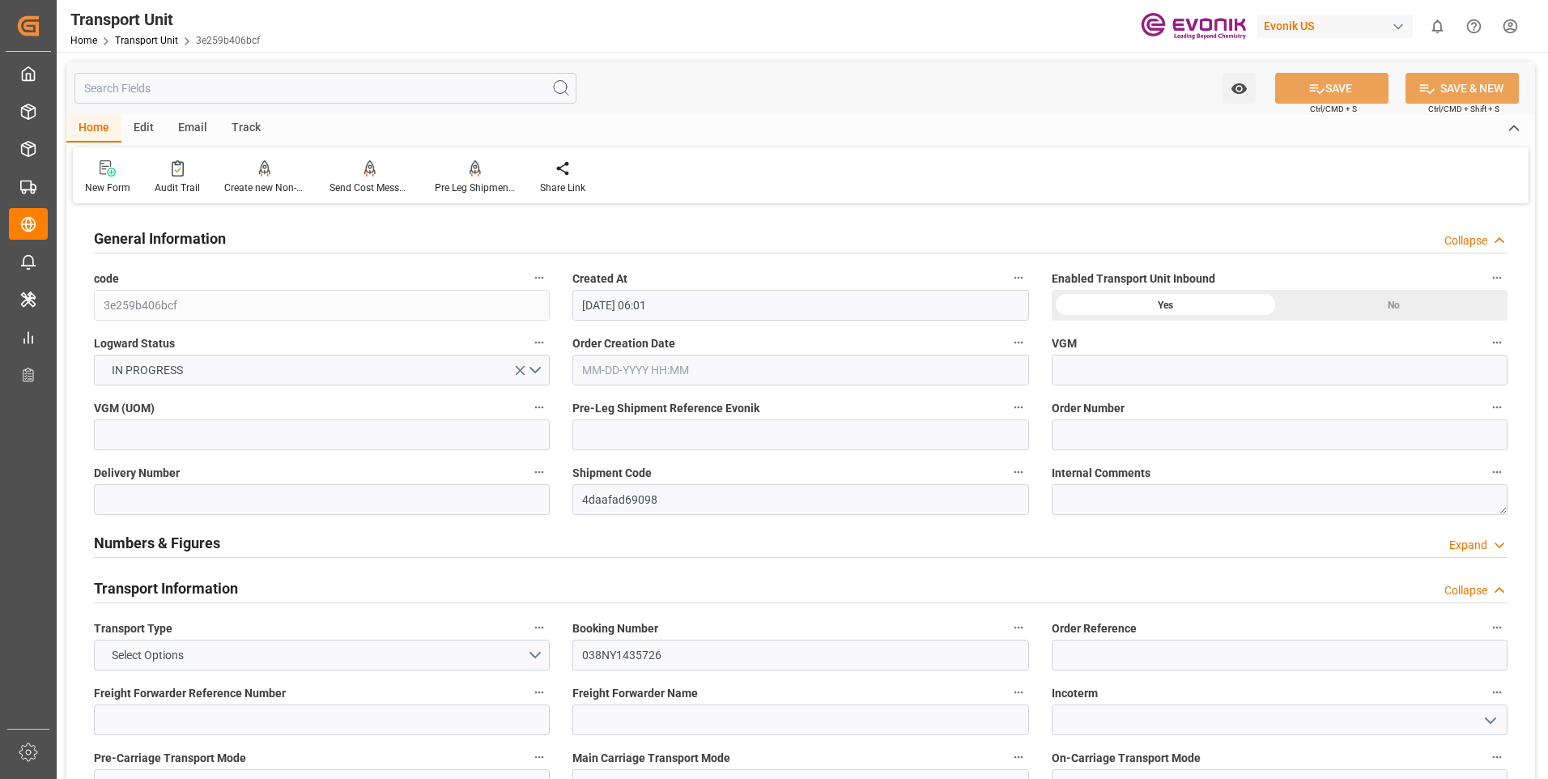
type input "[DATE] 06:01"
type input "[DATE]"
type input "[DATE] 00:00"
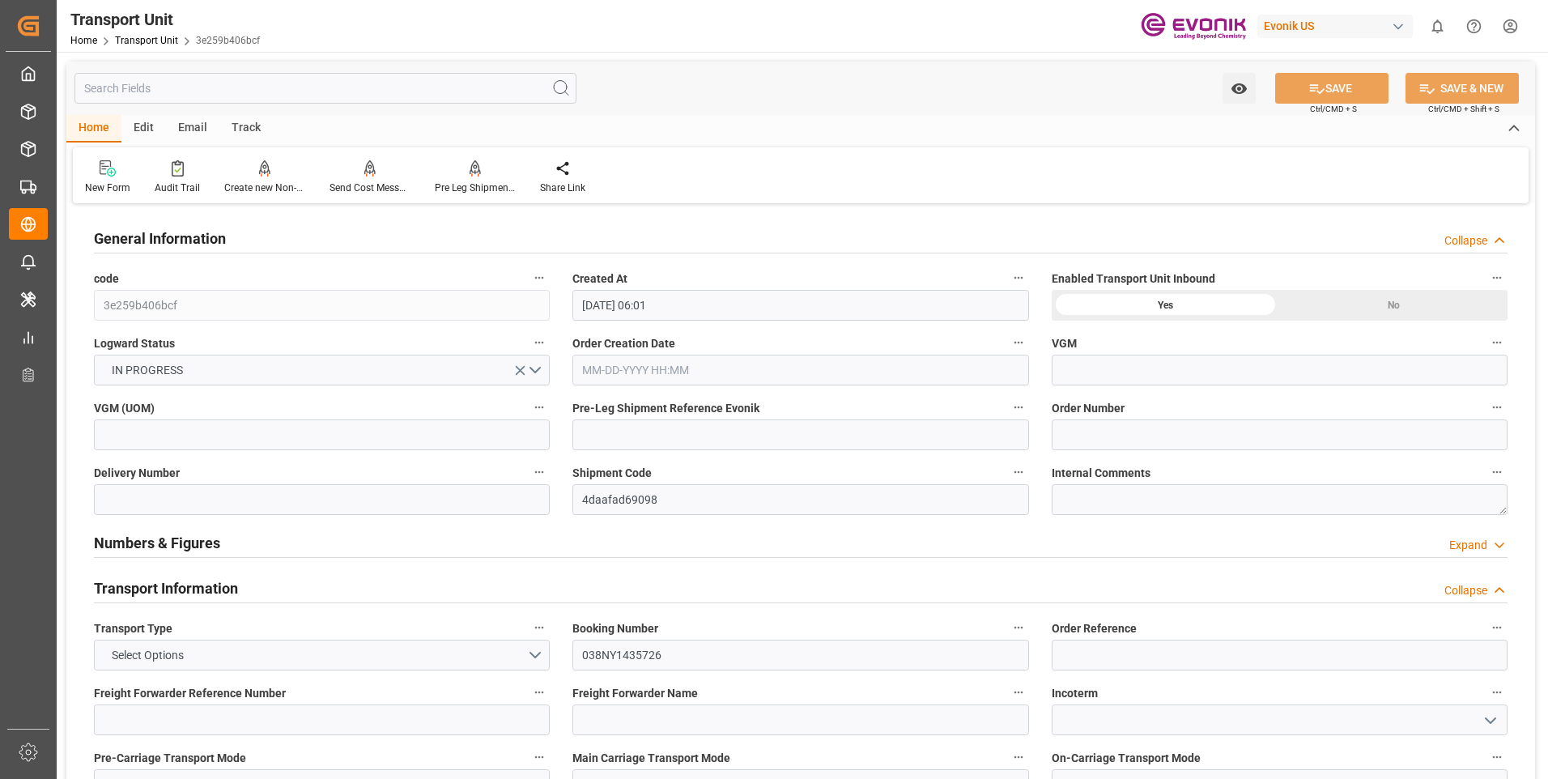
type input "[DATE] 00:00"
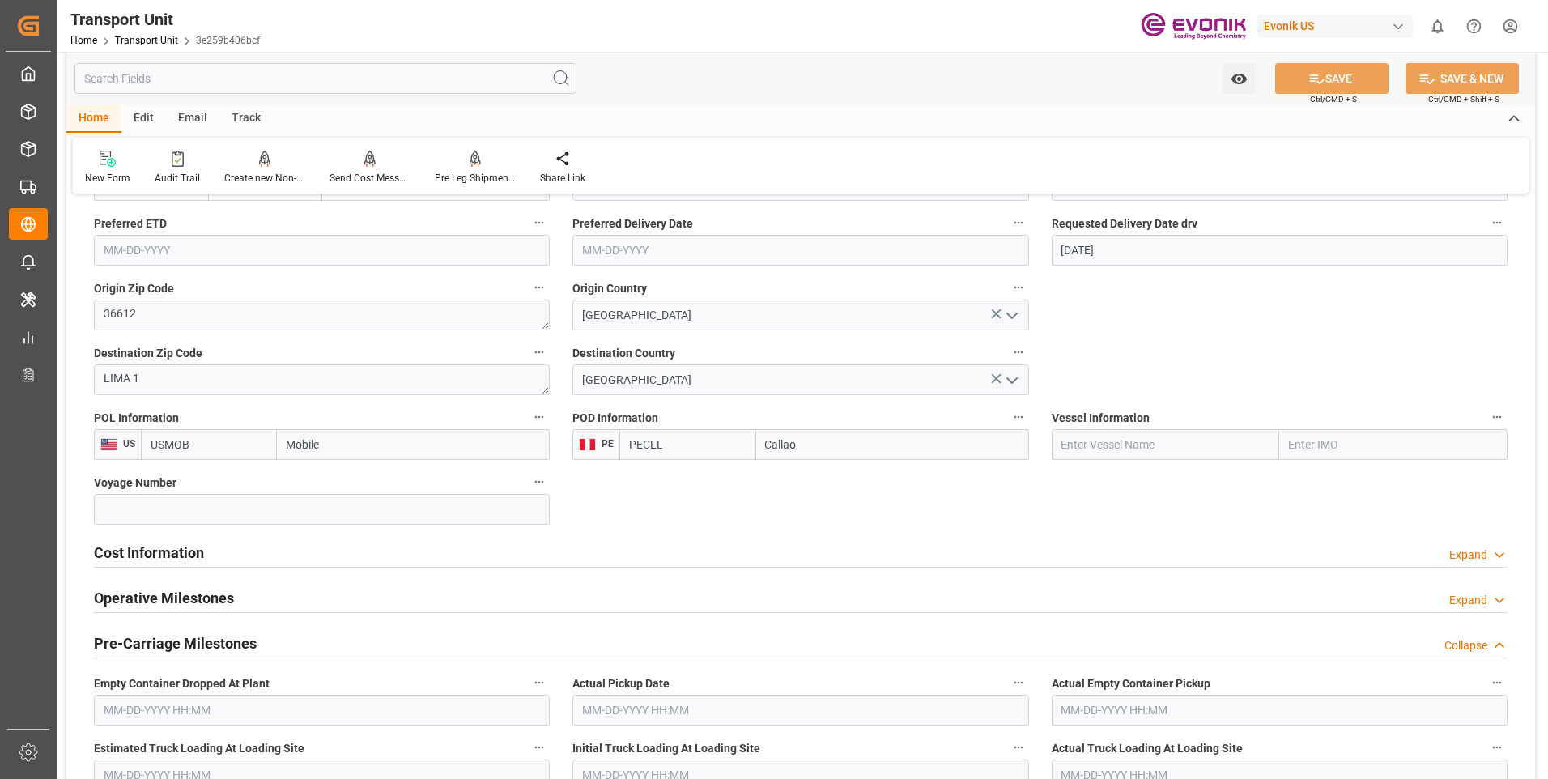
scroll to position [567, 0]
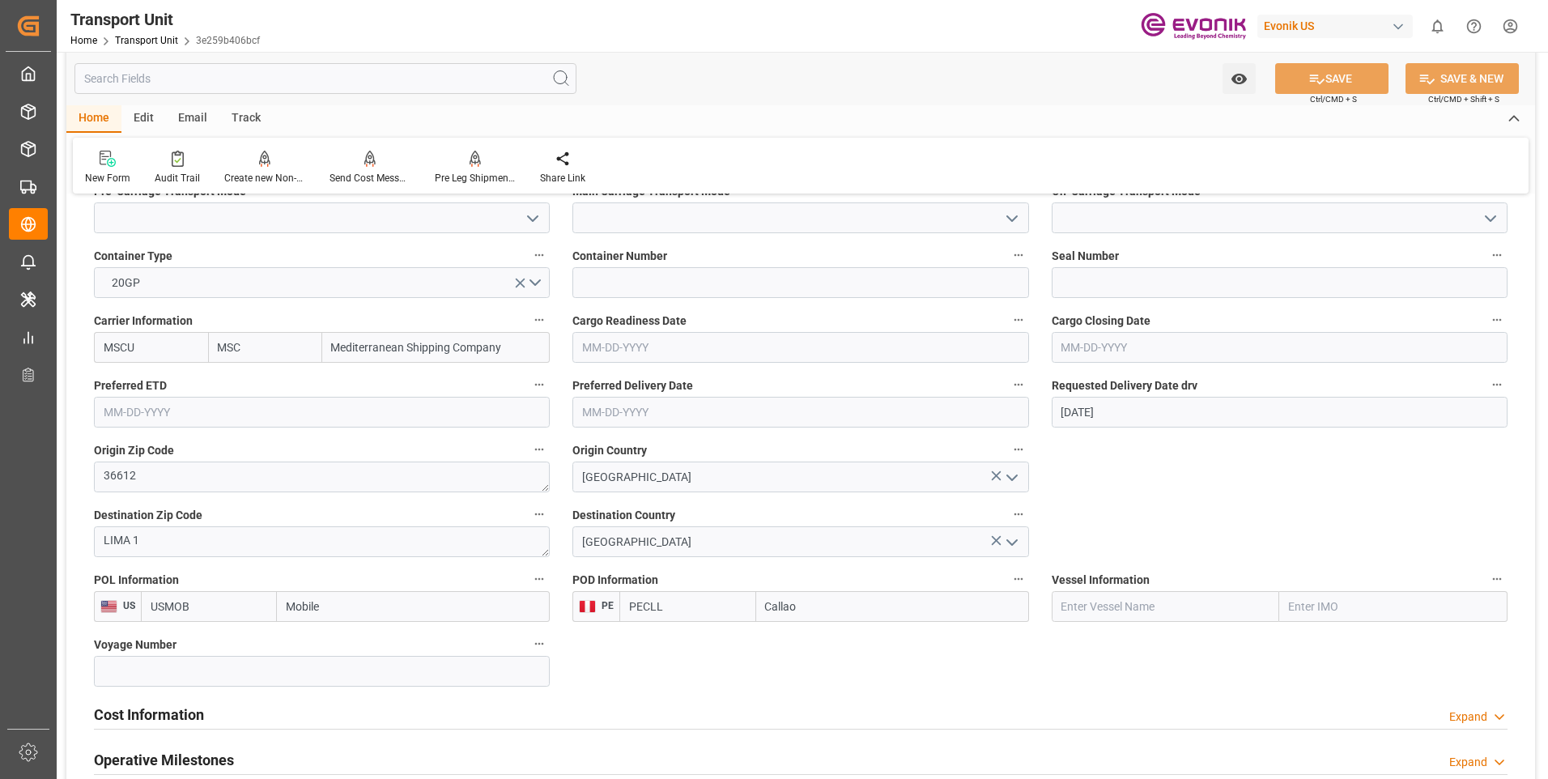
click at [348, 74] on input "text" at bounding box center [325, 78] width 502 height 31
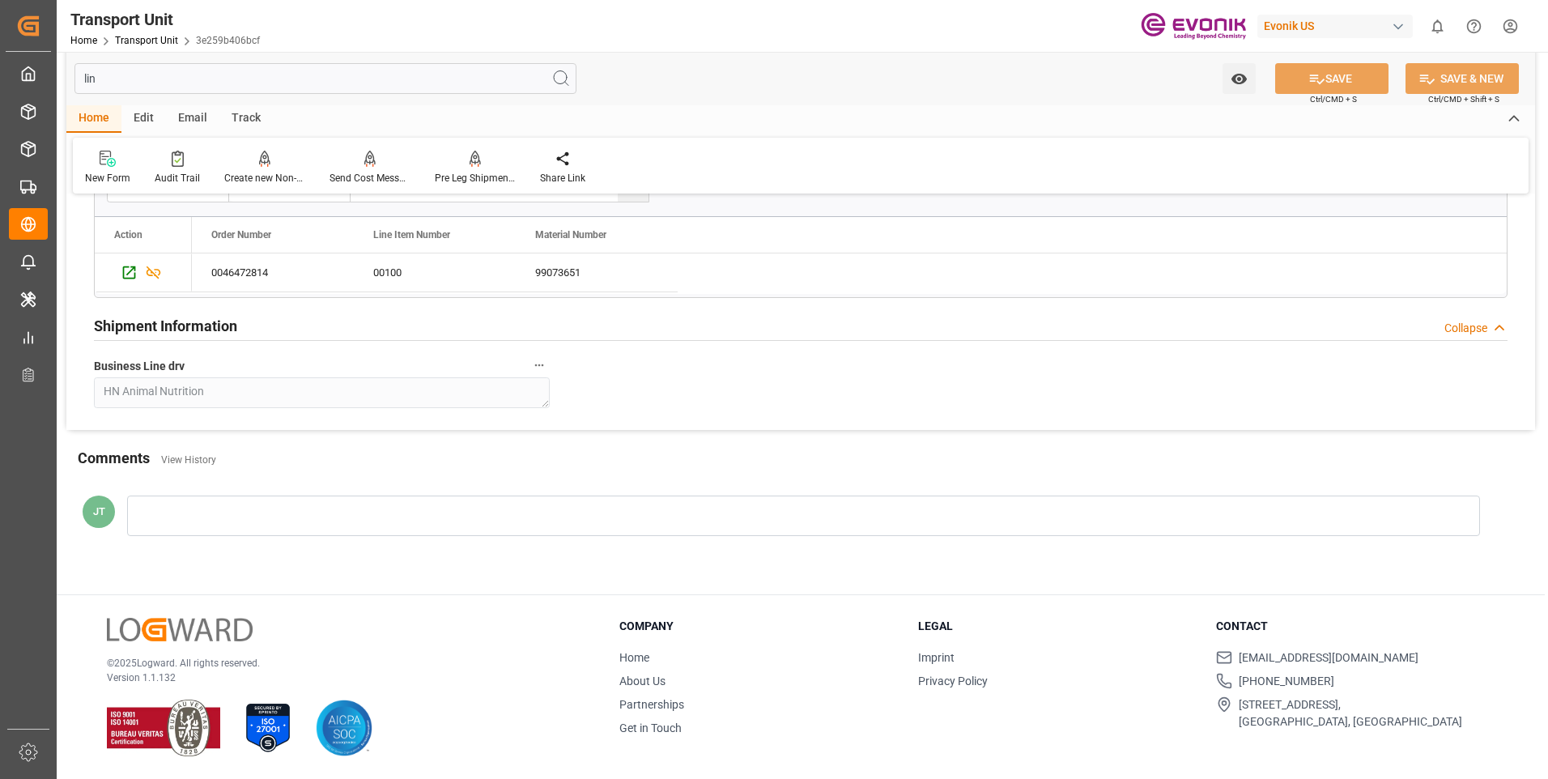
scroll to position [133, 0]
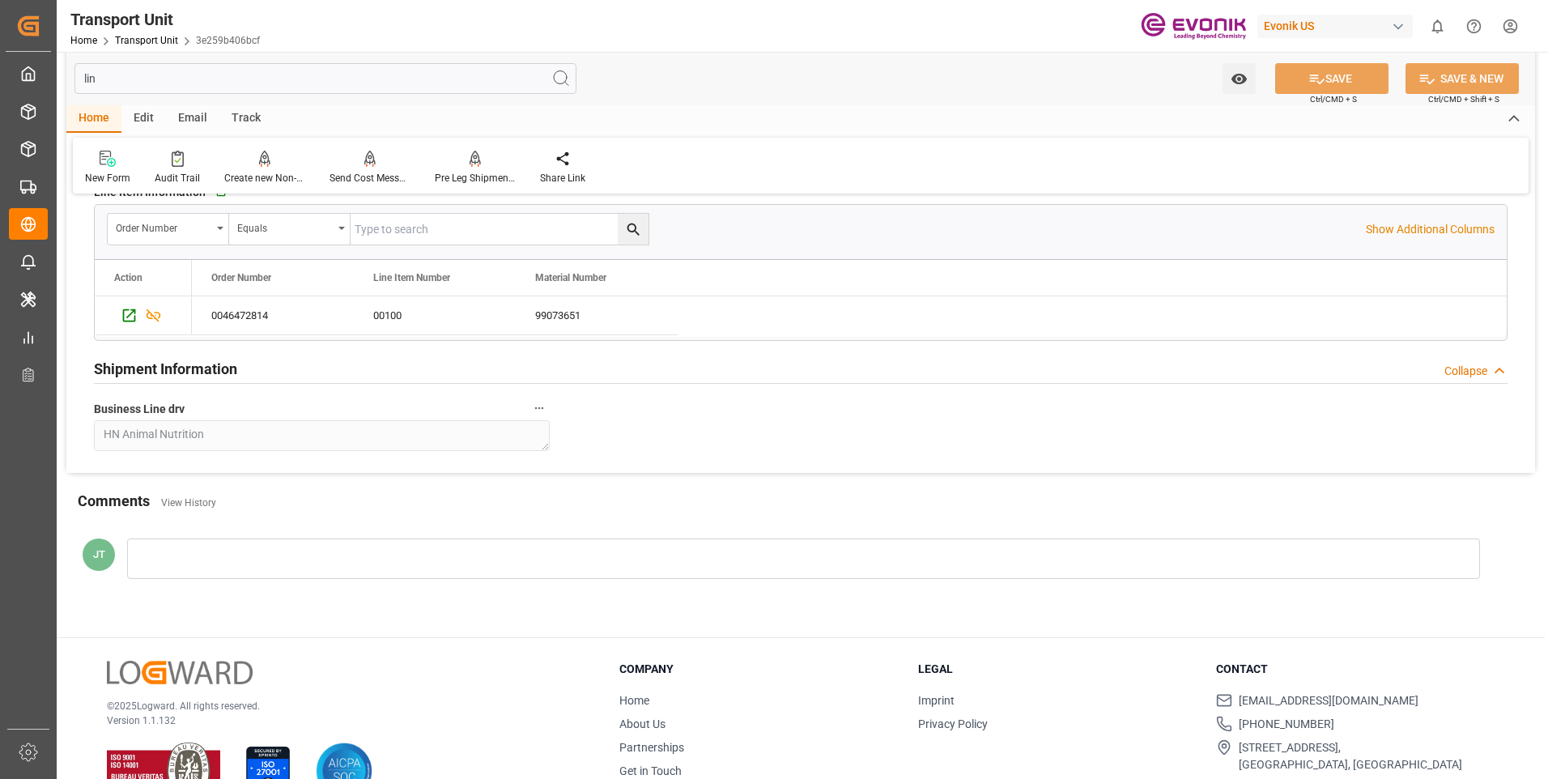
type input "lin"
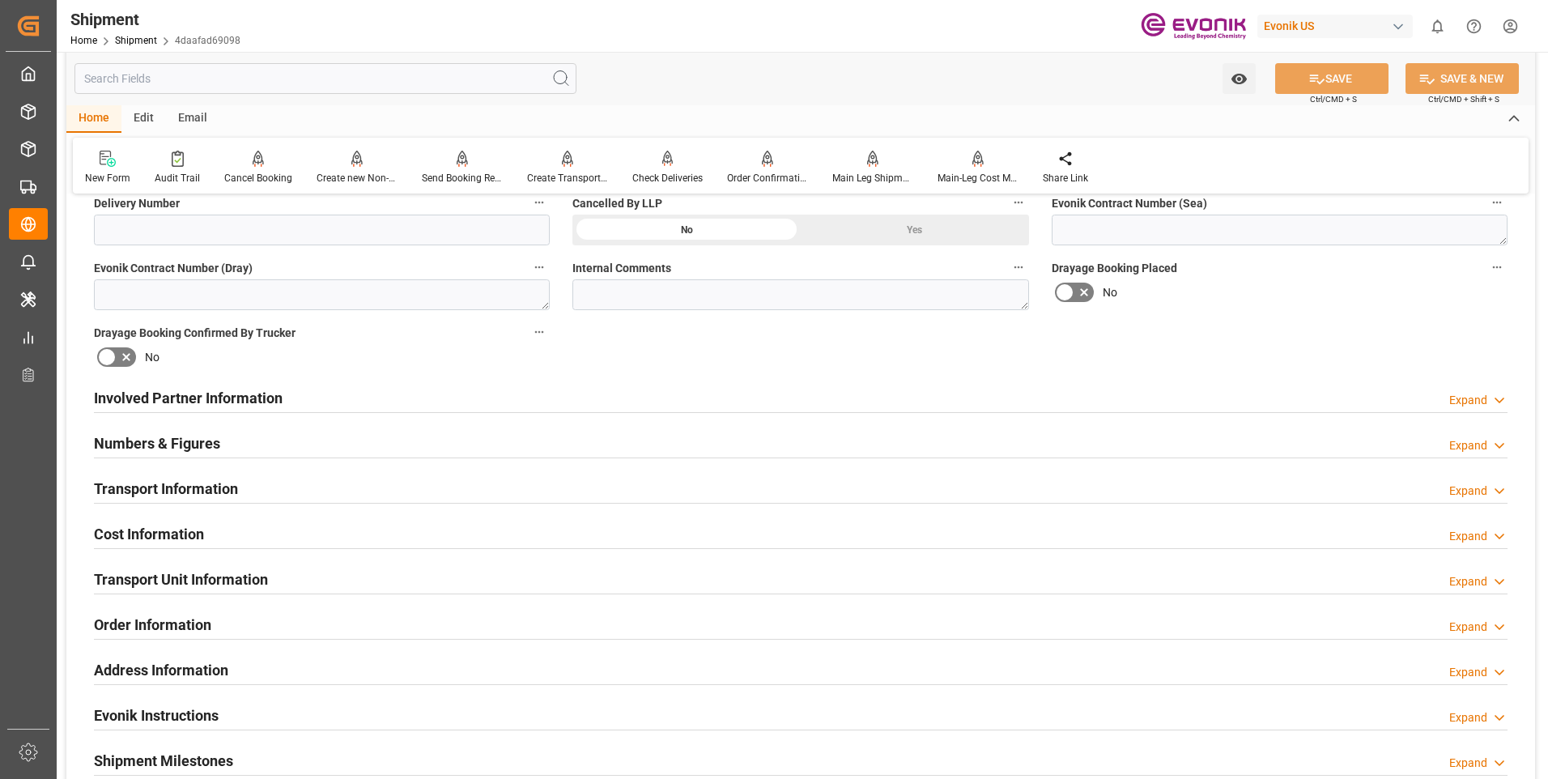
scroll to position [809, 0]
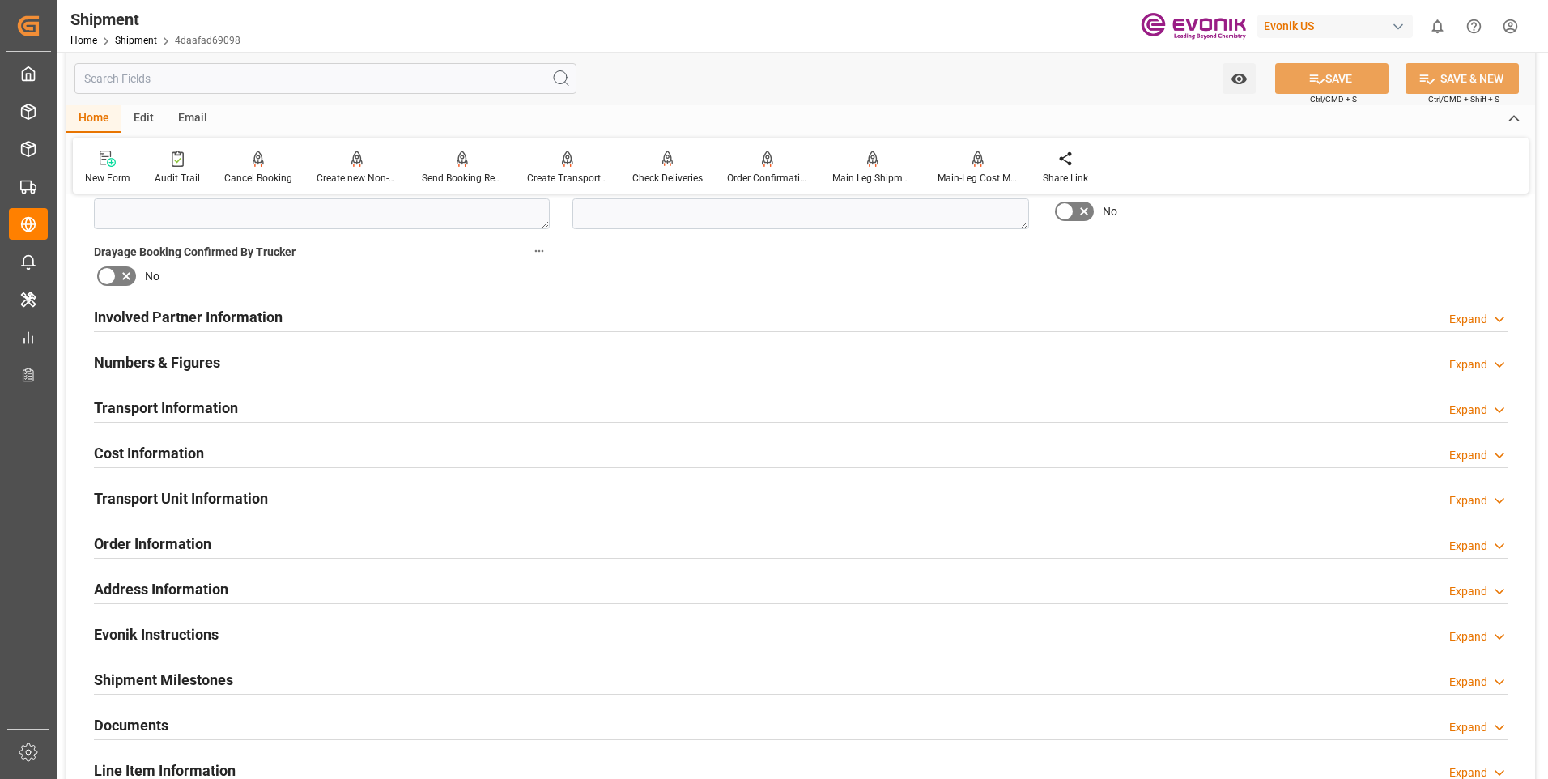
click at [834, 506] on div "Transport Unit Information Expand" at bounding box center [800, 497] width 1413 height 31
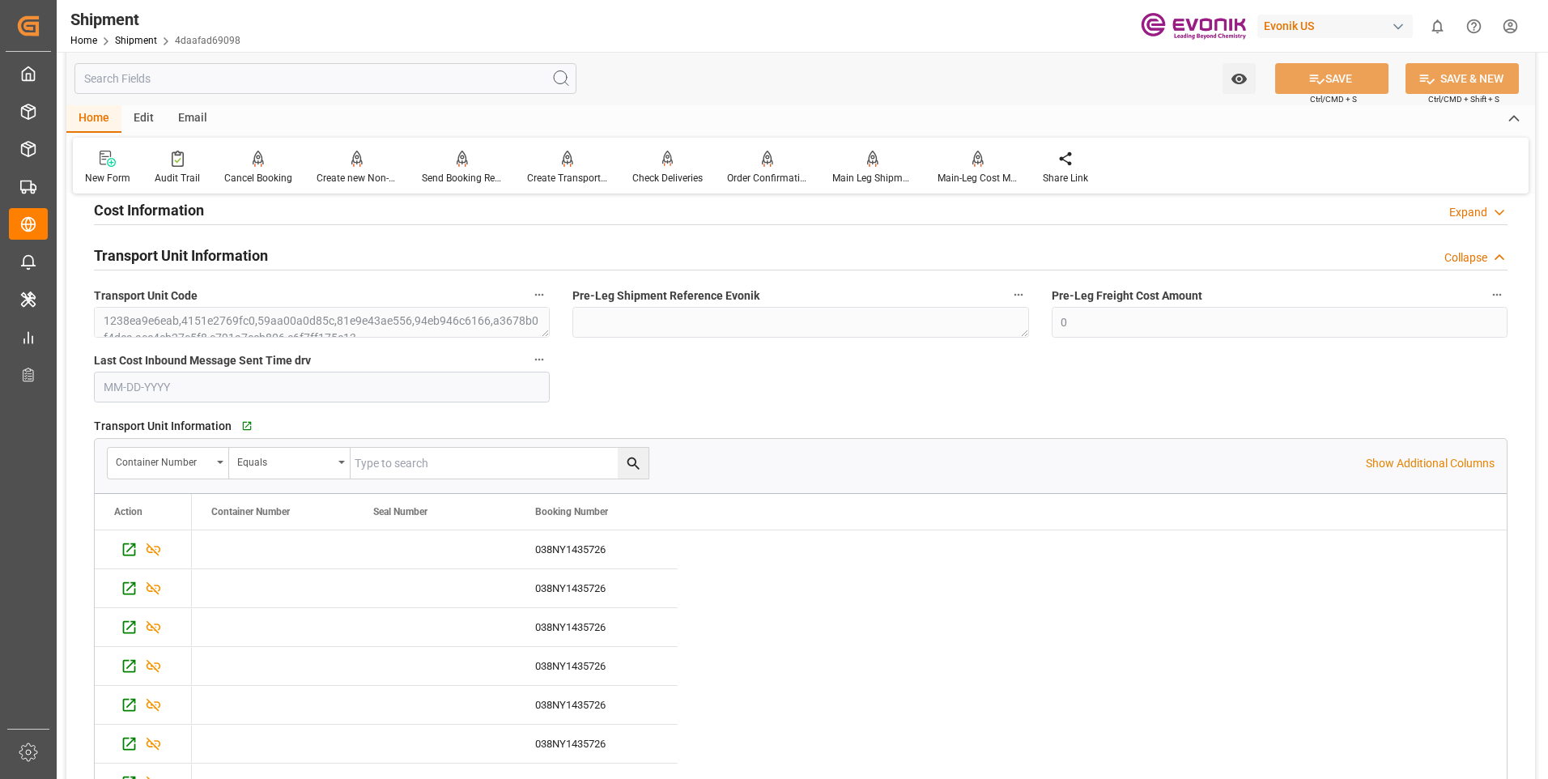
scroll to position [890, 0]
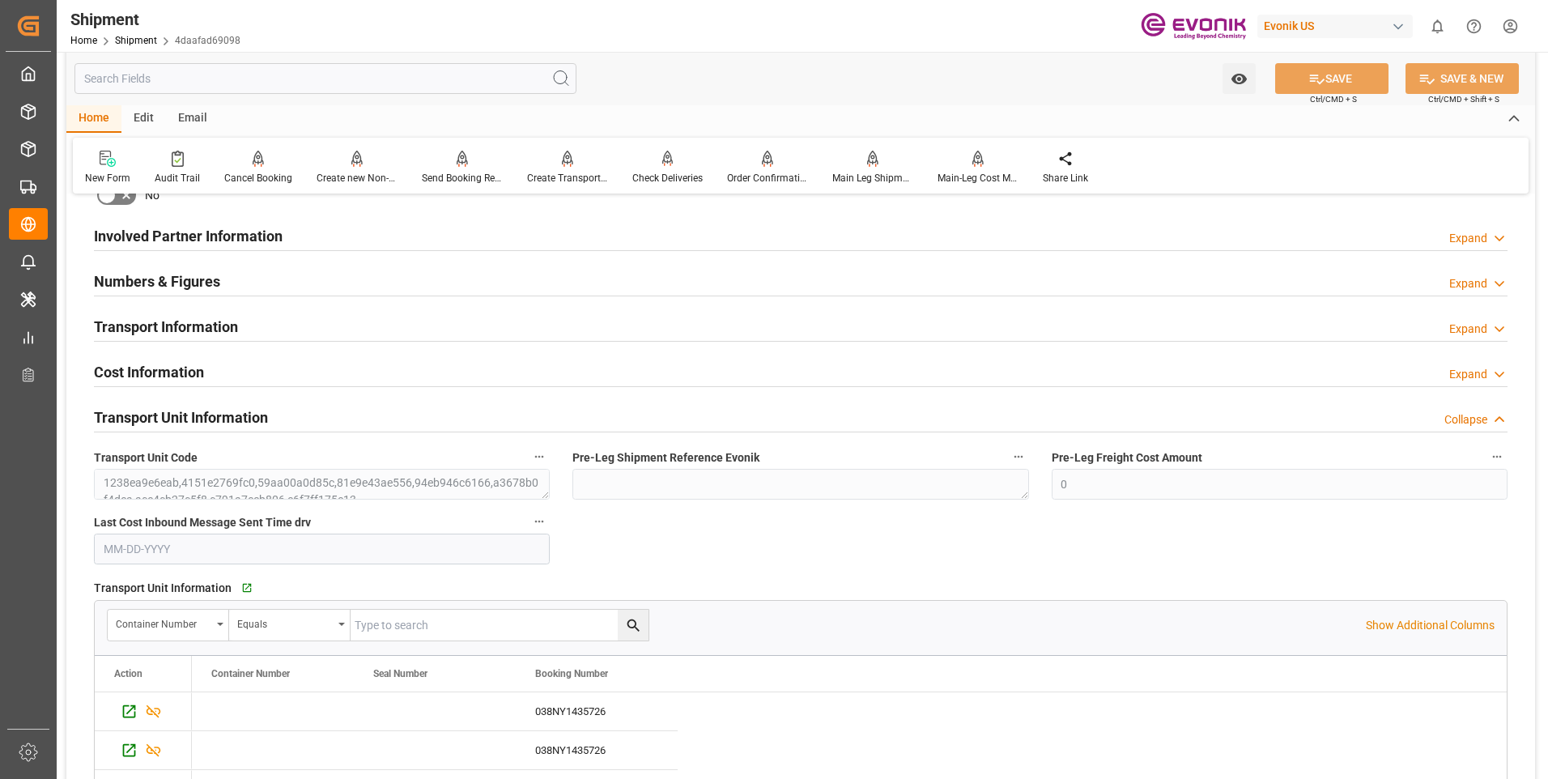
click at [758, 330] on div "Transport Information Expand" at bounding box center [800, 325] width 1413 height 31
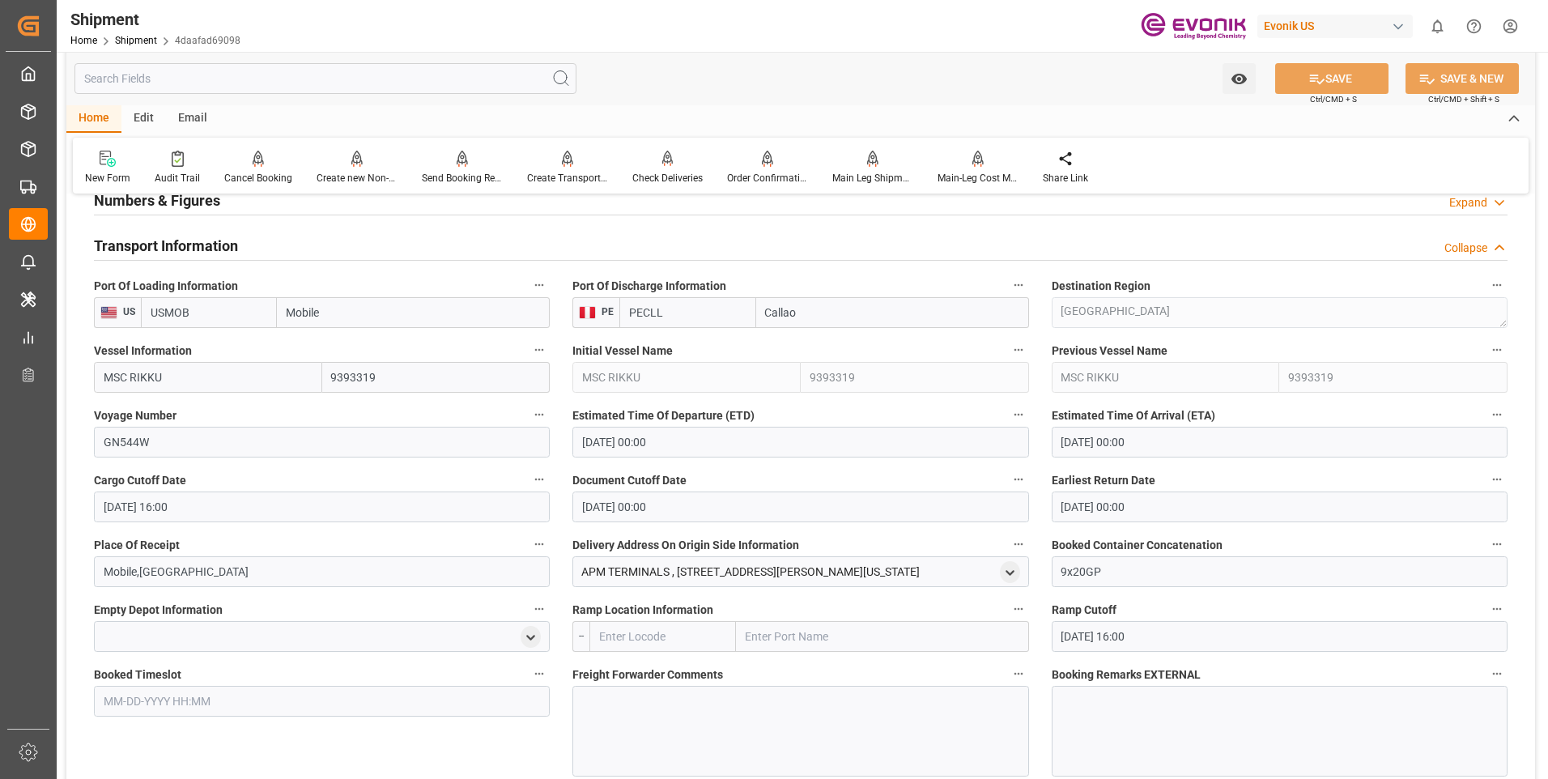
scroll to position [1133, 0]
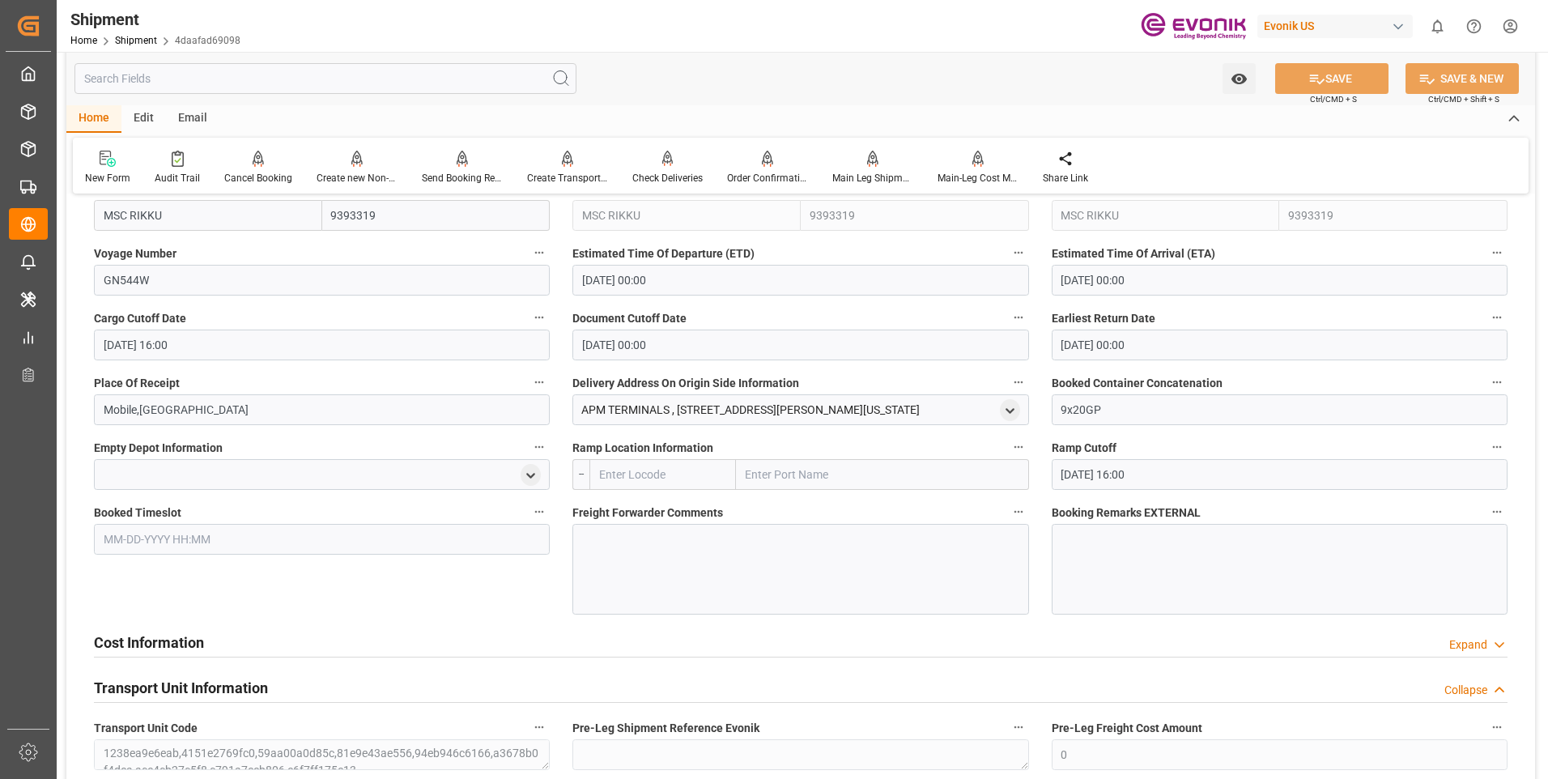
click at [650, 563] on div at bounding box center [800, 569] width 456 height 91
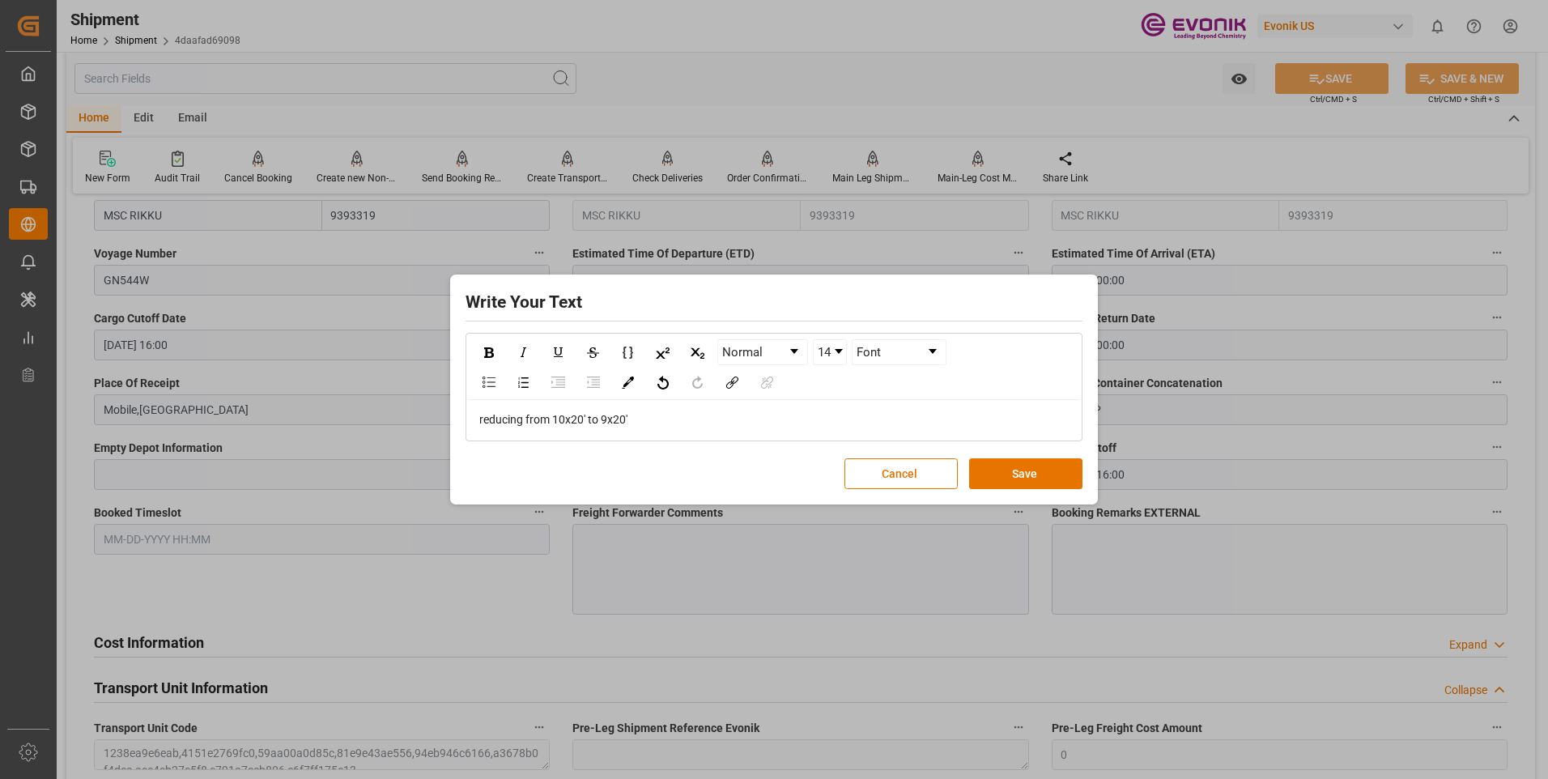
click at [1027, 457] on div "Write Your Text Normal 14 Font reducing from 10x20' to 9x20' Cancel Save" at bounding box center [774, 389] width 640 height 223
click at [1041, 480] on button "Save" at bounding box center [1025, 473] width 113 height 31
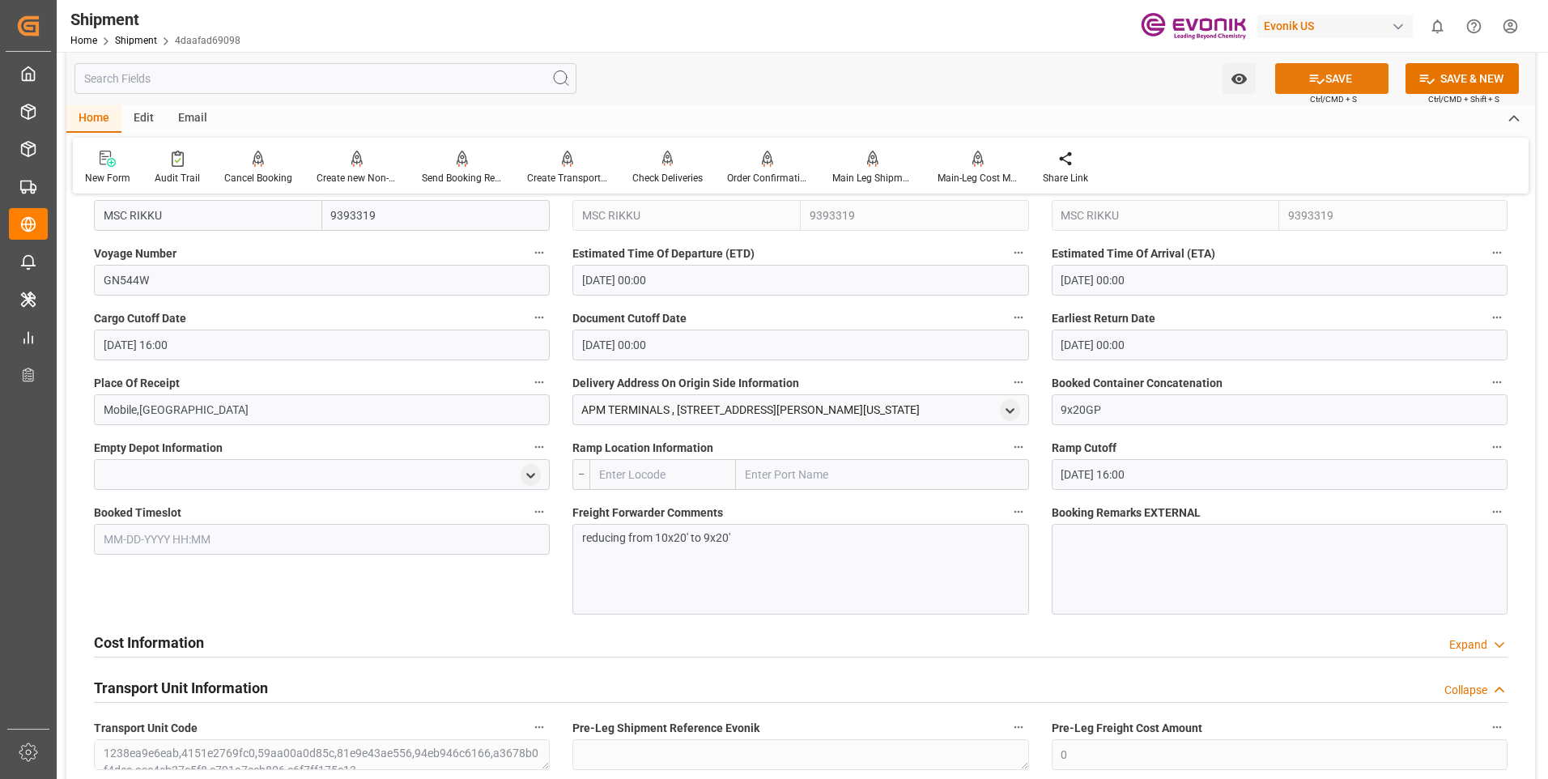
click at [1322, 76] on button "SAVE" at bounding box center [1331, 78] width 113 height 31
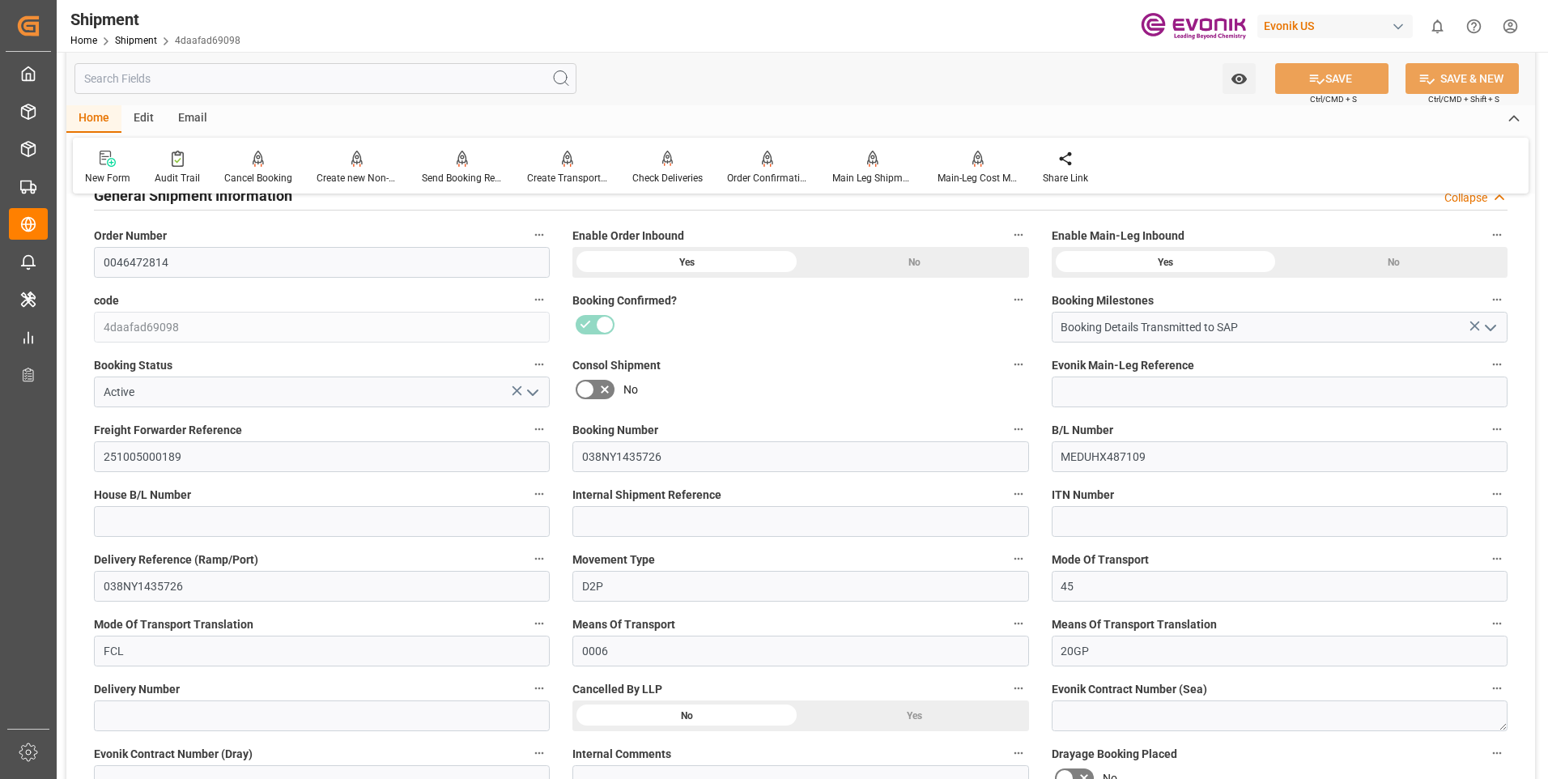
scroll to position [0, 0]
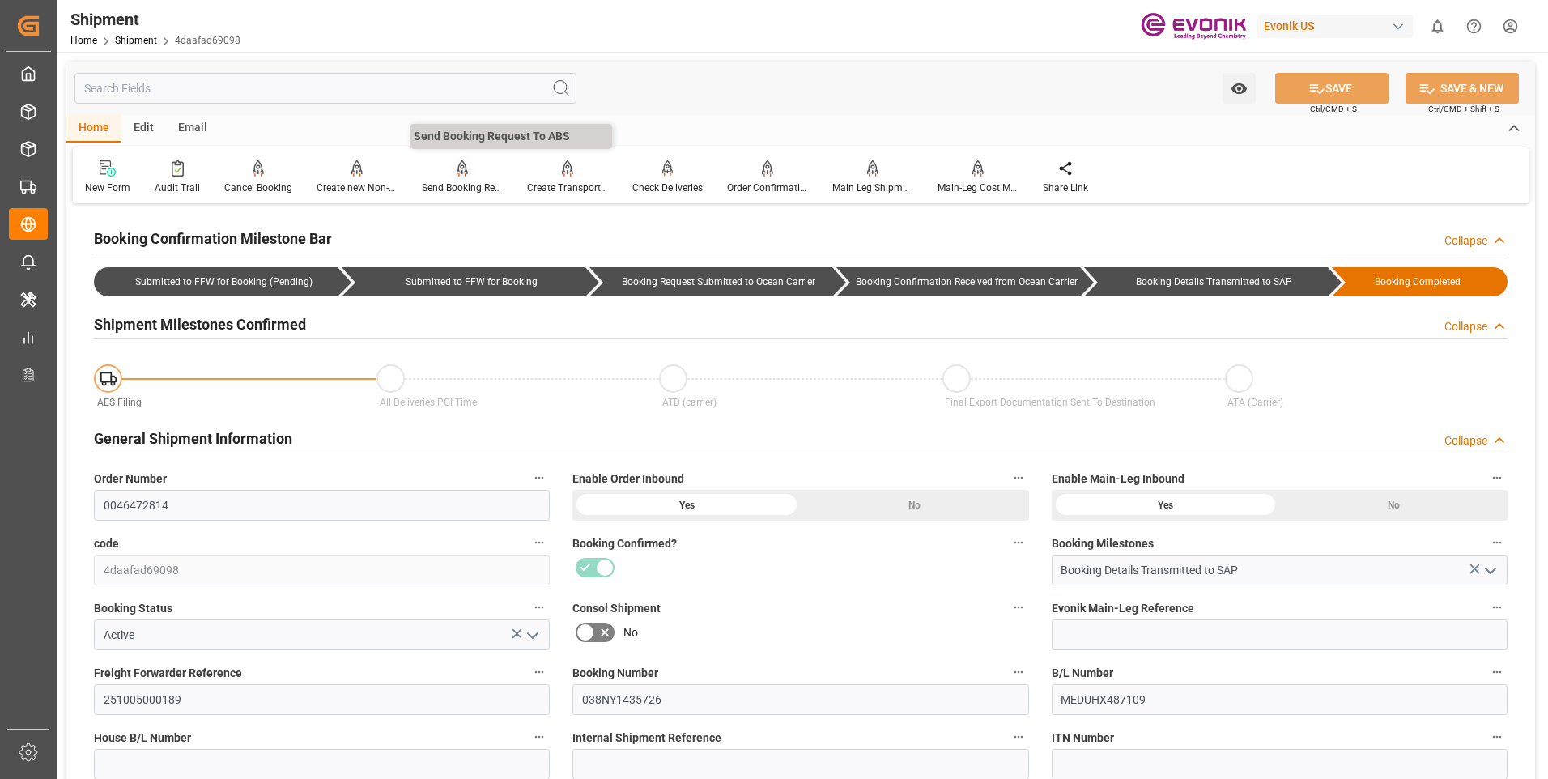
click at [463, 188] on div "Send Booking Request To ABS" at bounding box center [462, 188] width 81 height 15
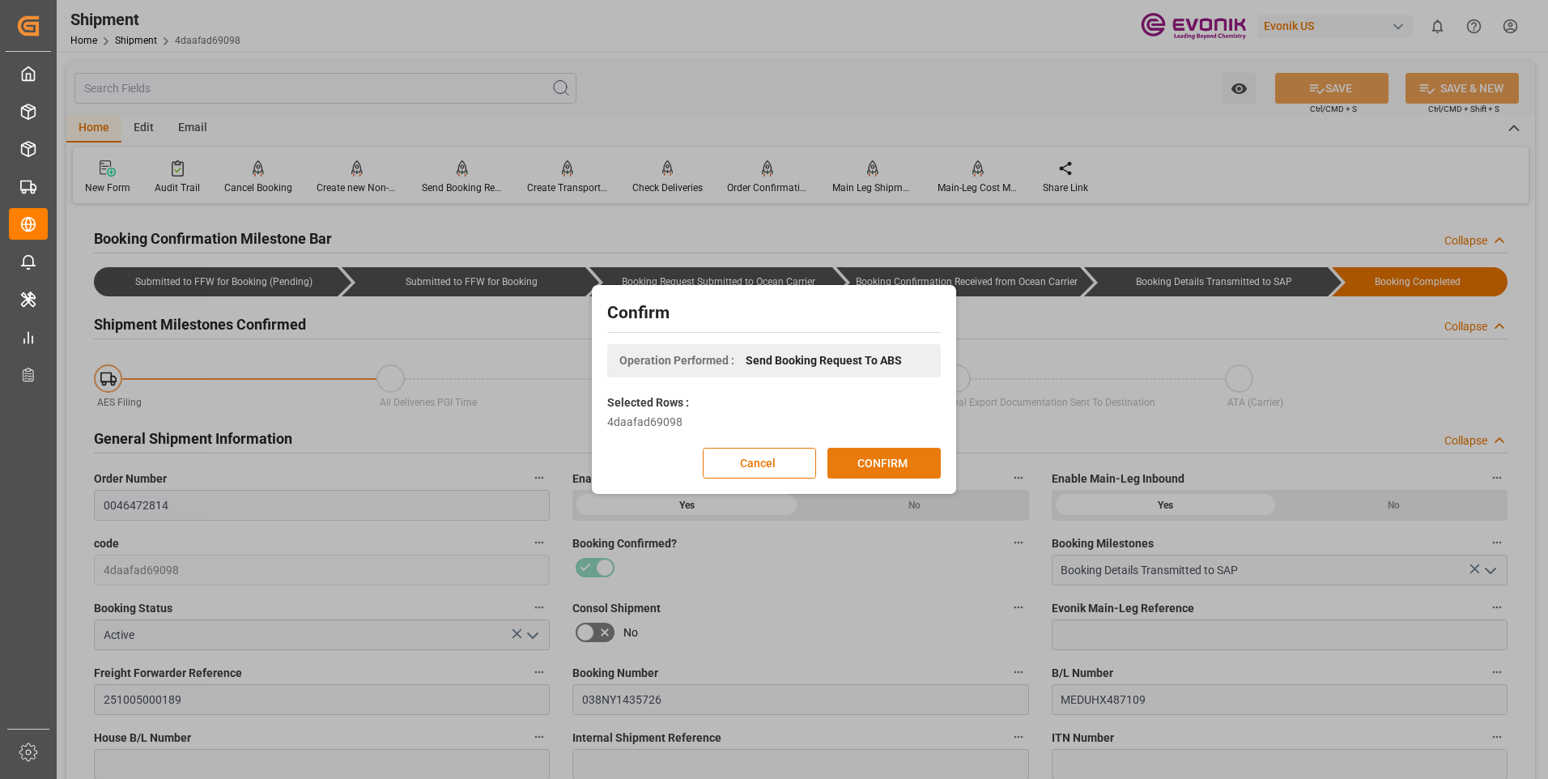
click at [899, 457] on button "CONFIRM" at bounding box center [883, 463] width 113 height 31
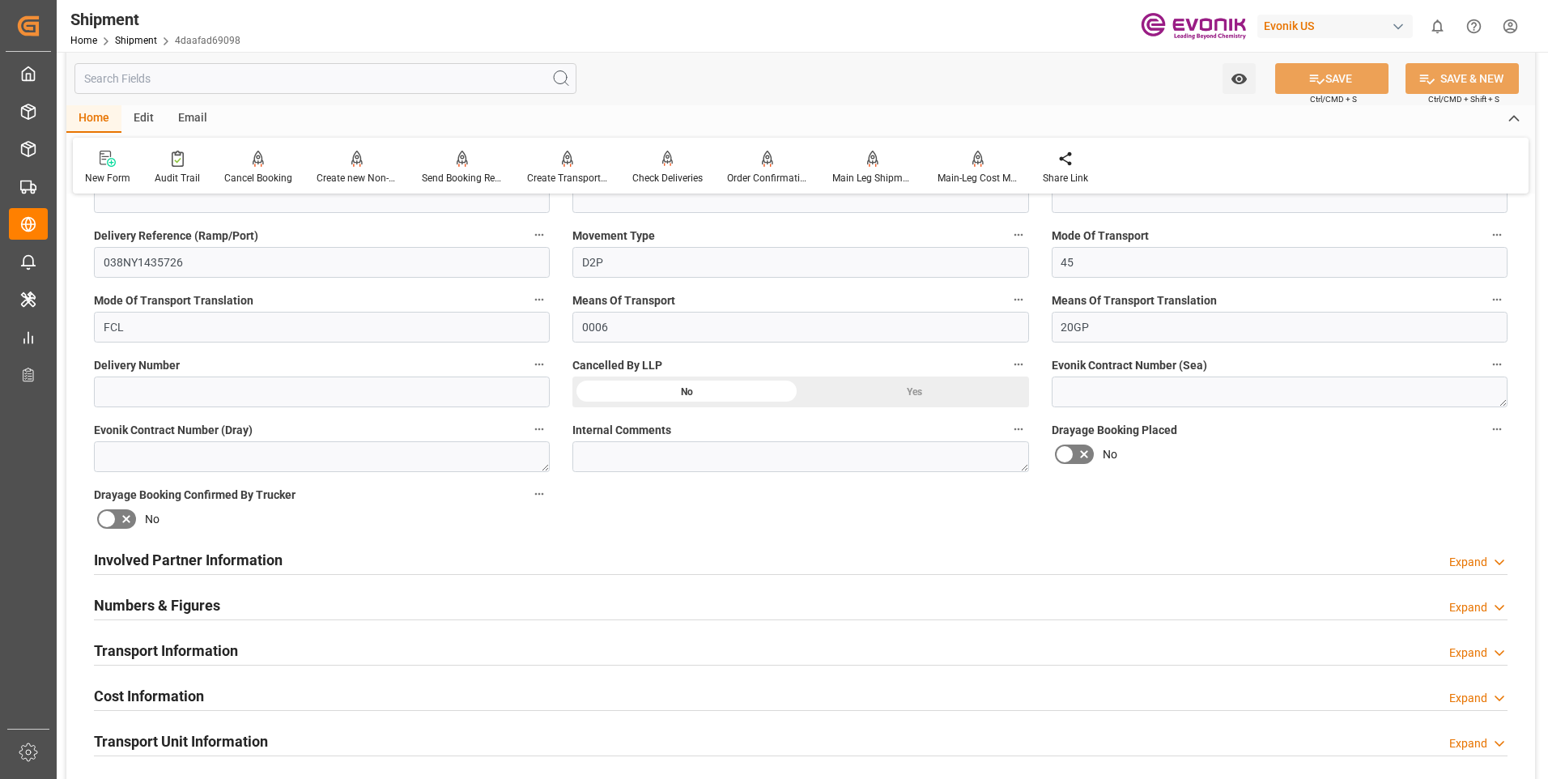
scroll to position [648, 0]
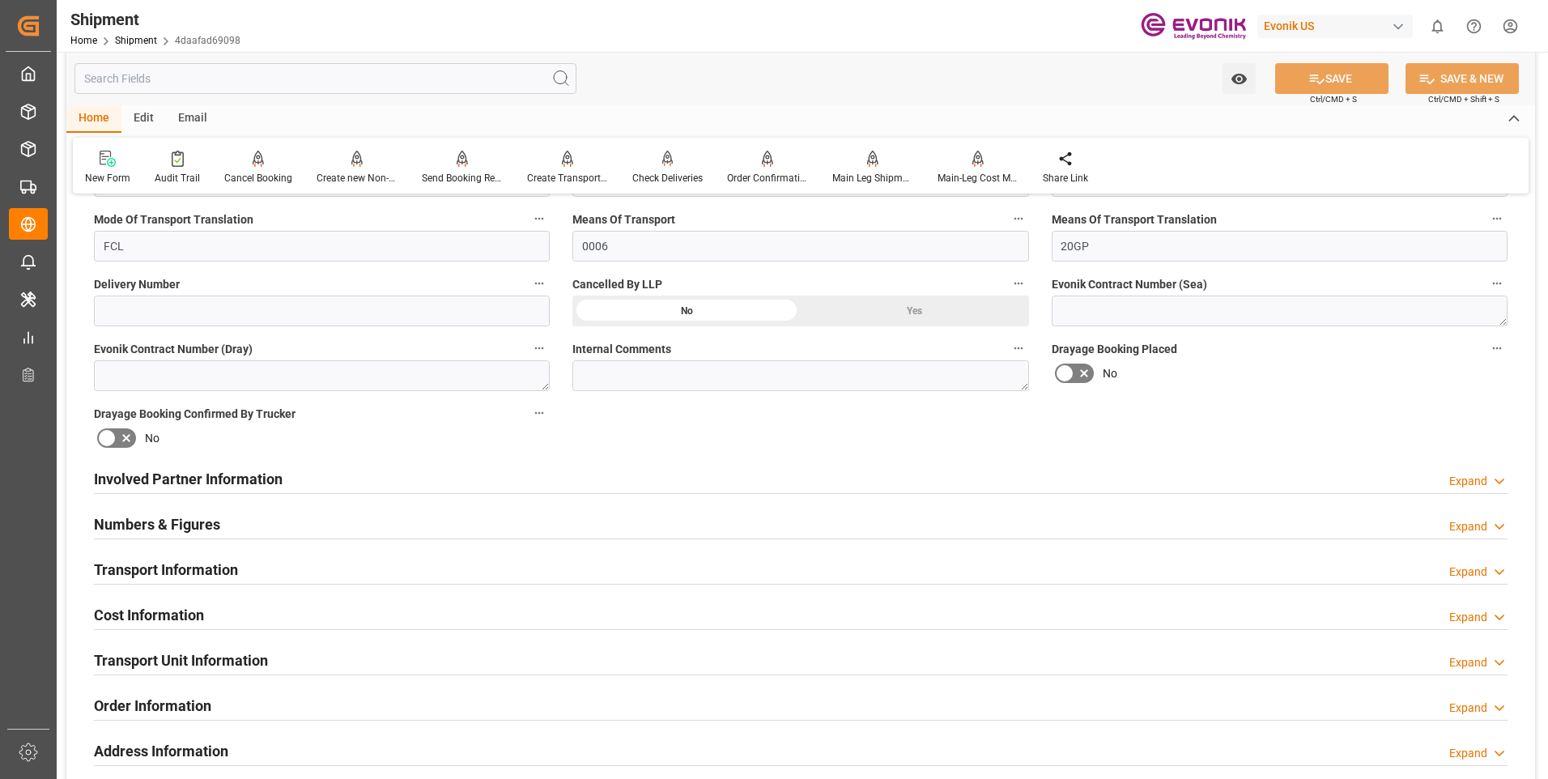
click at [378, 572] on div "Transport Information Expand" at bounding box center [800, 568] width 1413 height 31
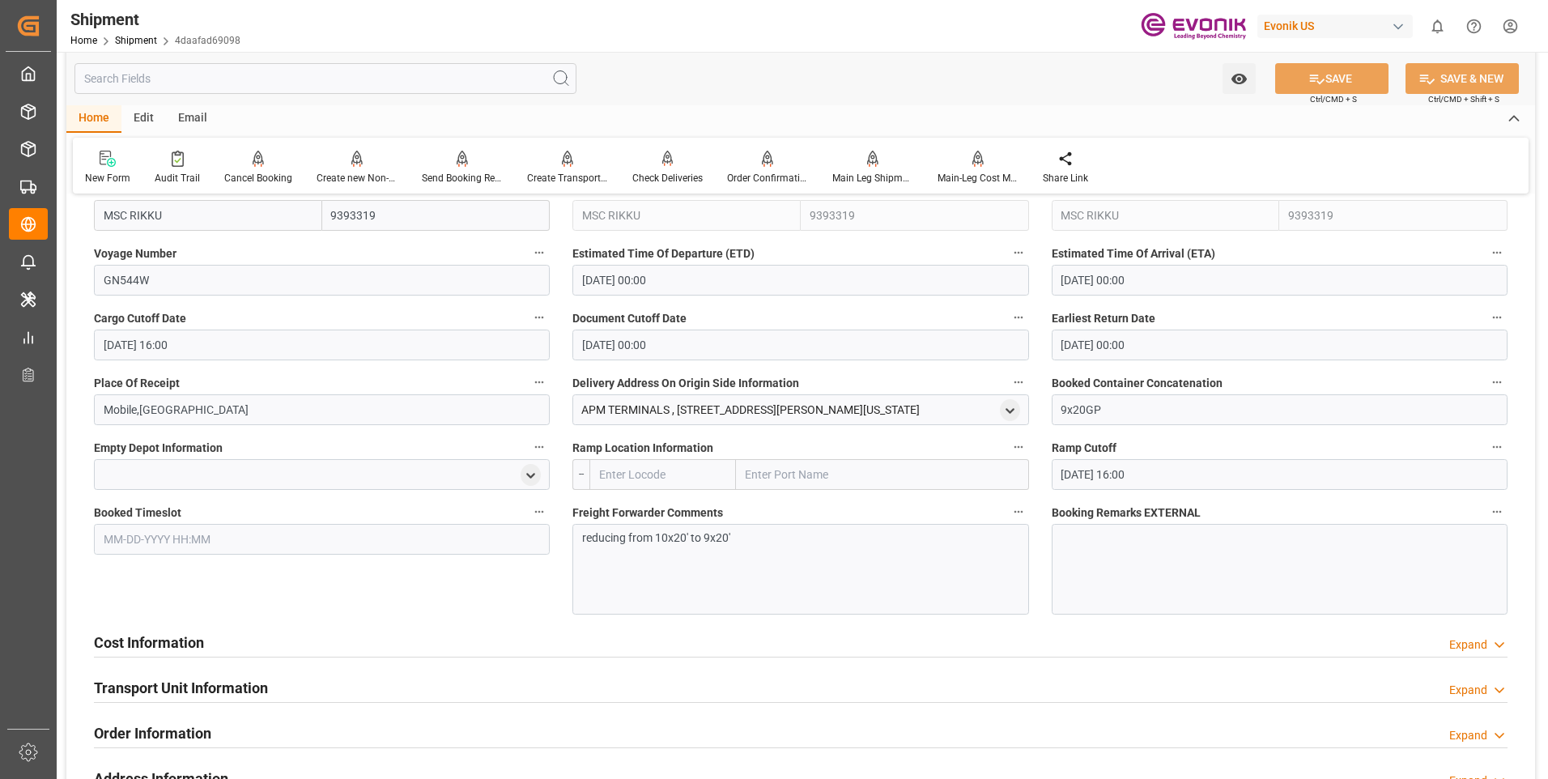
scroll to position [1295, 0]
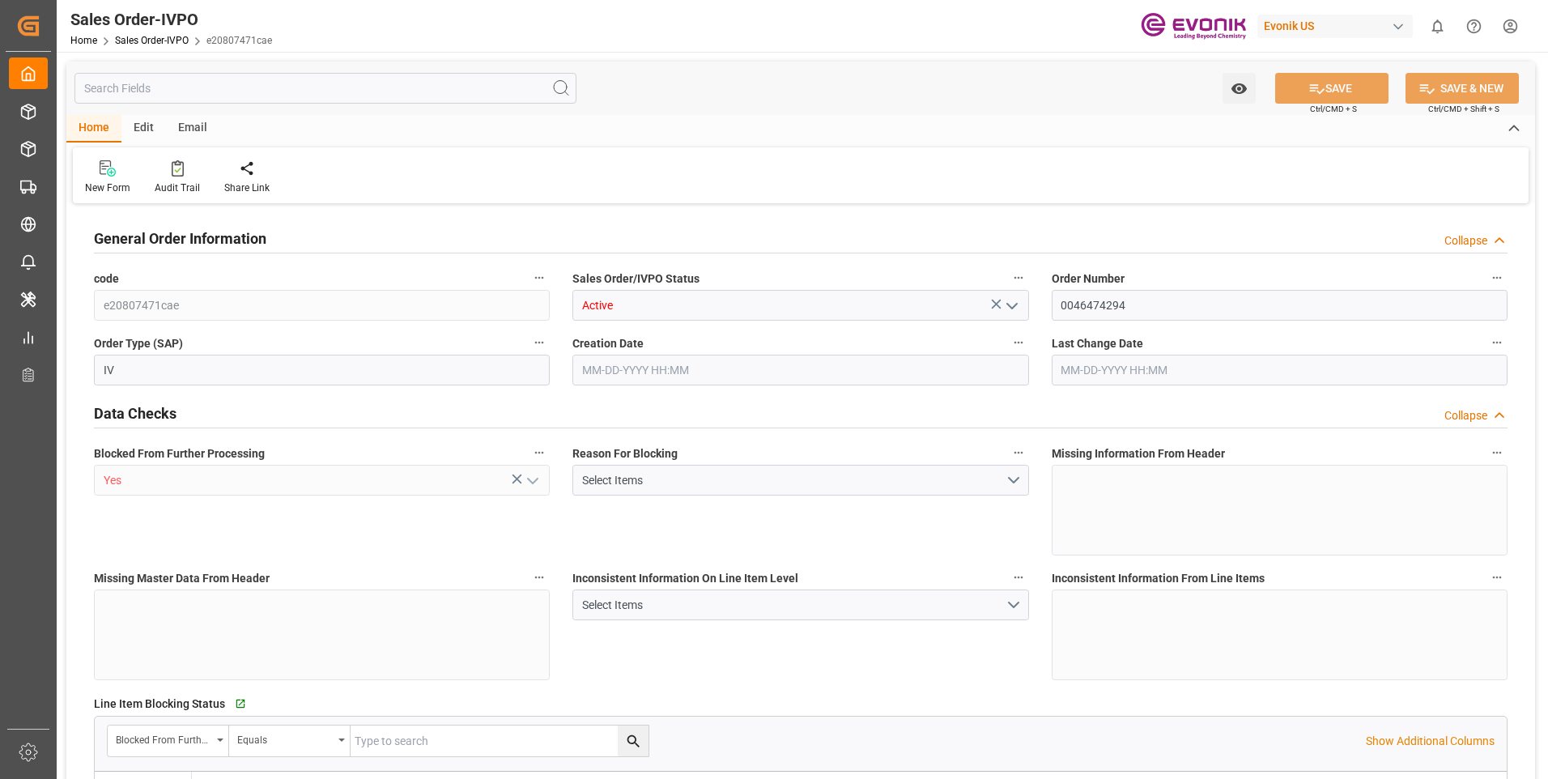
type input "PECLL"
type input "0"
type input "1"
type input "20540"
type input "[DATE] 13:05"
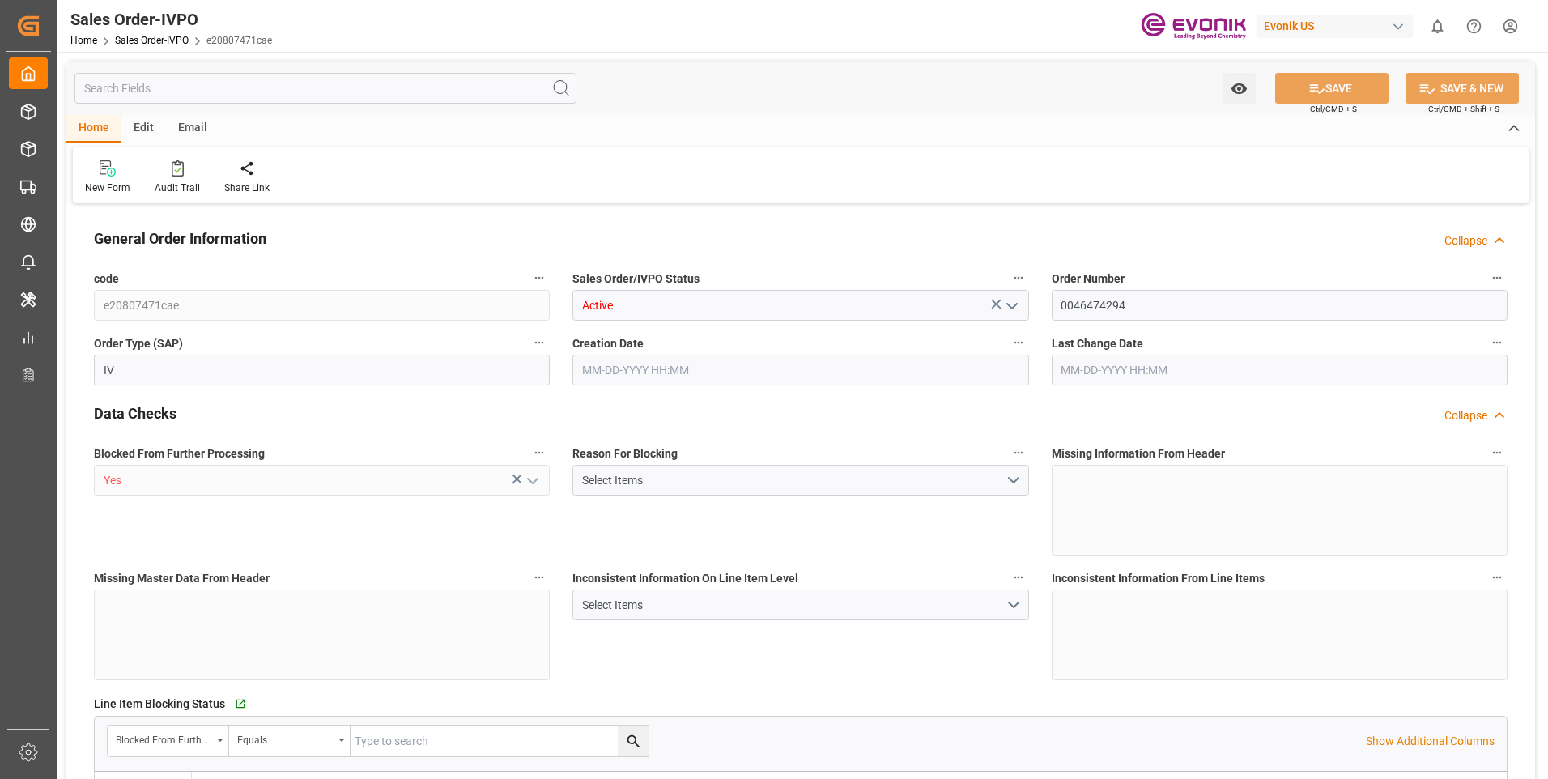
type input "[DATE] 13:05"
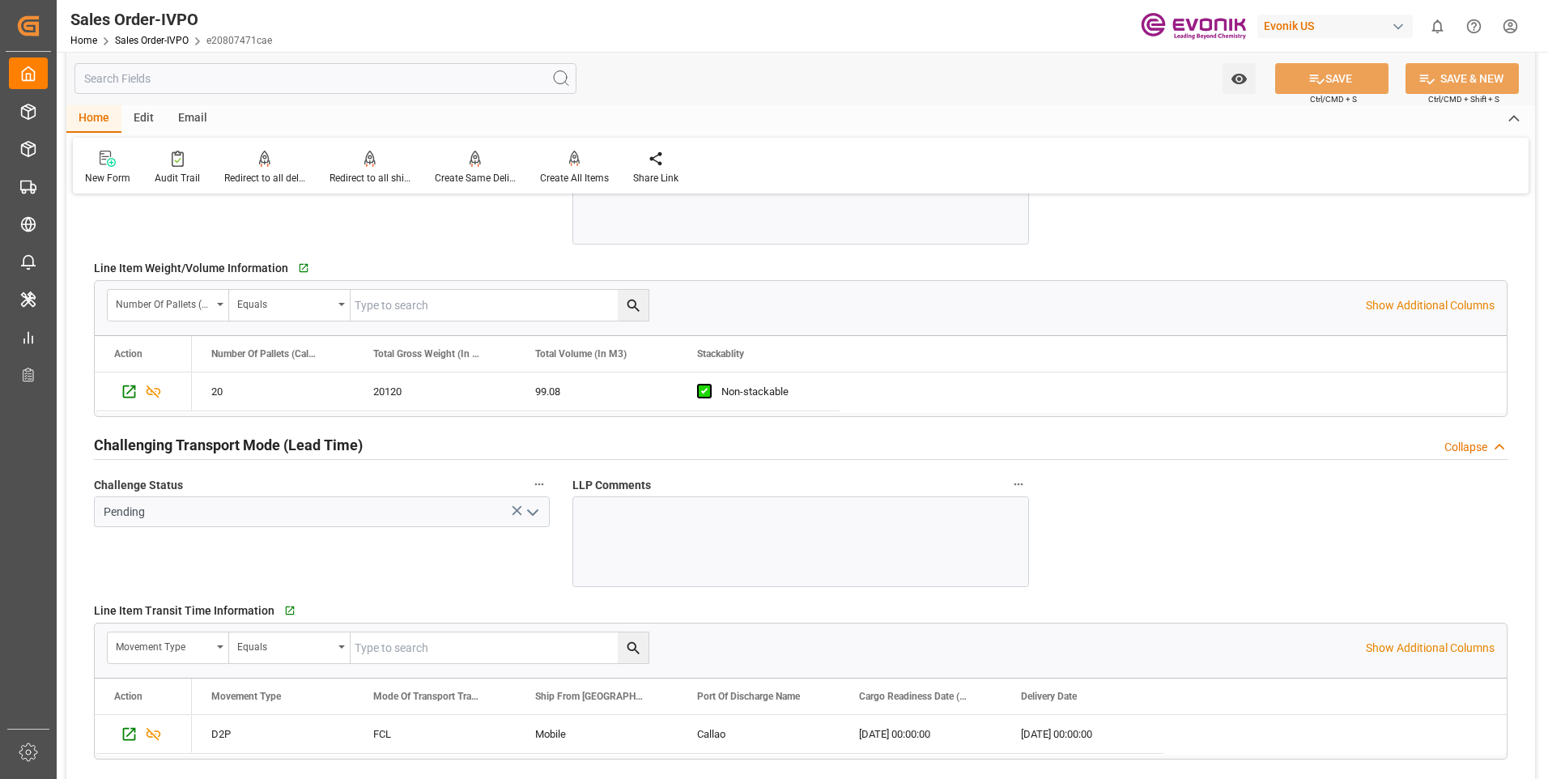
scroll to position [2509, 0]
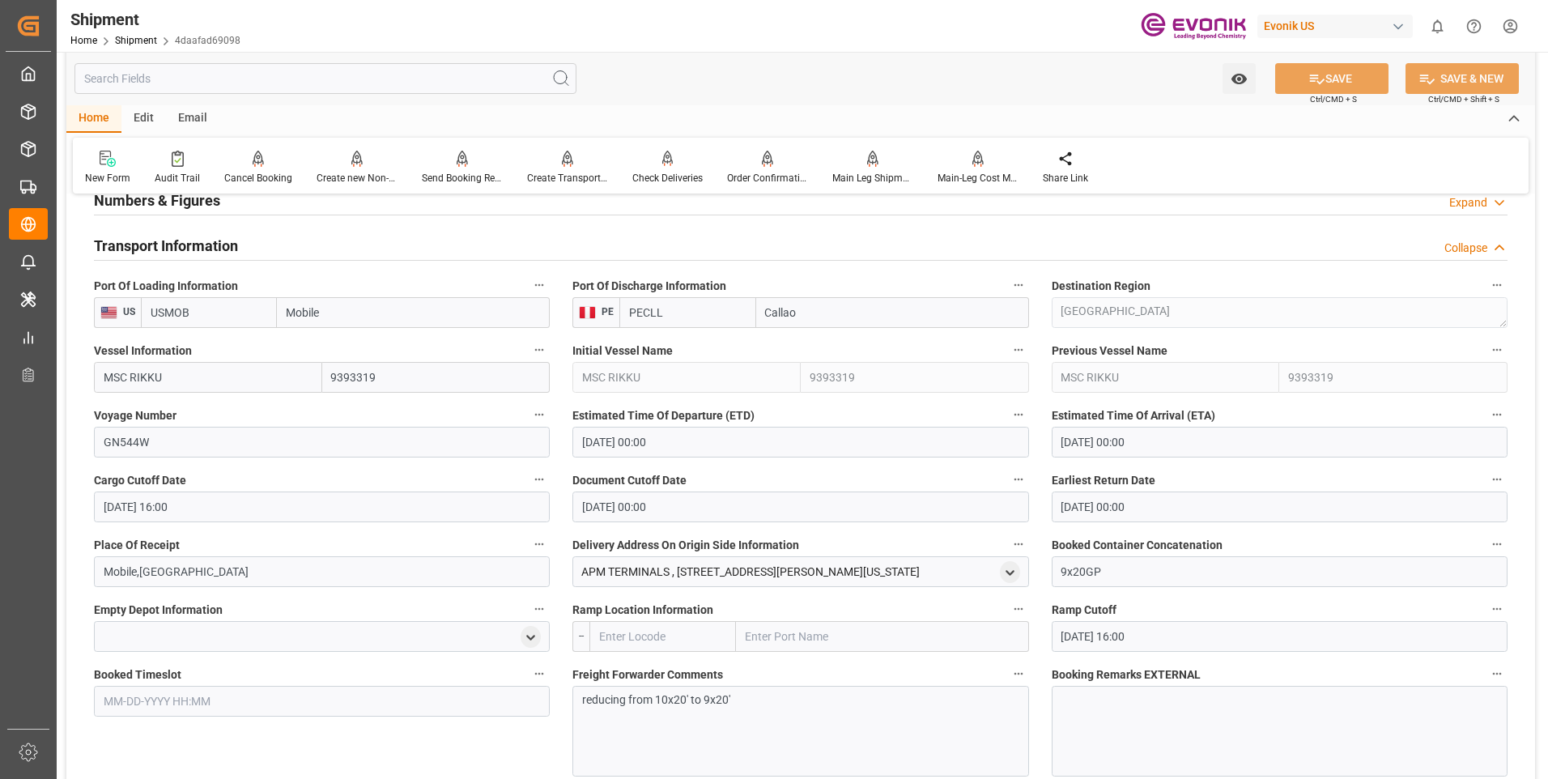
scroll to position [729, 0]
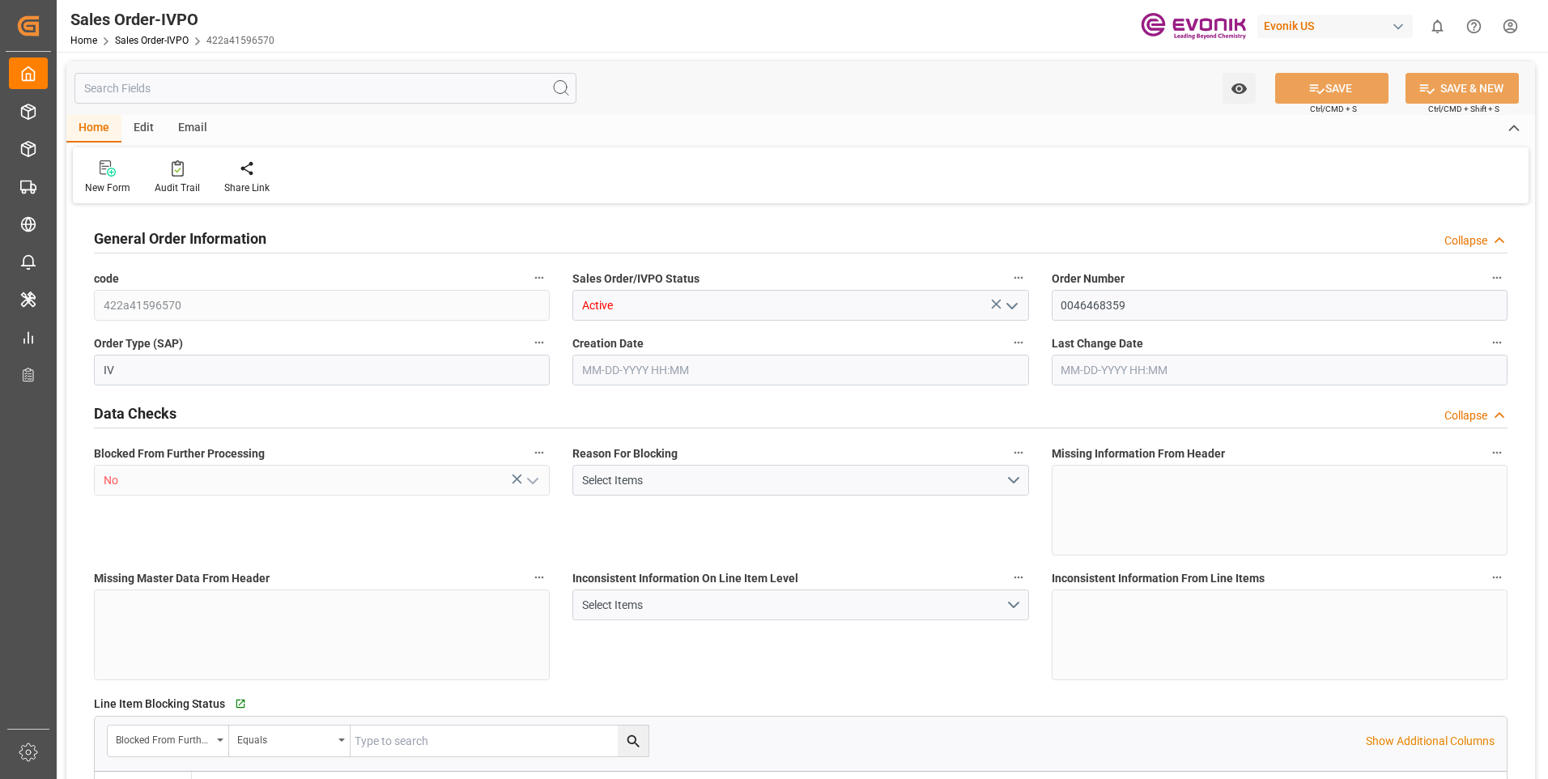
type input "JPUKB"
type input "0"
type input "1"
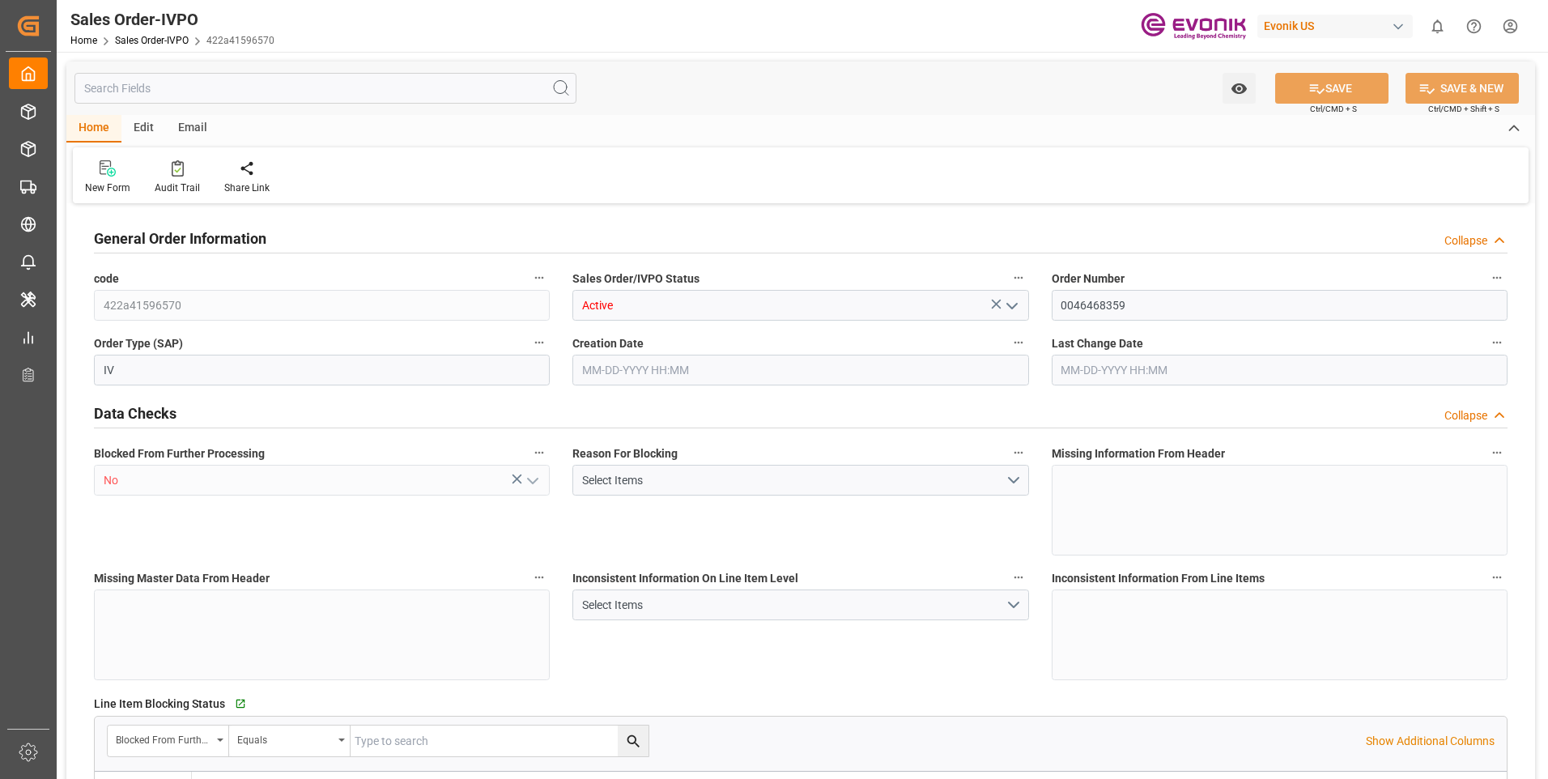
type input "10378.8"
type input "55.3858"
type input "19000"
type input "60"
type input "[DATE] 13:40"
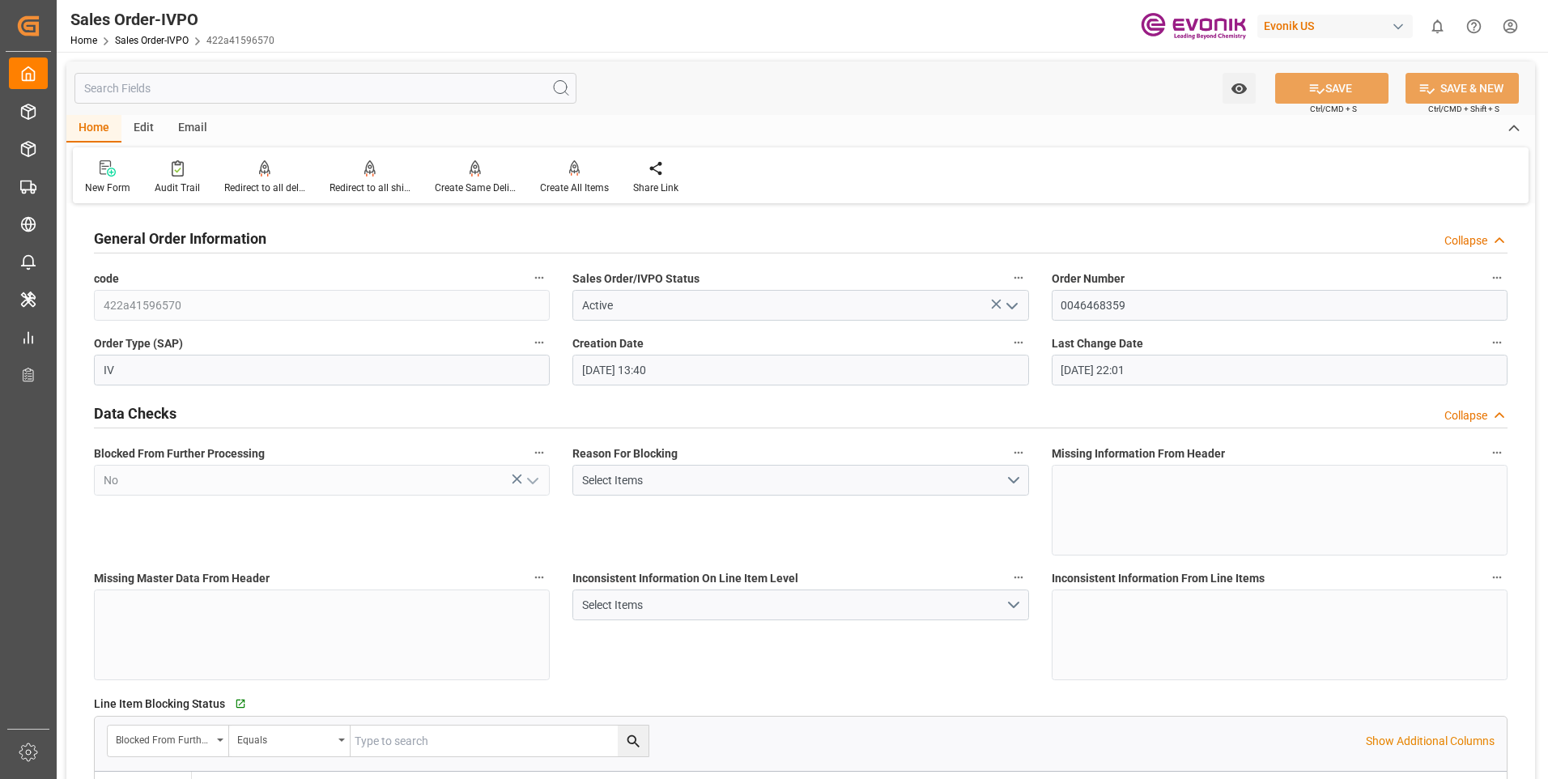
type input "[DATE] 22:01"
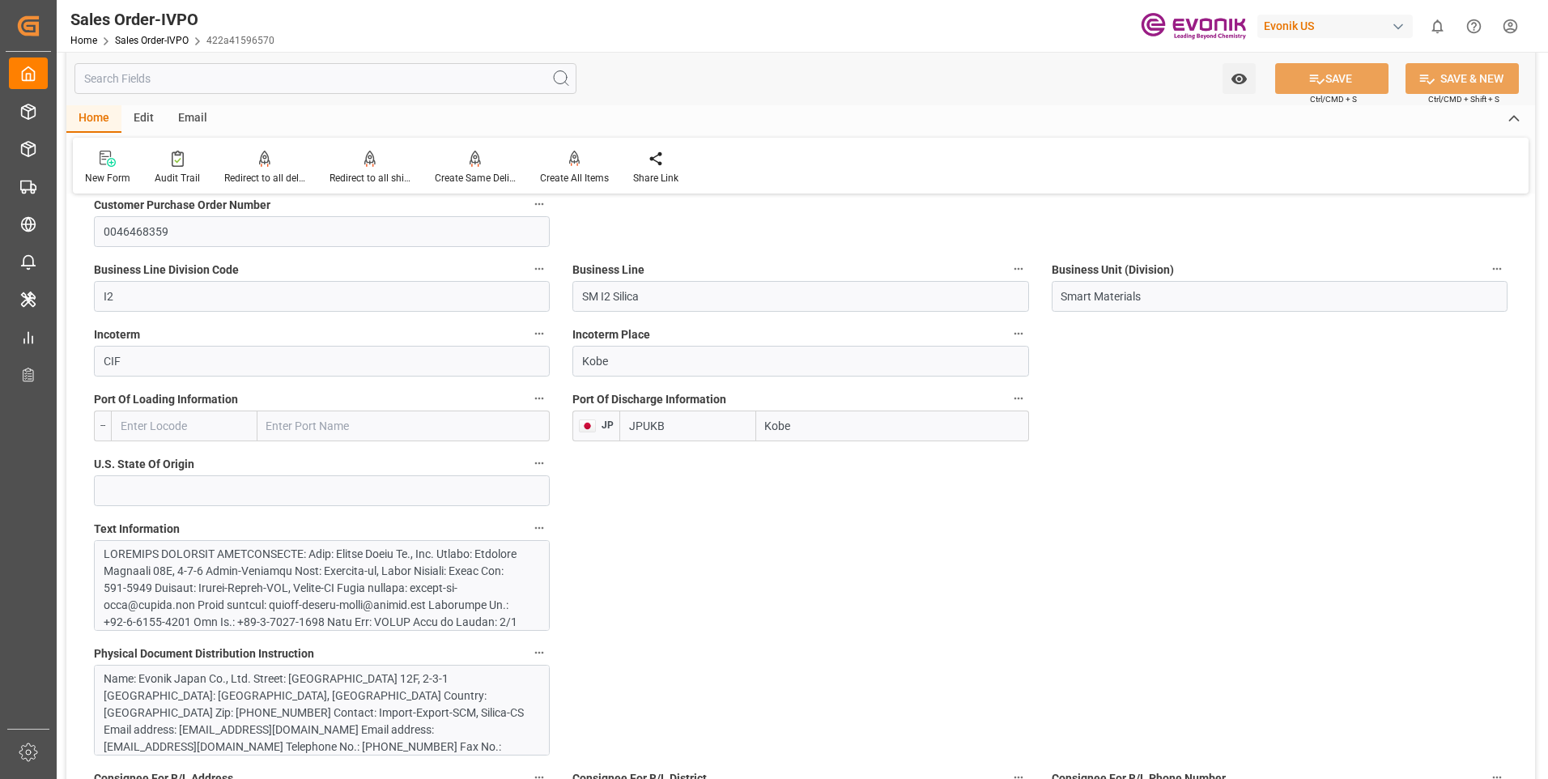
scroll to position [1052, 0]
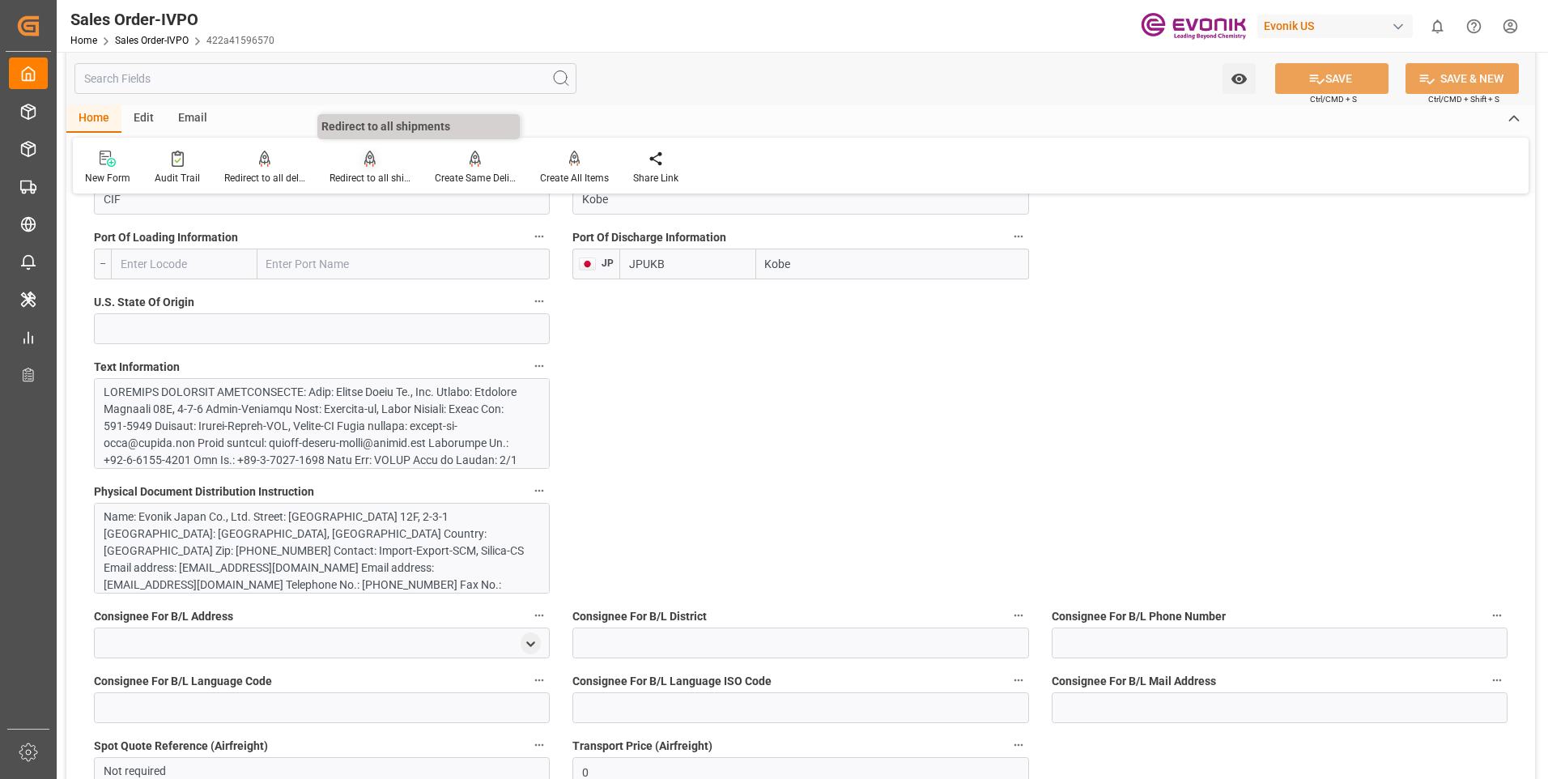
click at [372, 167] on icon at bounding box center [369, 159] width 11 height 16
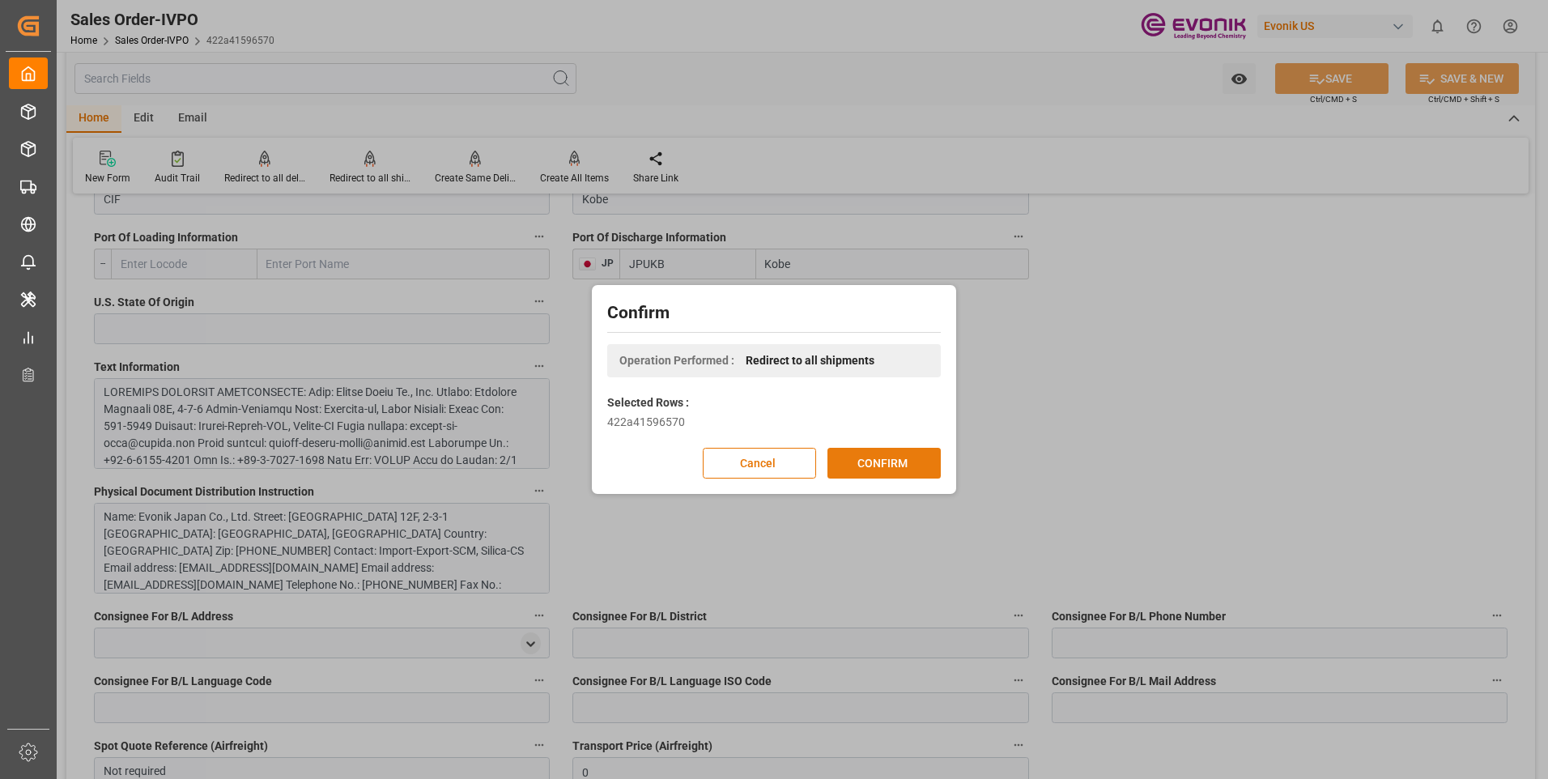
click at [876, 463] on button "CONFIRM" at bounding box center [883, 463] width 113 height 31
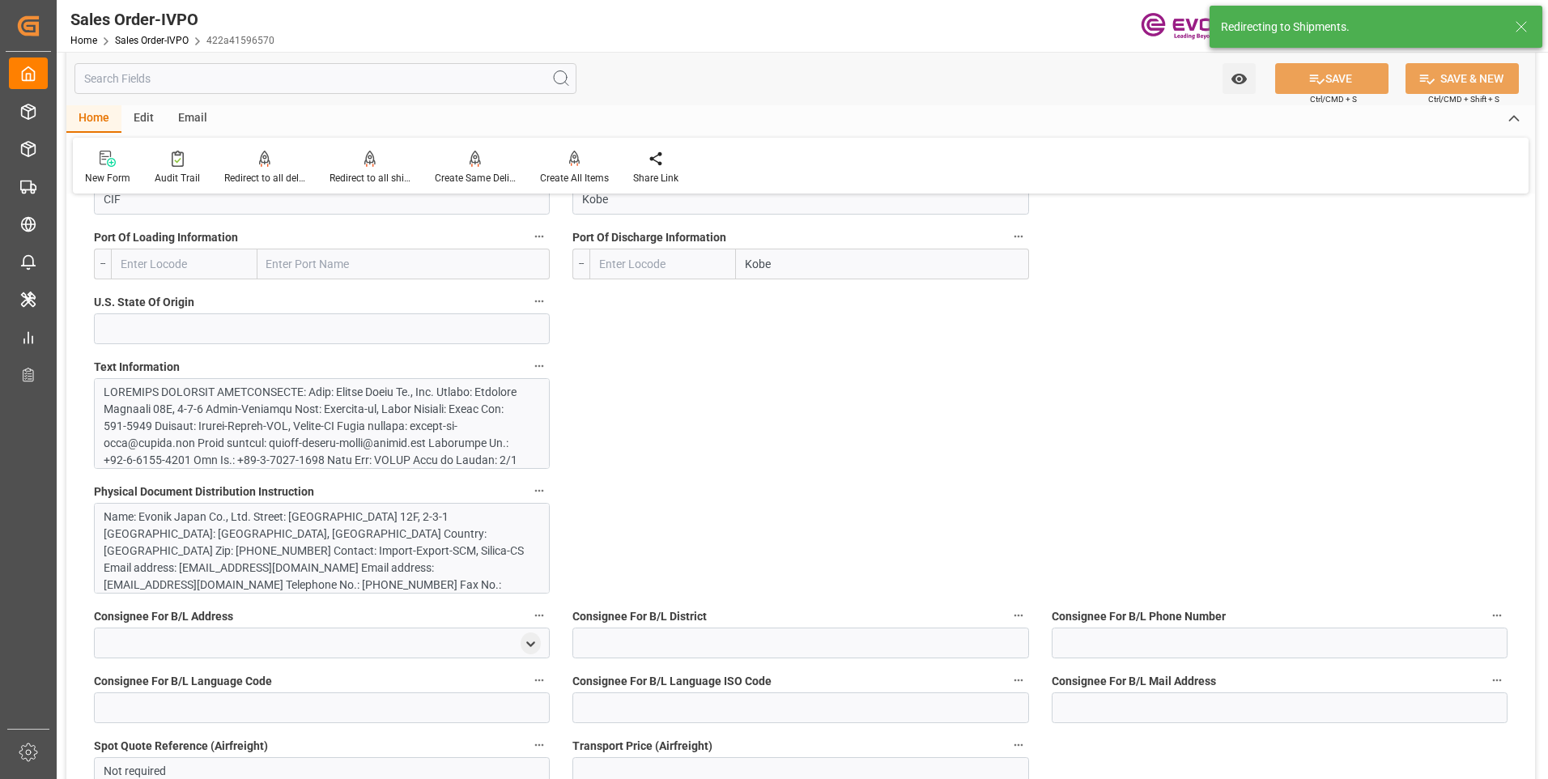
type input "JPUKB"
type input "0"
type input "1"
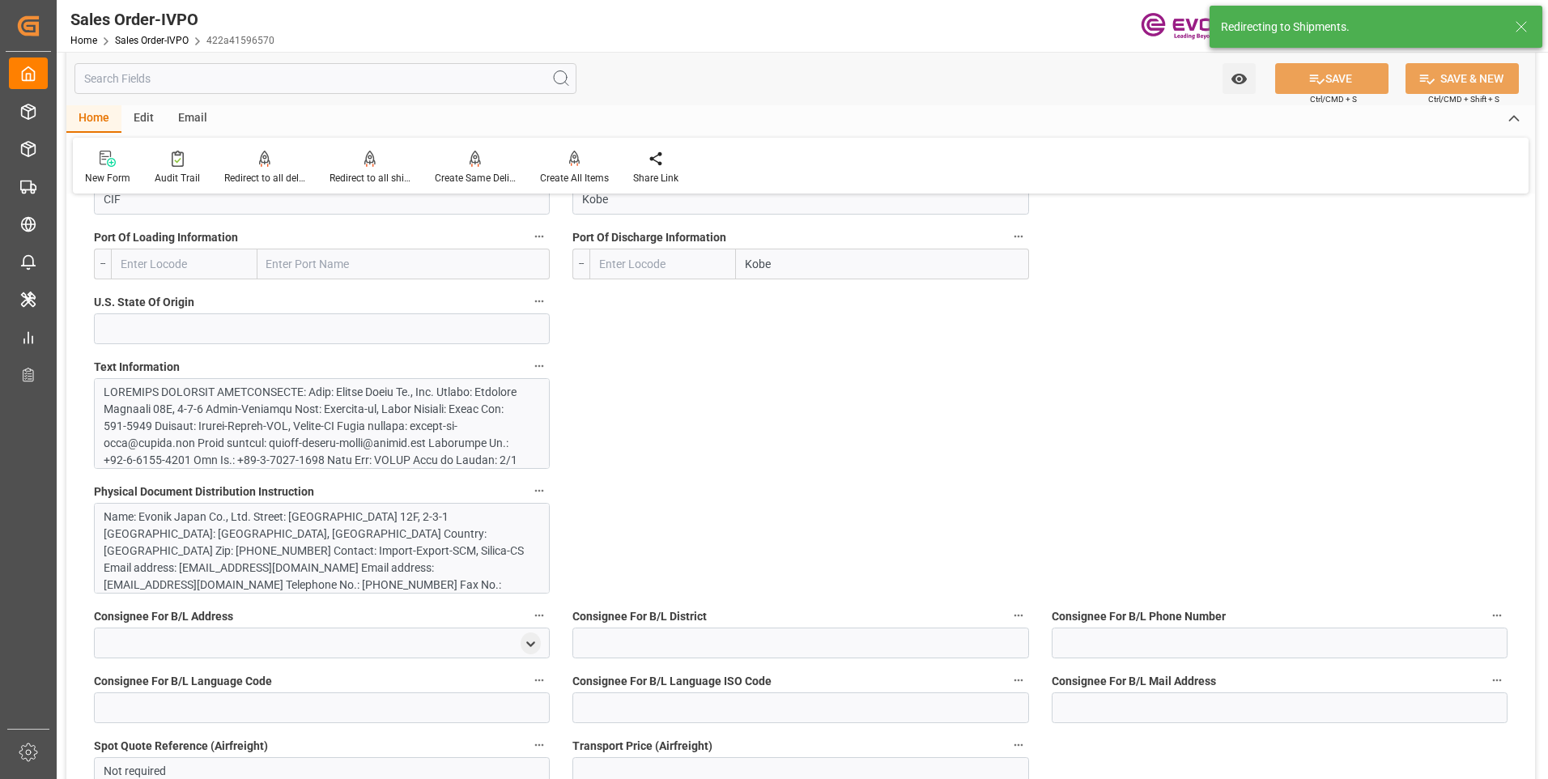
type input "10378.8"
type input "55.3858"
type input "19000"
type input "60"
type input "09-08-2025 13:40"
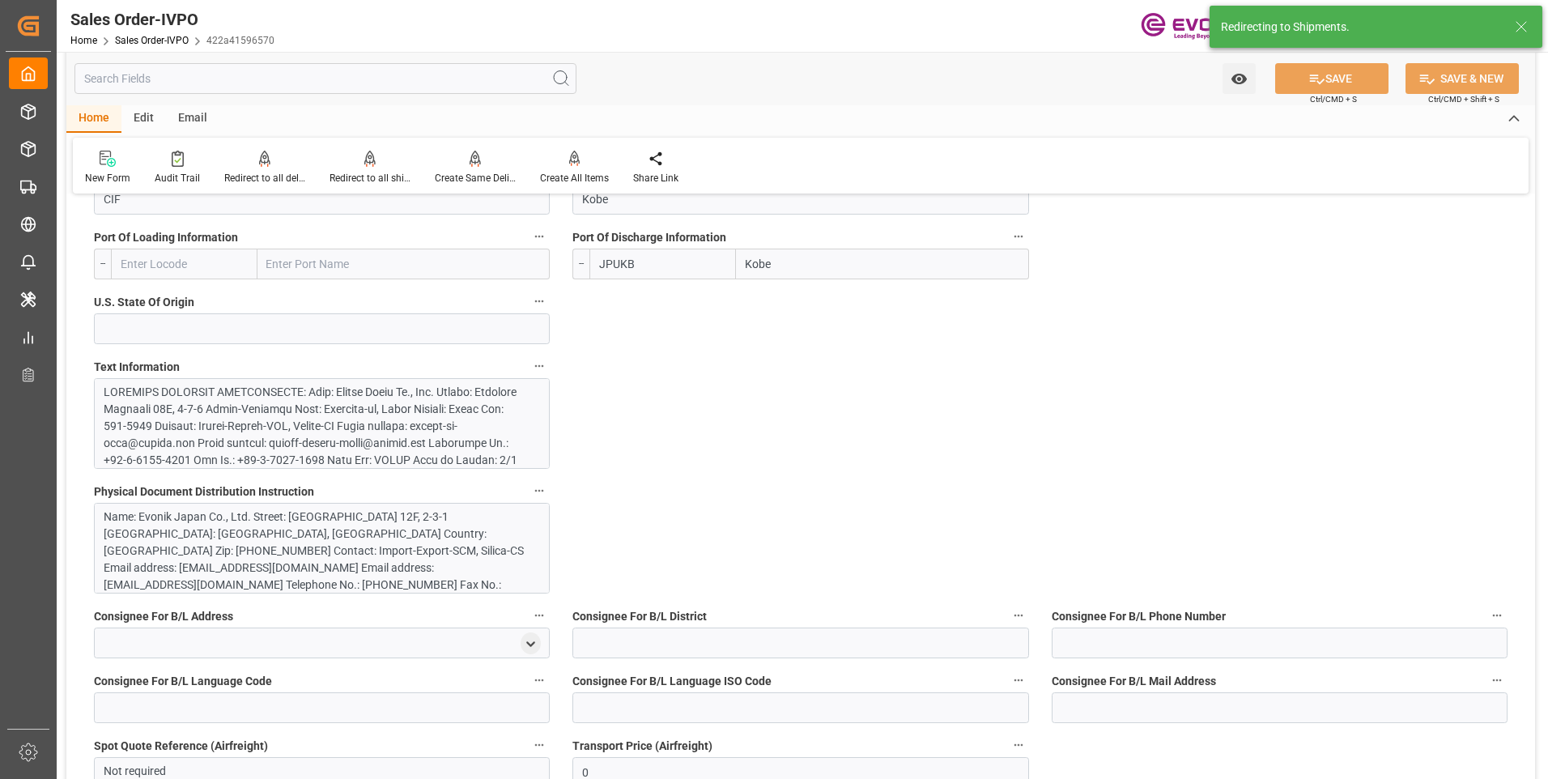
type input "[DATE] 22:01"
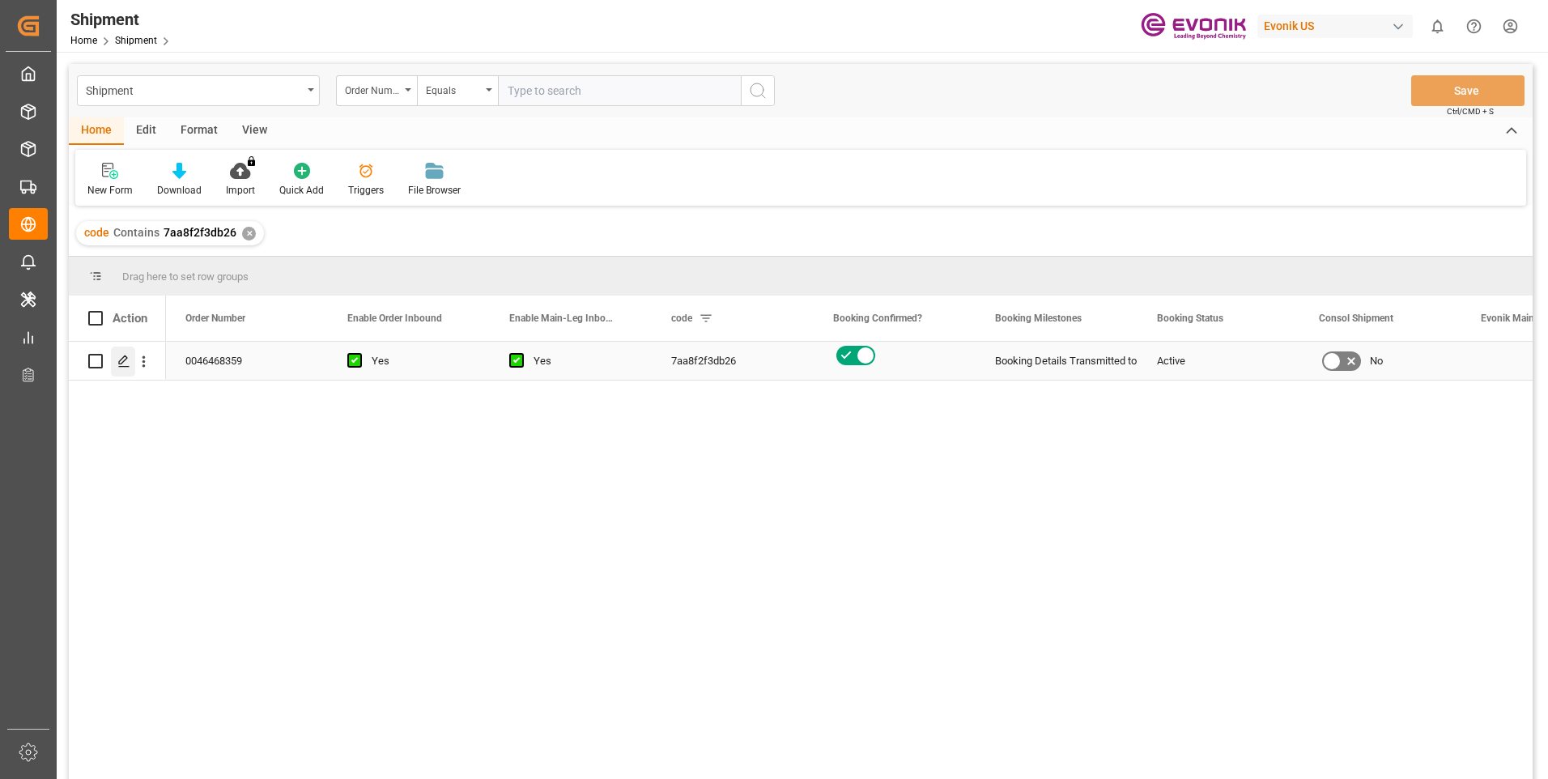
click at [128, 358] on icon "Press SPACE to select this row." at bounding box center [123, 361] width 13 height 13
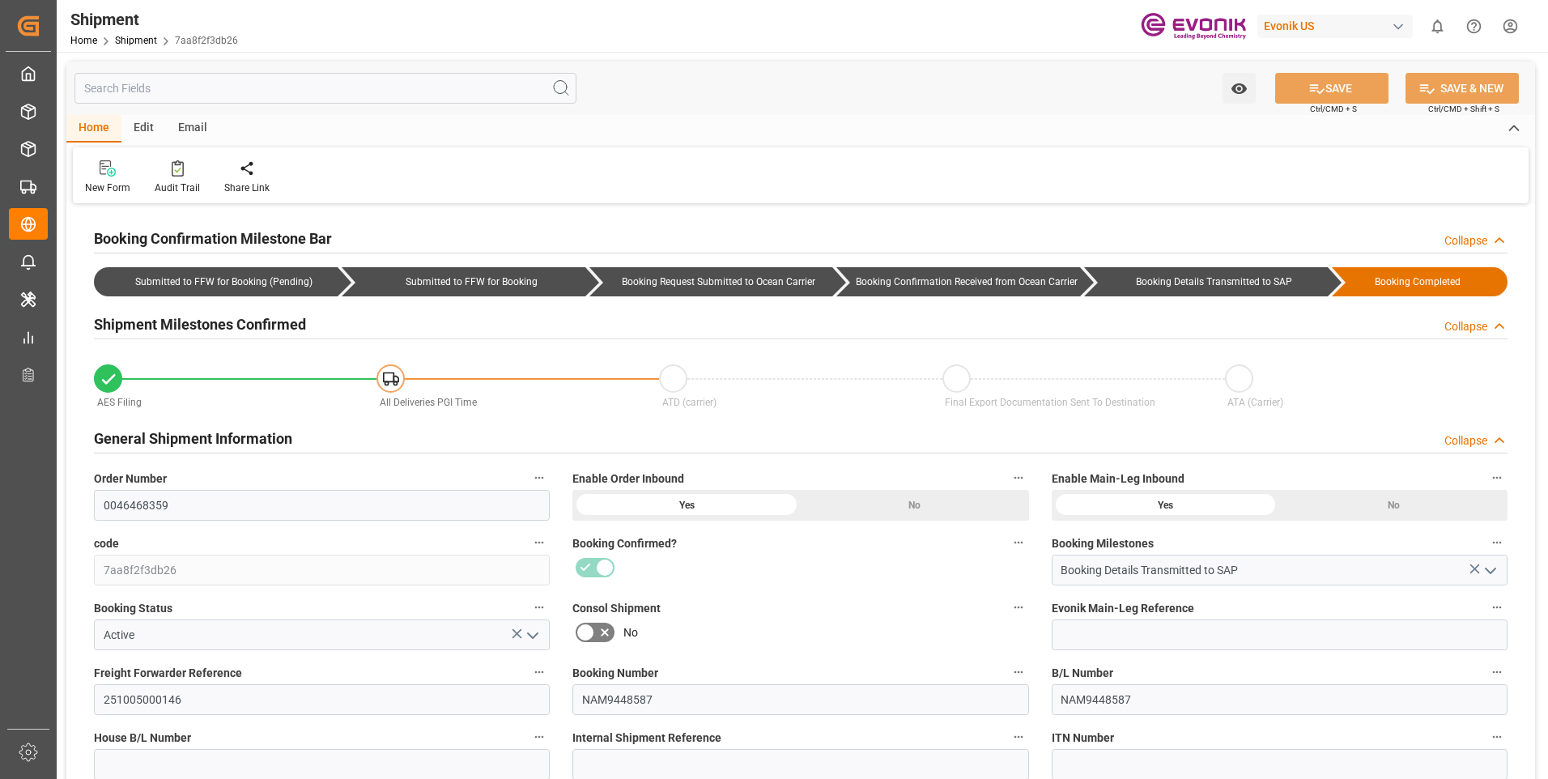
type input "CMACGM"
type input "CMA CGM Group"
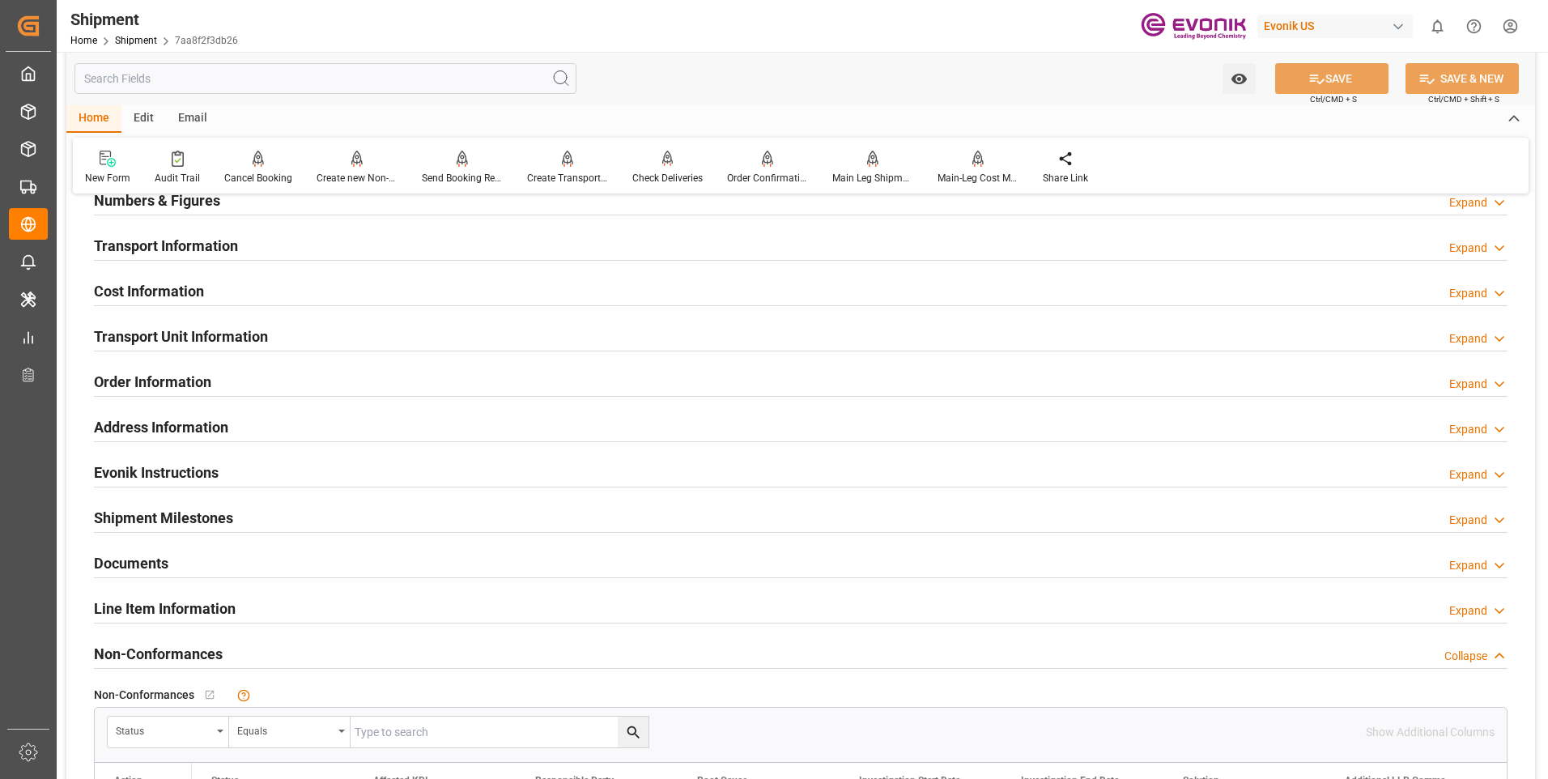
scroll to position [809, 0]
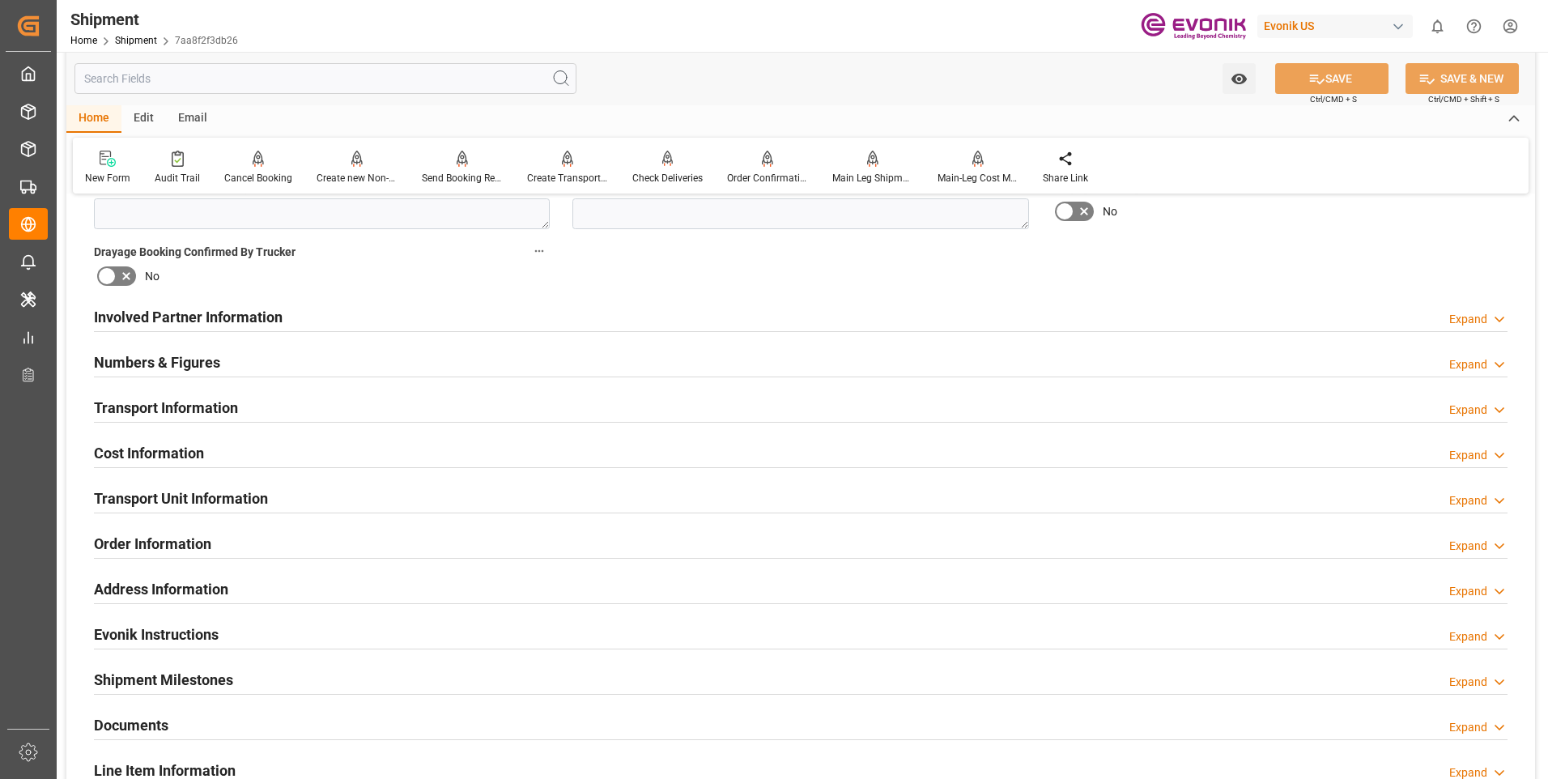
click at [397, 328] on div "Involved Partner Information Expand" at bounding box center [800, 315] width 1413 height 31
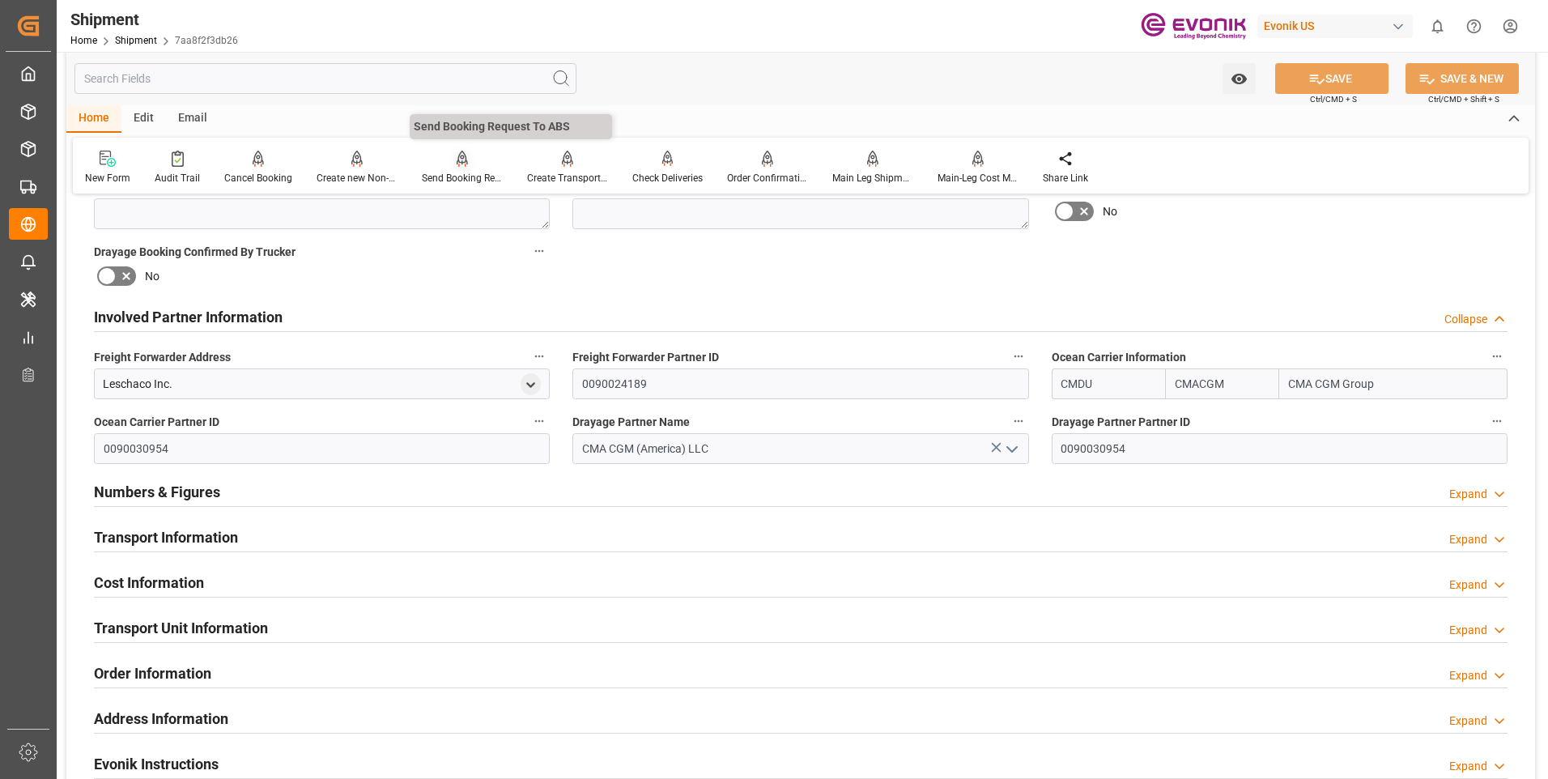
click at [451, 177] on div "Send Booking Request To ABS" at bounding box center [462, 178] width 81 height 15
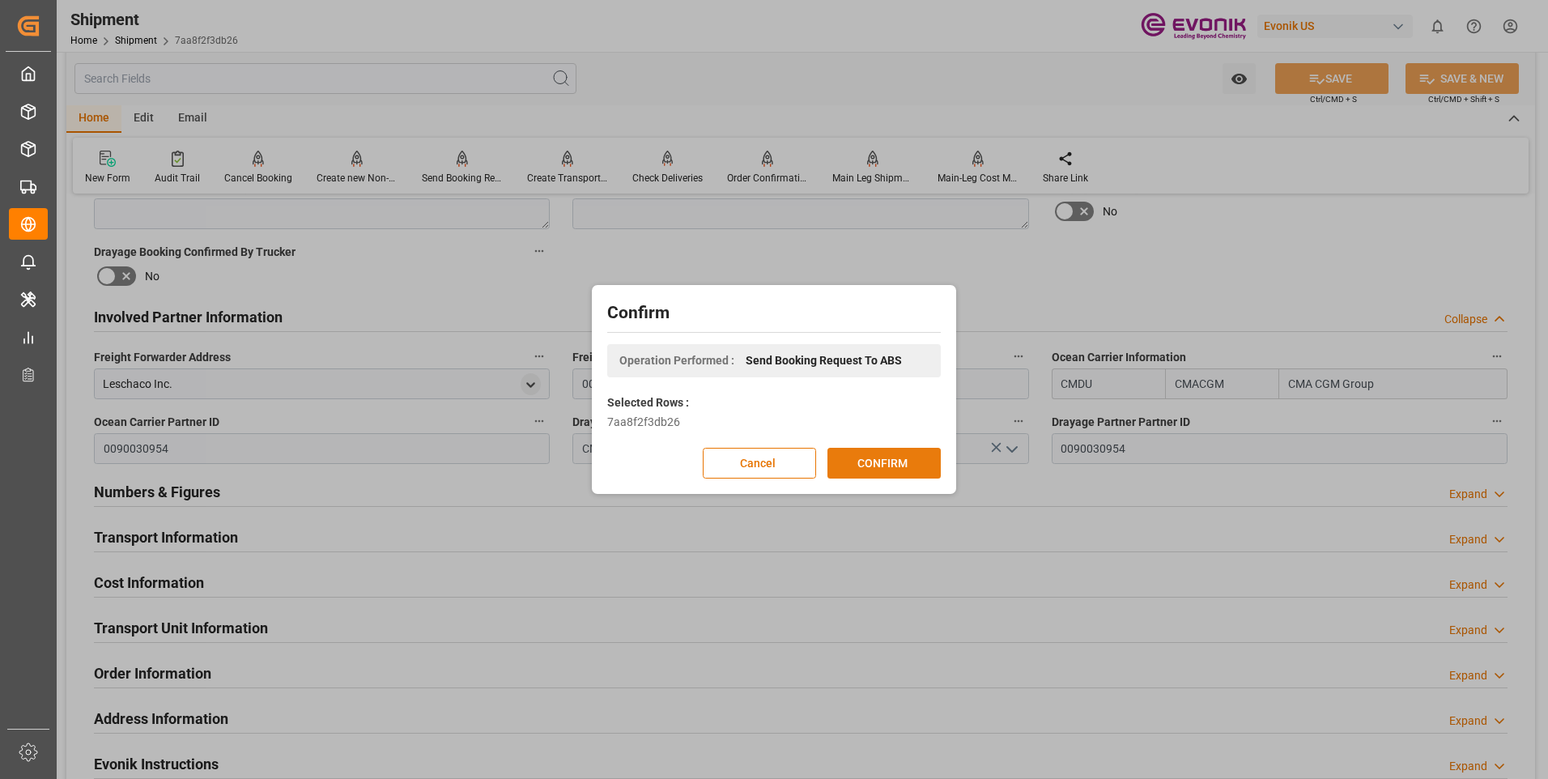
click at [878, 469] on button "CONFIRM" at bounding box center [883, 463] width 113 height 31
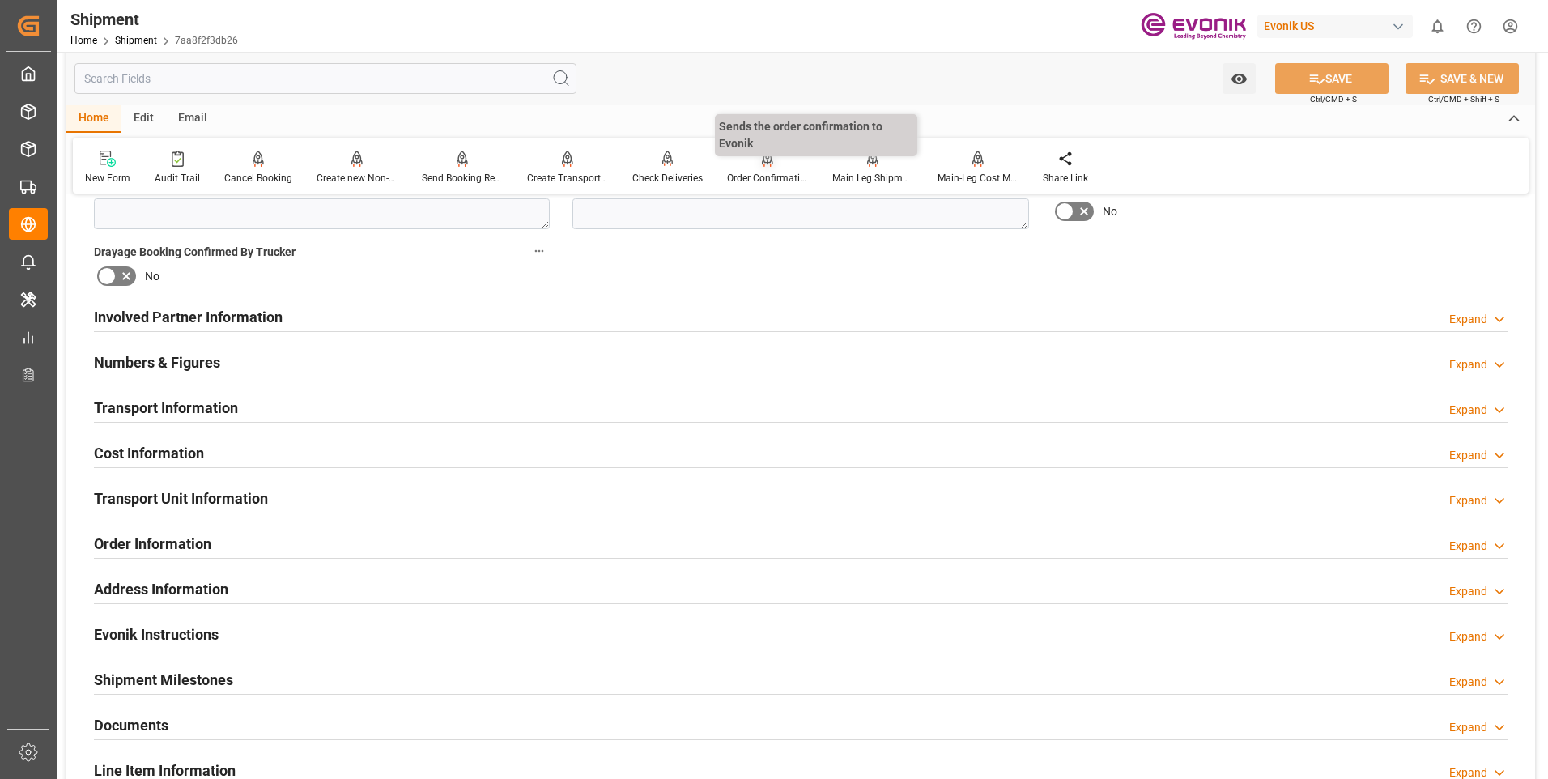
click at [774, 173] on div "Order Confirmation" at bounding box center [767, 178] width 81 height 15
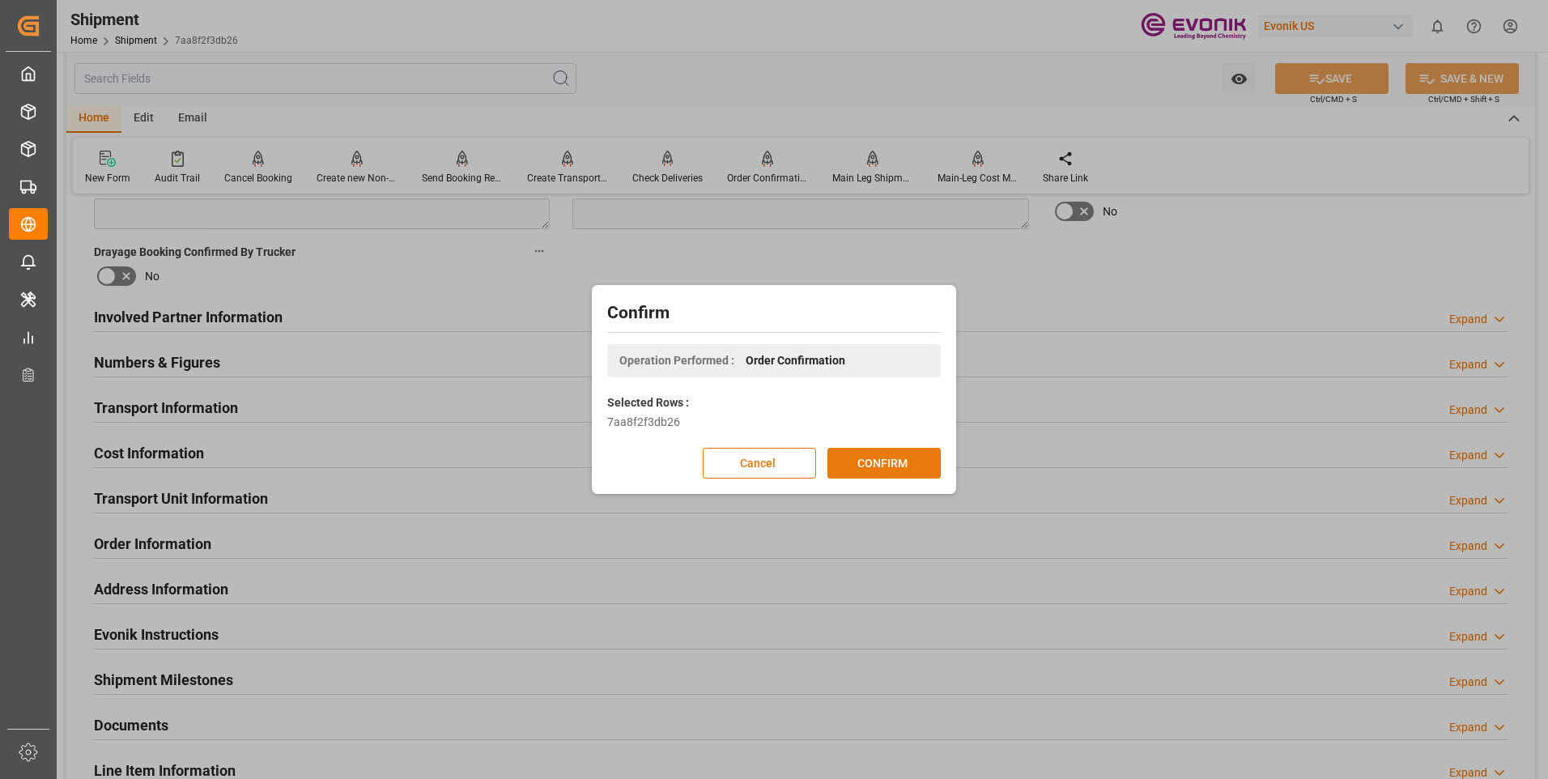
click at [872, 461] on button "CONFIRM" at bounding box center [883, 463] width 113 height 31
